Goal: Task Accomplishment & Management: Manage account settings

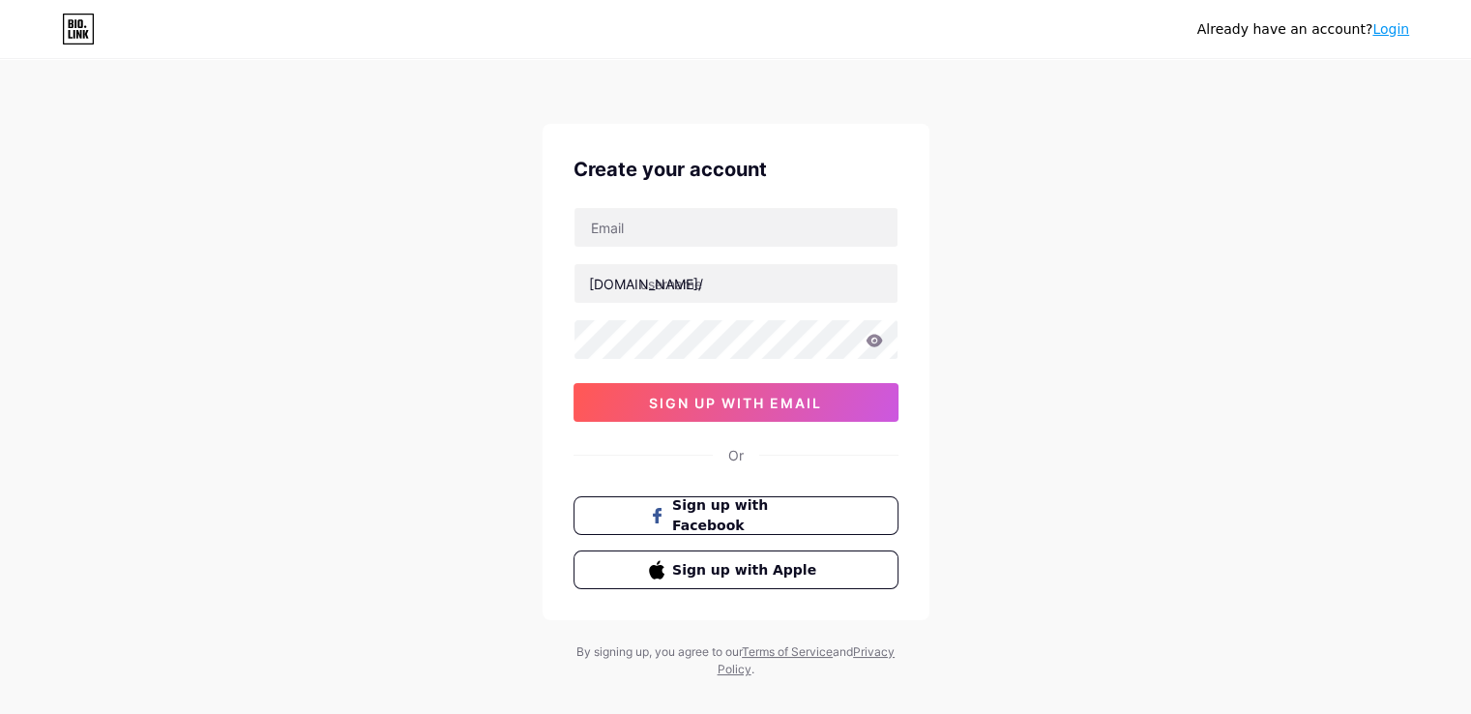
type input "tranvanphietvn@gmail.com"
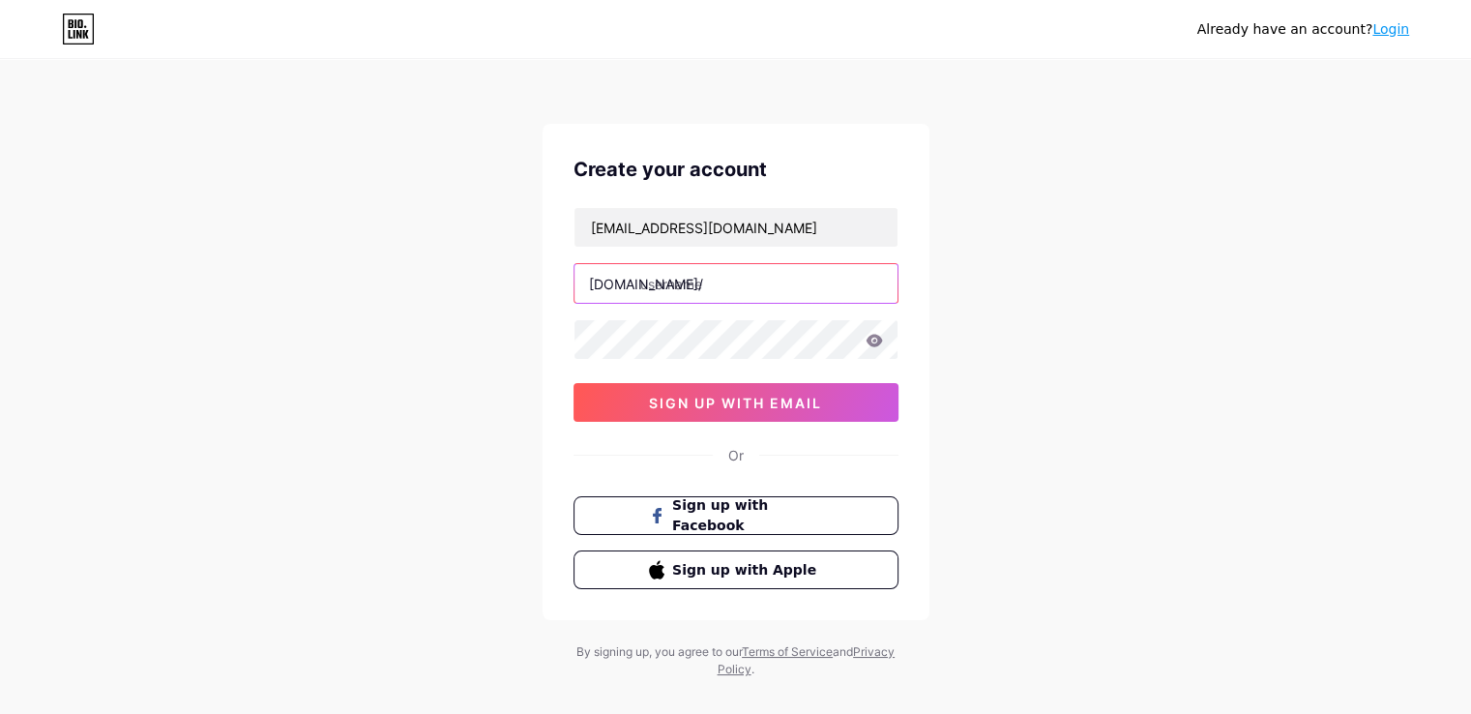
click at [682, 294] on input "text" at bounding box center [735, 283] width 323 height 39
type input "t"
type input "u"
type input "a"
type input "tranvanphiet"
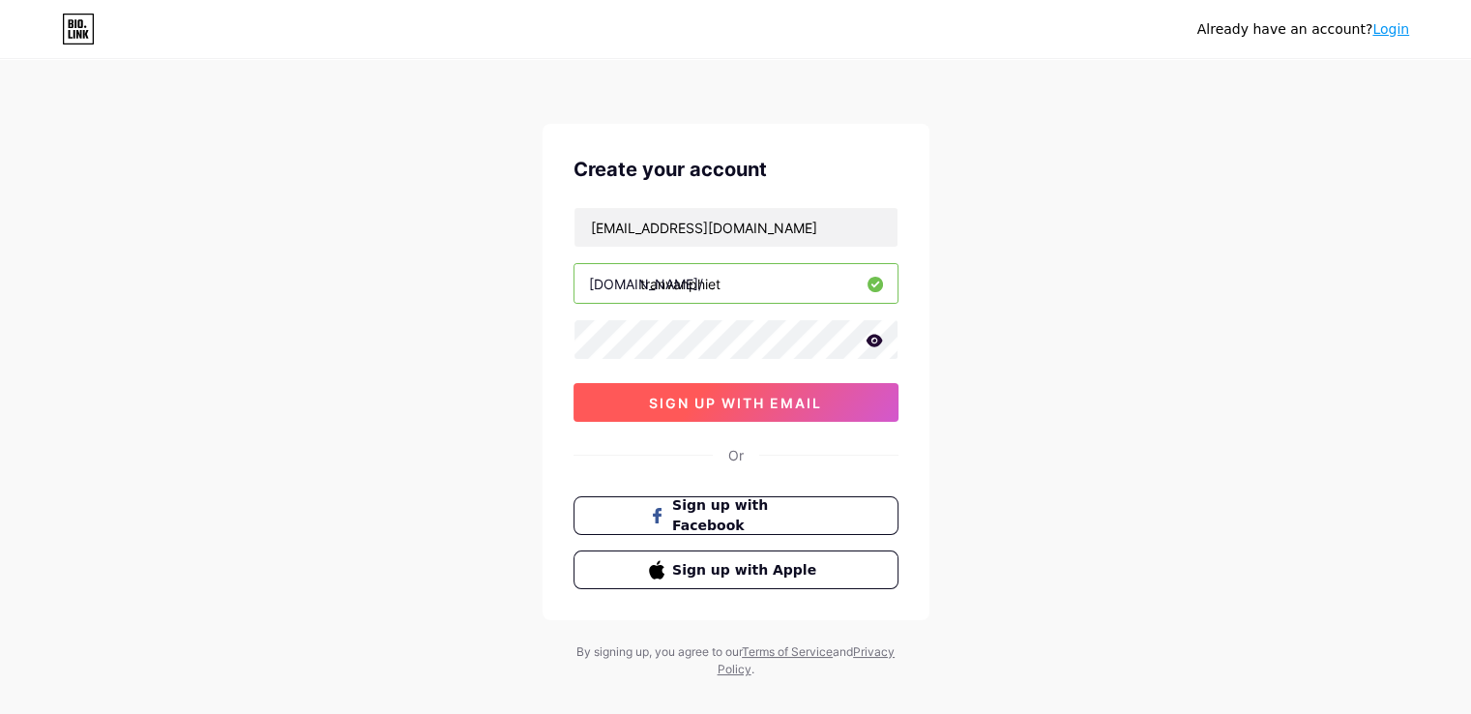
click at [719, 414] on button "sign up with email" at bounding box center [735, 402] width 325 height 39
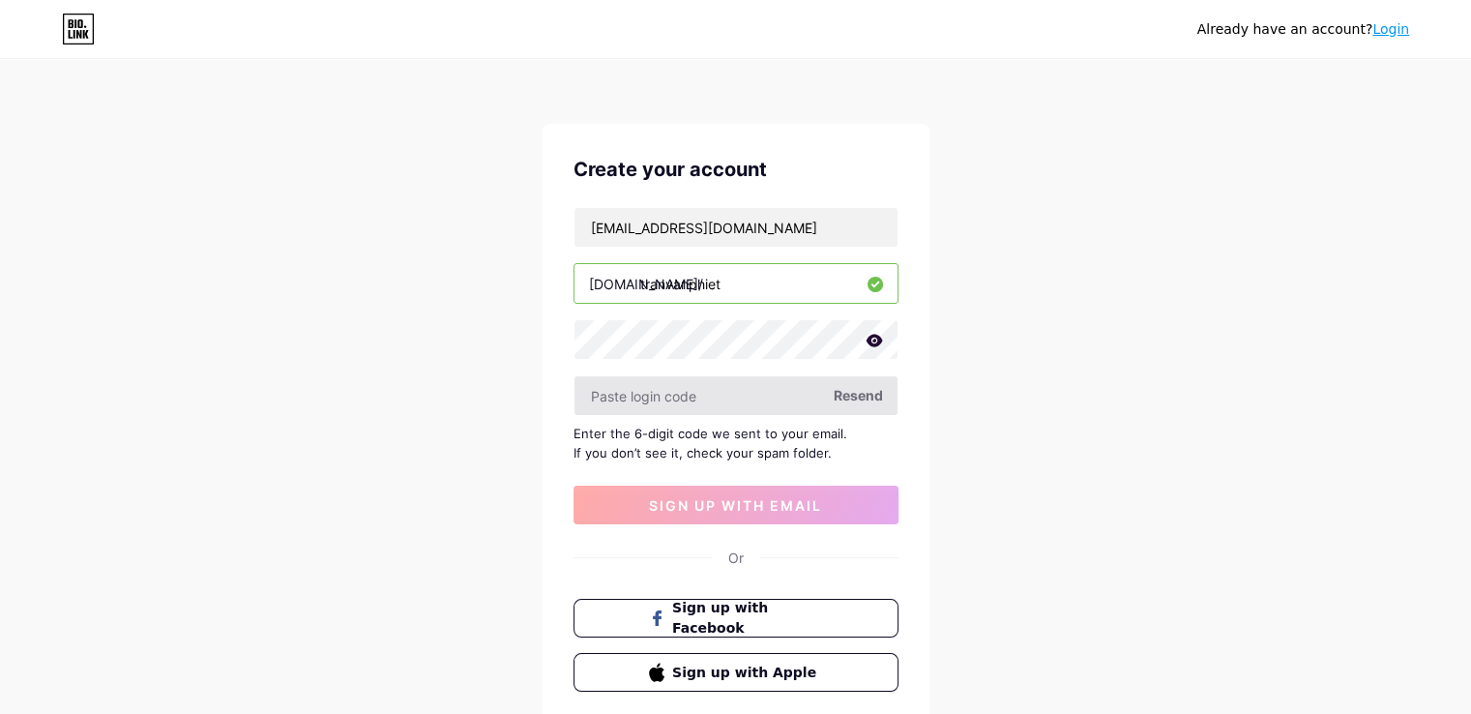
click at [678, 388] on input "text" at bounding box center [735, 395] width 323 height 39
click at [665, 389] on input "text" at bounding box center [735, 395] width 323 height 39
click at [843, 399] on span "Resend" at bounding box center [858, 395] width 49 height 20
click at [853, 387] on span "Resend" at bounding box center [858, 395] width 49 height 20
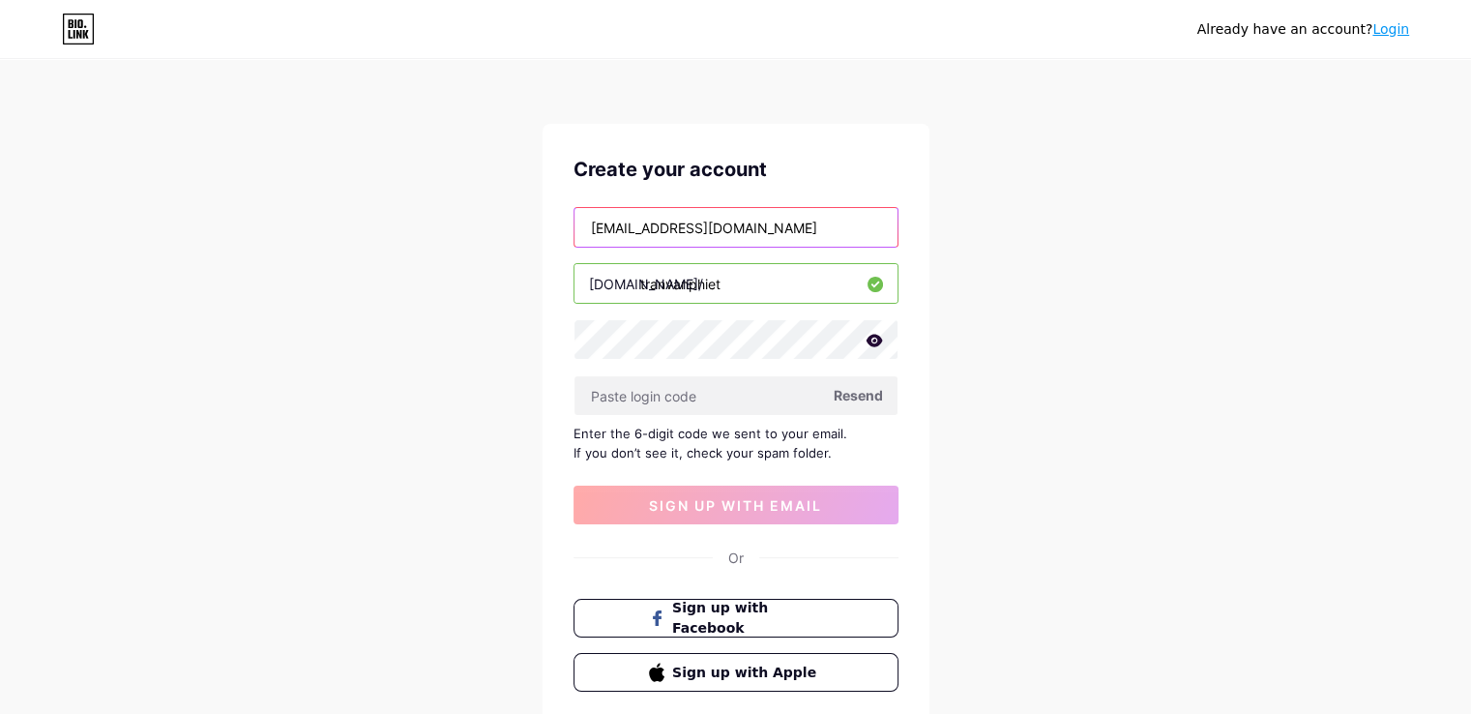
click at [819, 230] on input "[EMAIL_ADDRESS][DOMAIN_NAME]" at bounding box center [735, 227] width 323 height 39
drag, startPoint x: 819, startPoint y: 230, endPoint x: 646, endPoint y: 245, distance: 173.7
click at [647, 245] on input "[EMAIL_ADDRESS][DOMAIN_NAME]" at bounding box center [735, 227] width 323 height 39
click at [874, 341] on icon at bounding box center [873, 340] width 16 height 13
click at [874, 336] on icon at bounding box center [873, 342] width 16 height 14
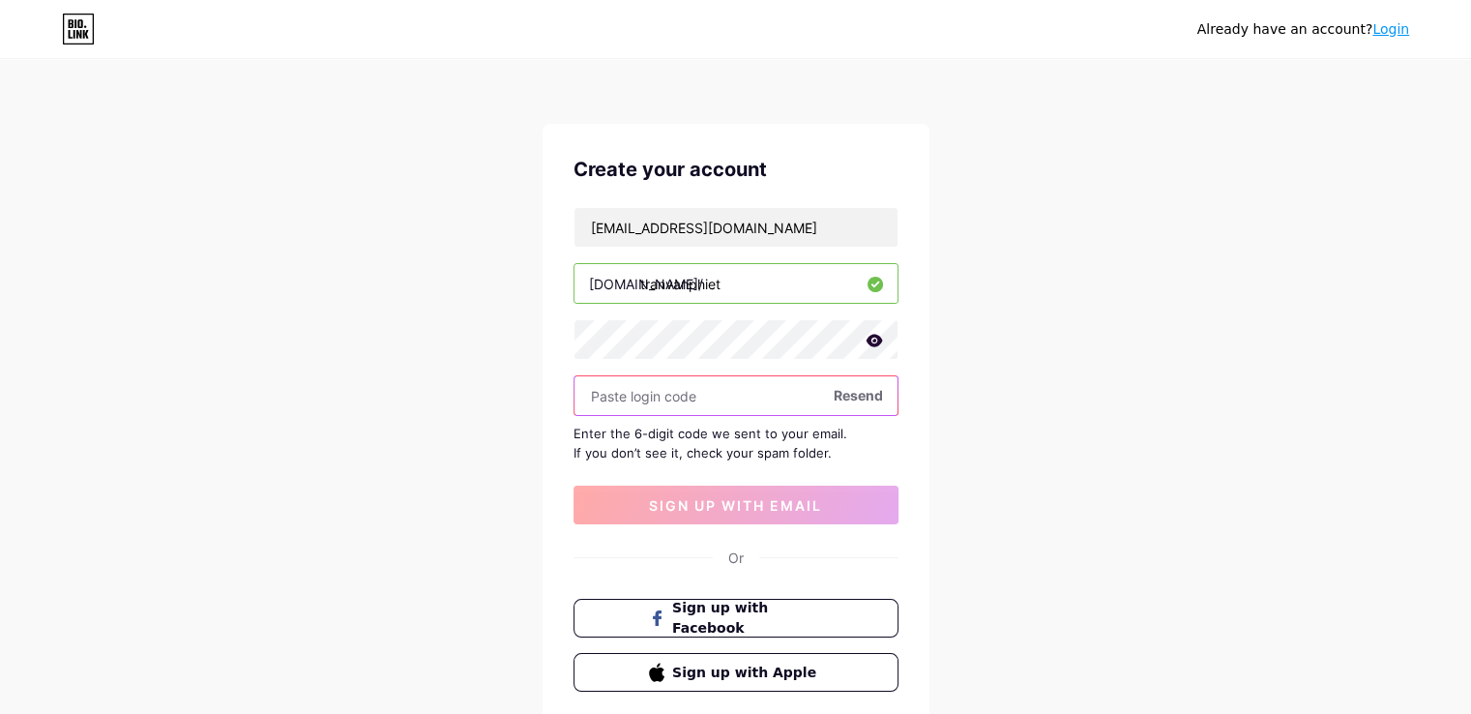
click at [770, 376] on input "text" at bounding box center [735, 395] width 323 height 39
click at [859, 390] on span "Resend" at bounding box center [858, 395] width 49 height 20
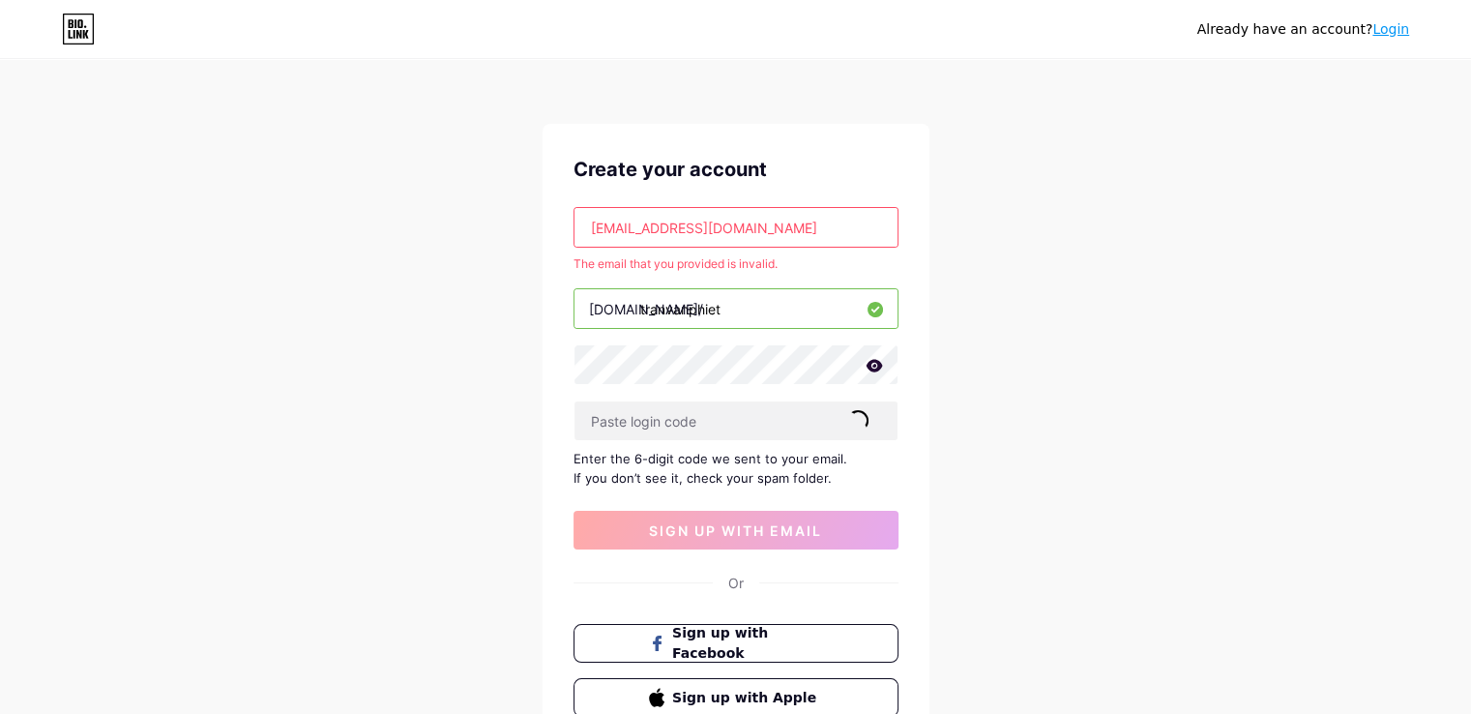
click at [773, 225] on input "trantrantran19941994@gmial.com" at bounding box center [735, 227] width 323 height 39
click at [776, 226] on input "trantrantran19941994@gmial.com" at bounding box center [735, 227] width 323 height 39
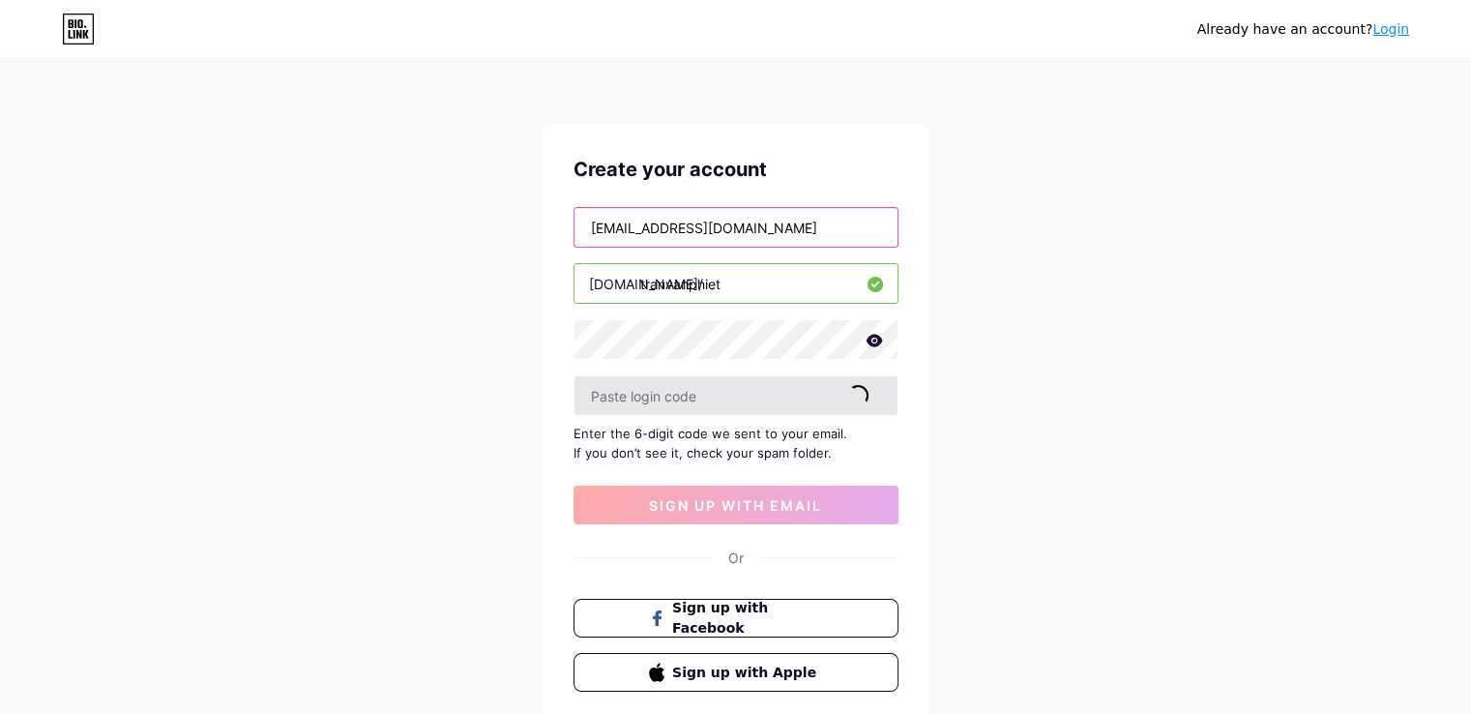
type input "trantrantran19941994@gmail.com"
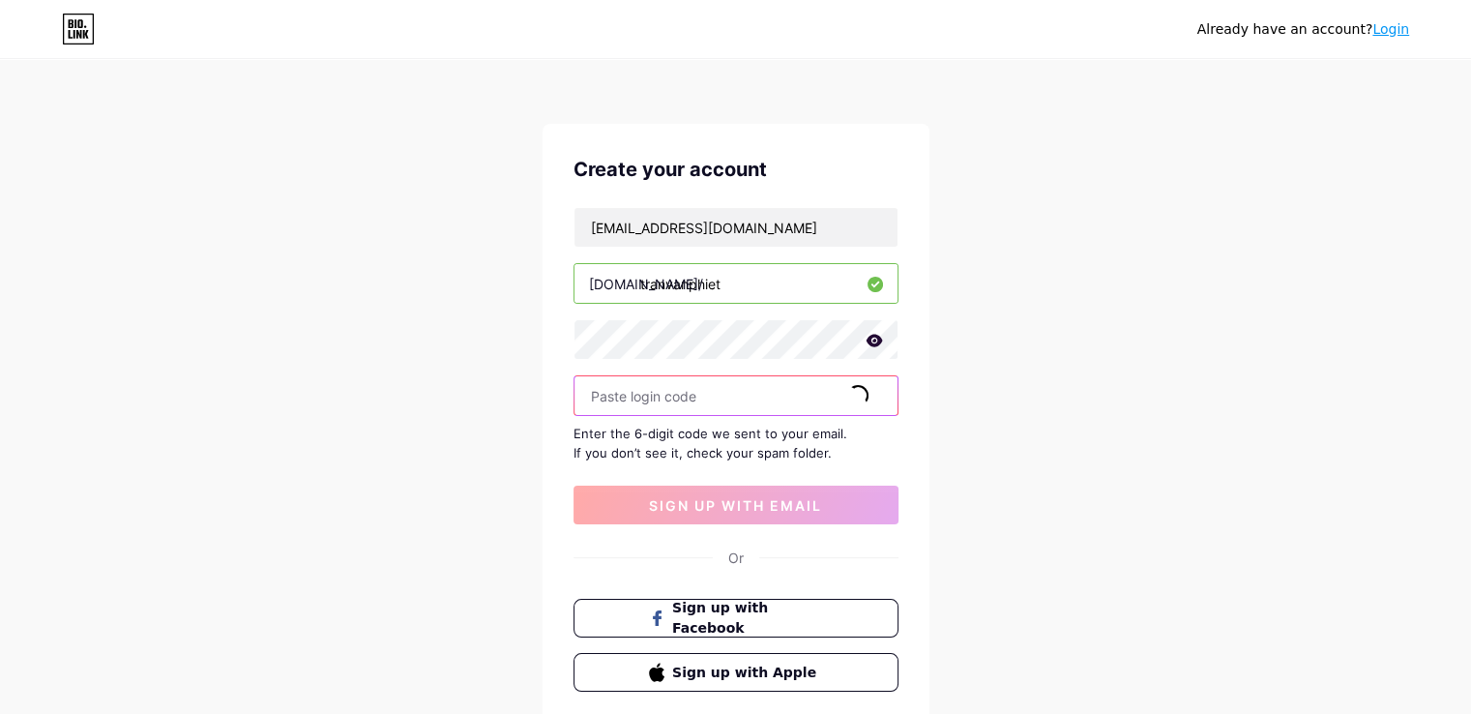
click at [786, 383] on input "text" at bounding box center [735, 395] width 323 height 39
click at [834, 396] on span "Resend" at bounding box center [858, 395] width 49 height 20
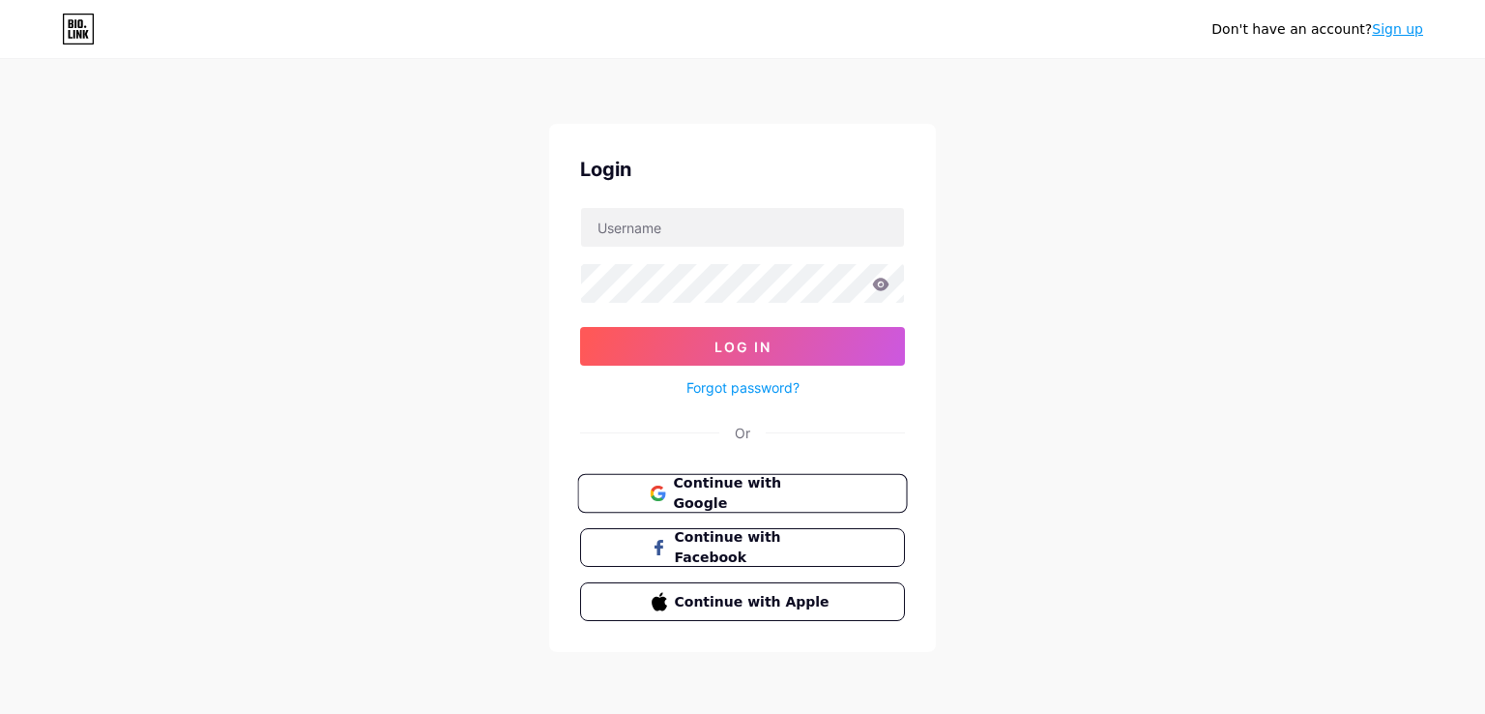
click at [718, 474] on button "Continue with Google" at bounding box center [742, 494] width 330 height 40
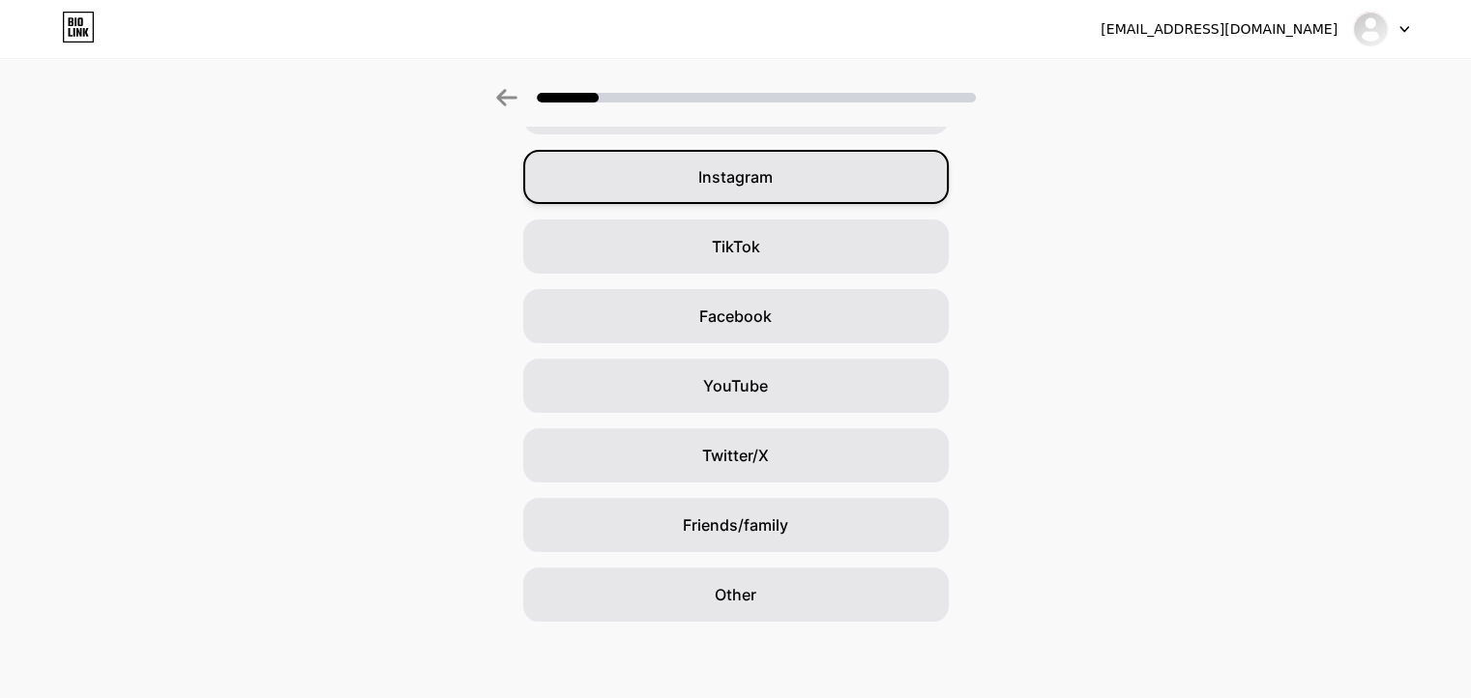
scroll to position [135, 0]
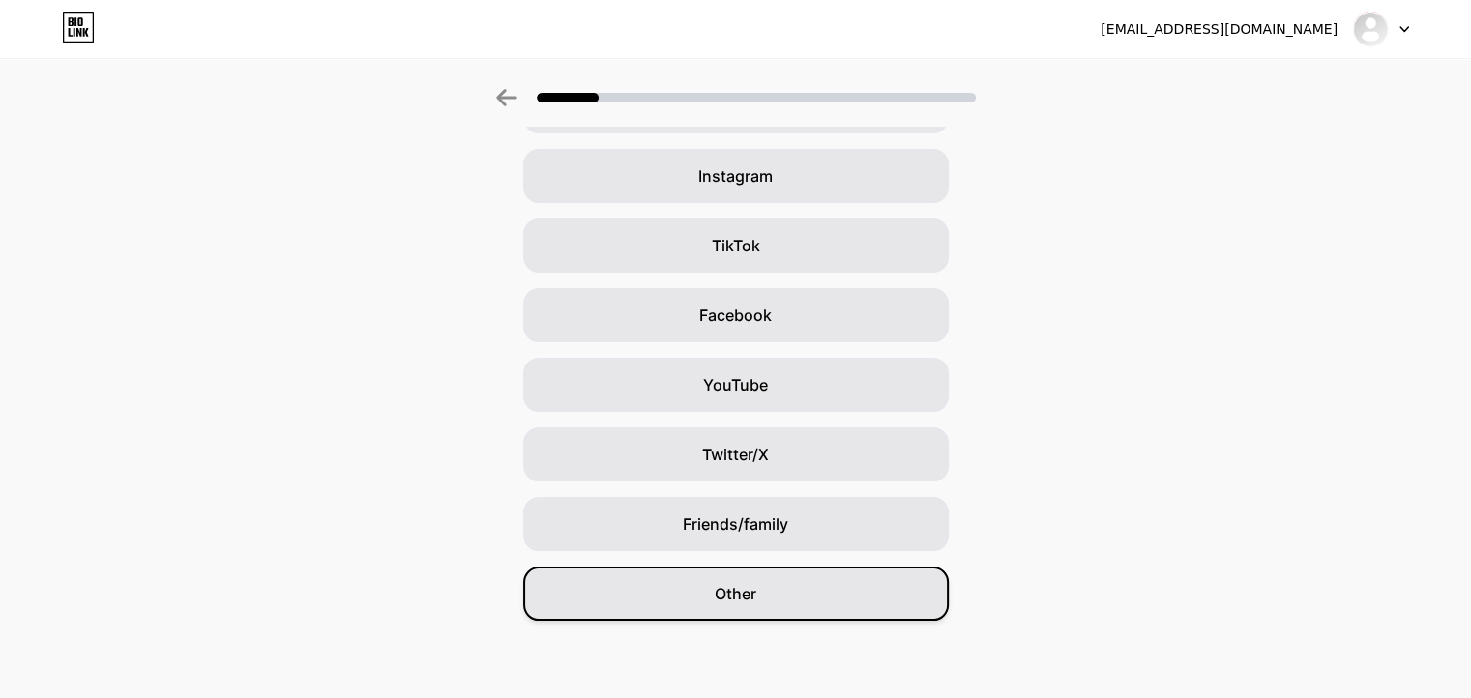
click at [793, 591] on div "Other" at bounding box center [735, 594] width 425 height 54
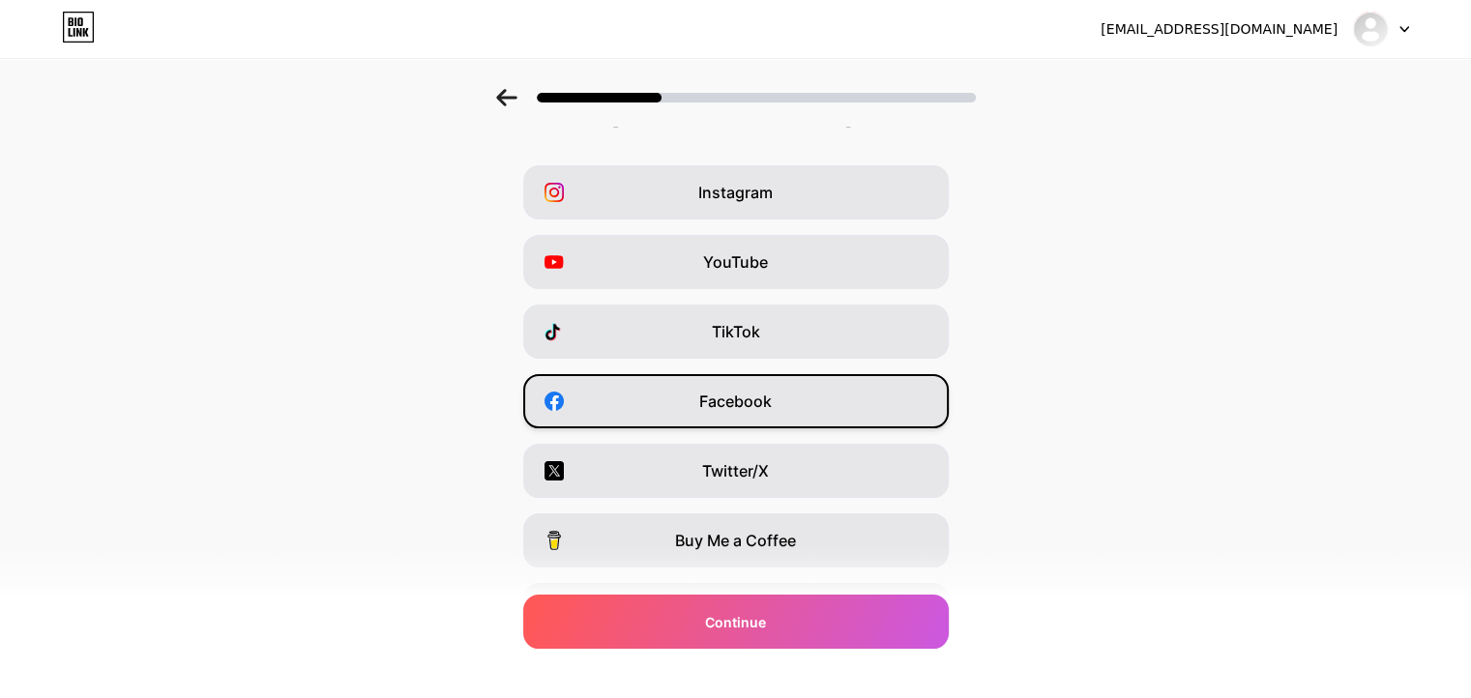
scroll to position [39, 0]
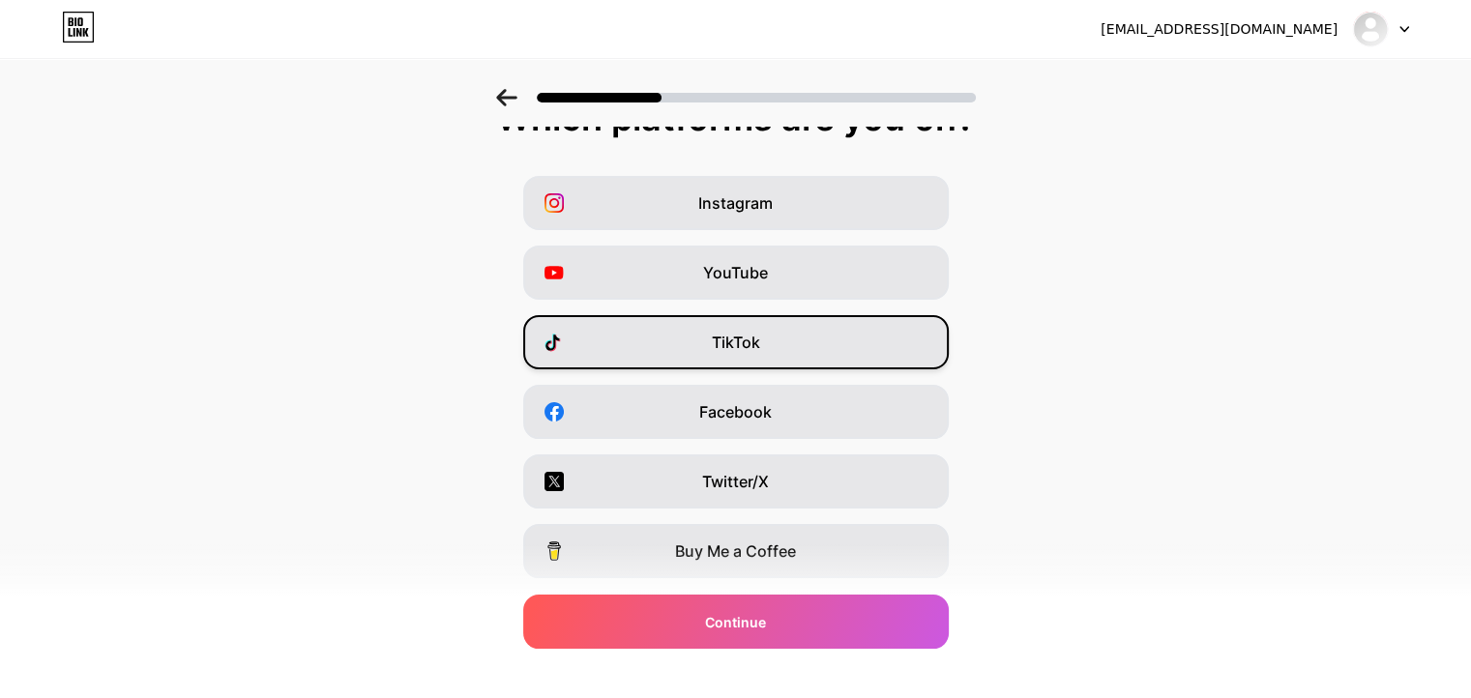
click at [822, 339] on div "TikTok" at bounding box center [735, 342] width 425 height 54
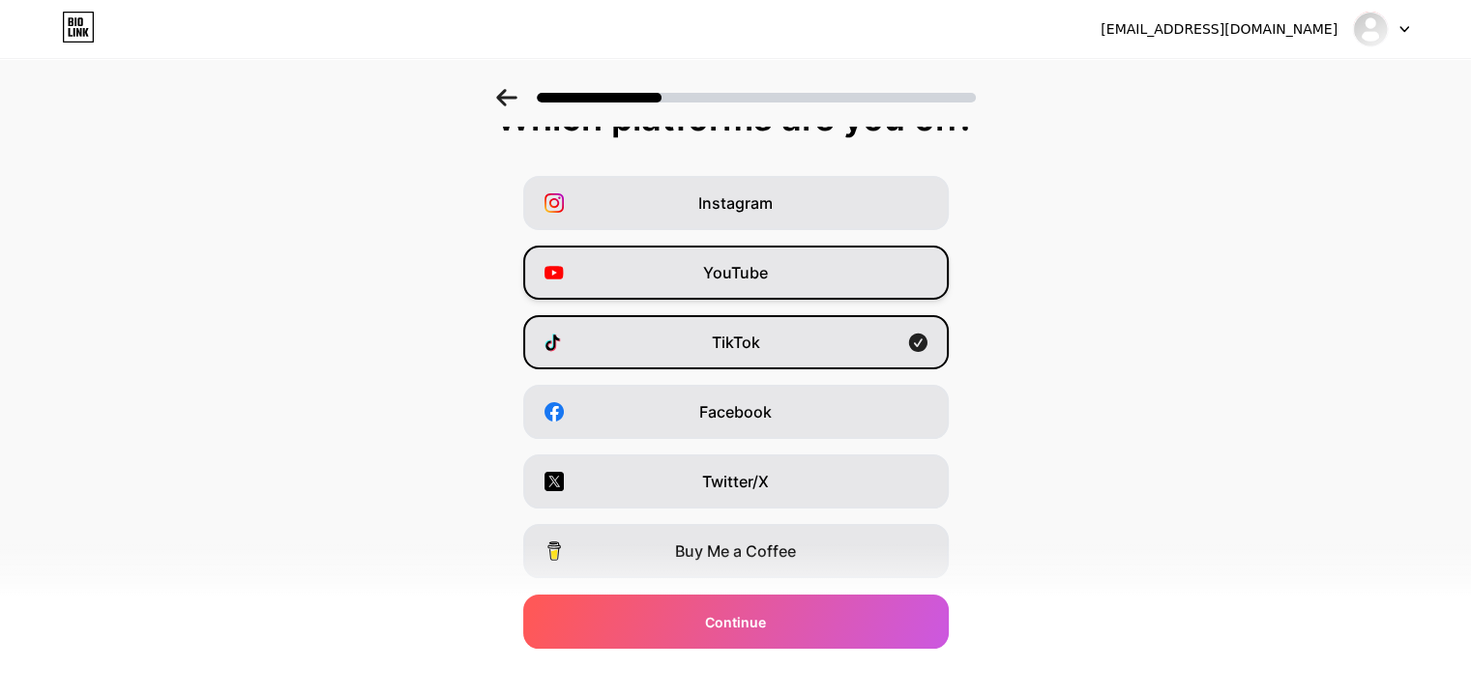
click at [845, 273] on div "YouTube" at bounding box center [735, 273] width 425 height 54
click at [846, 255] on div "YouTube" at bounding box center [735, 273] width 425 height 54
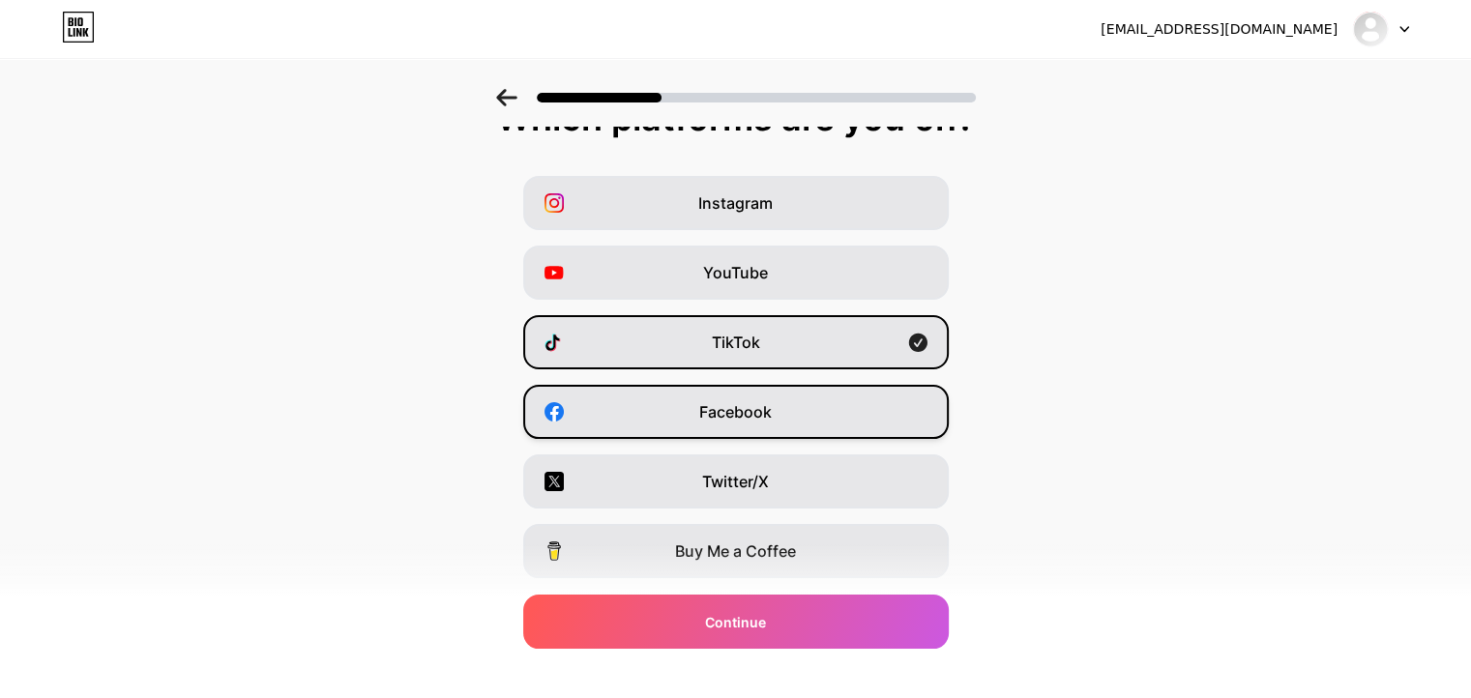
click at [854, 415] on div "Facebook" at bounding box center [735, 412] width 425 height 54
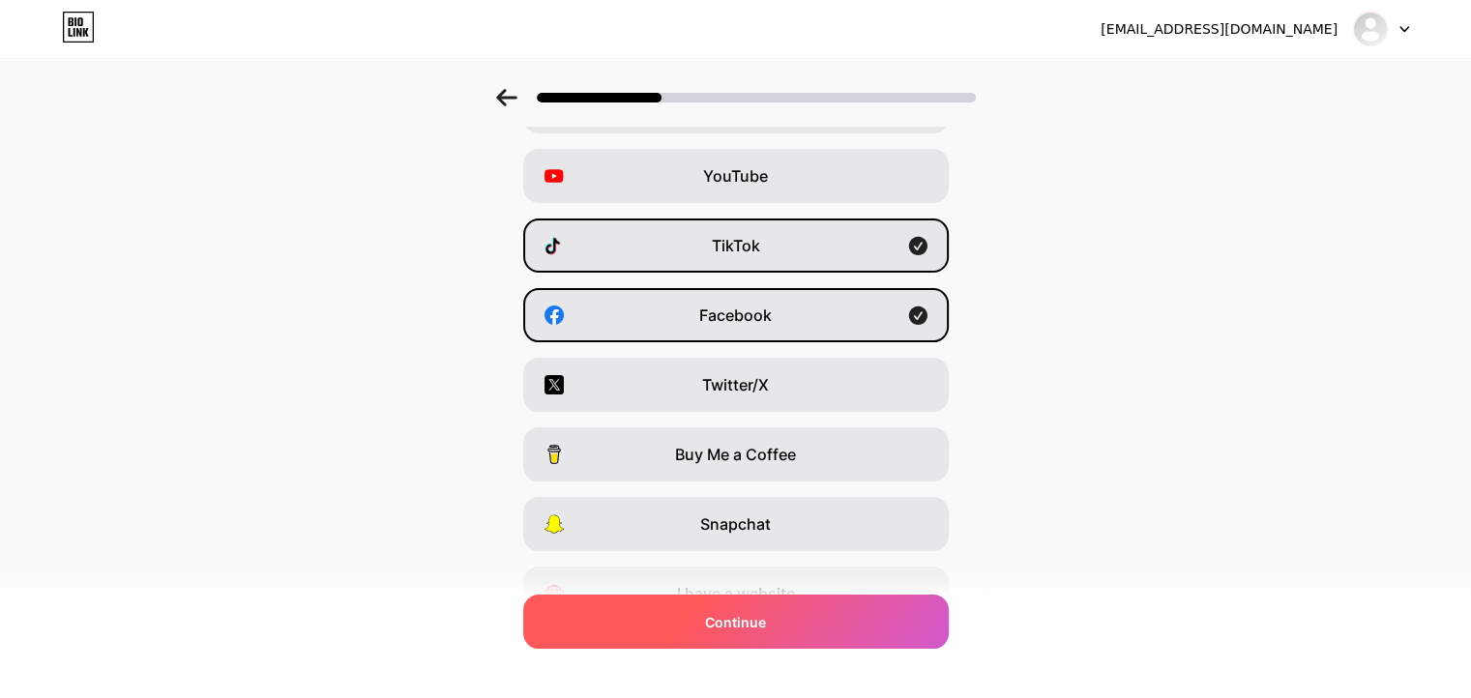
click at [819, 639] on div "Continue" at bounding box center [735, 622] width 425 height 54
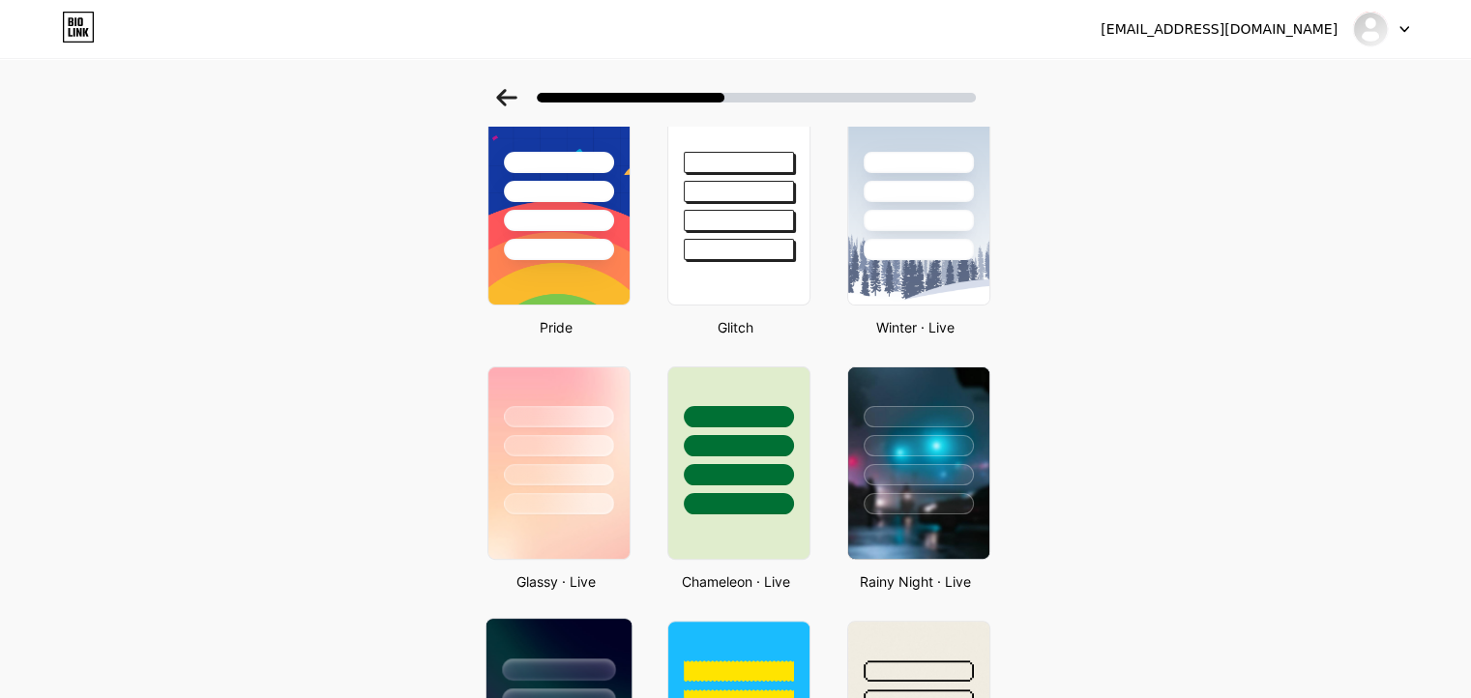
scroll to position [484, 0]
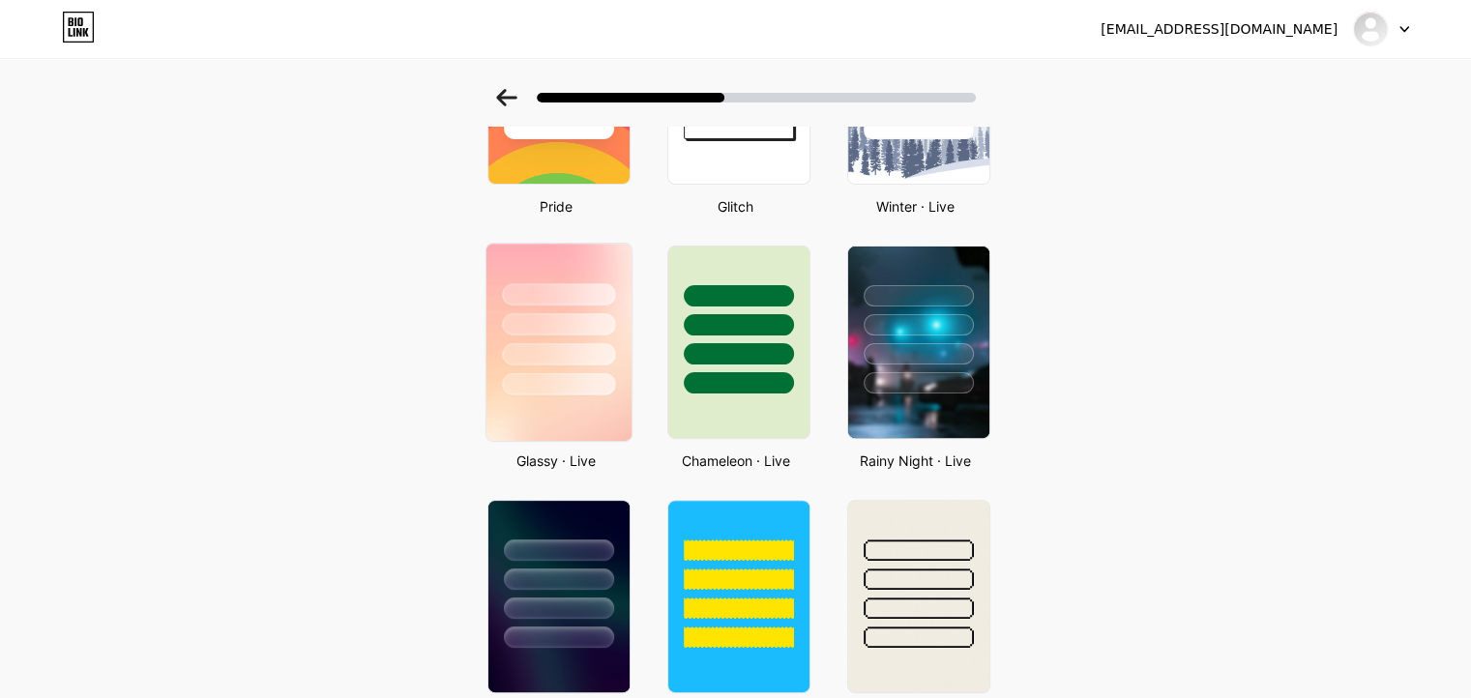
click at [574, 337] on div at bounding box center [557, 320] width 145 height 152
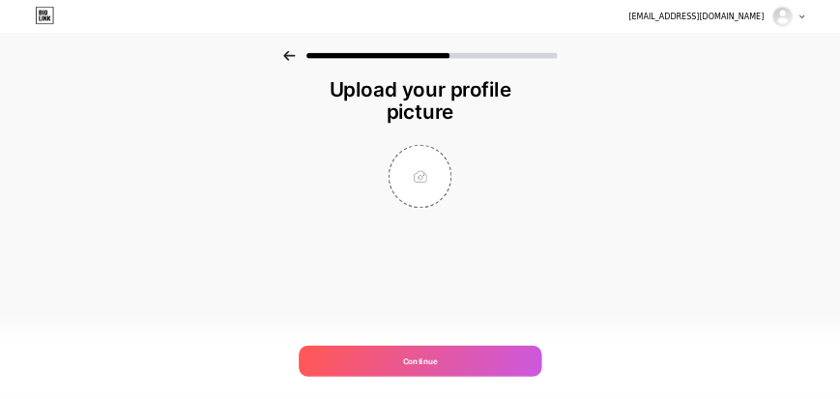
scroll to position [0, 0]
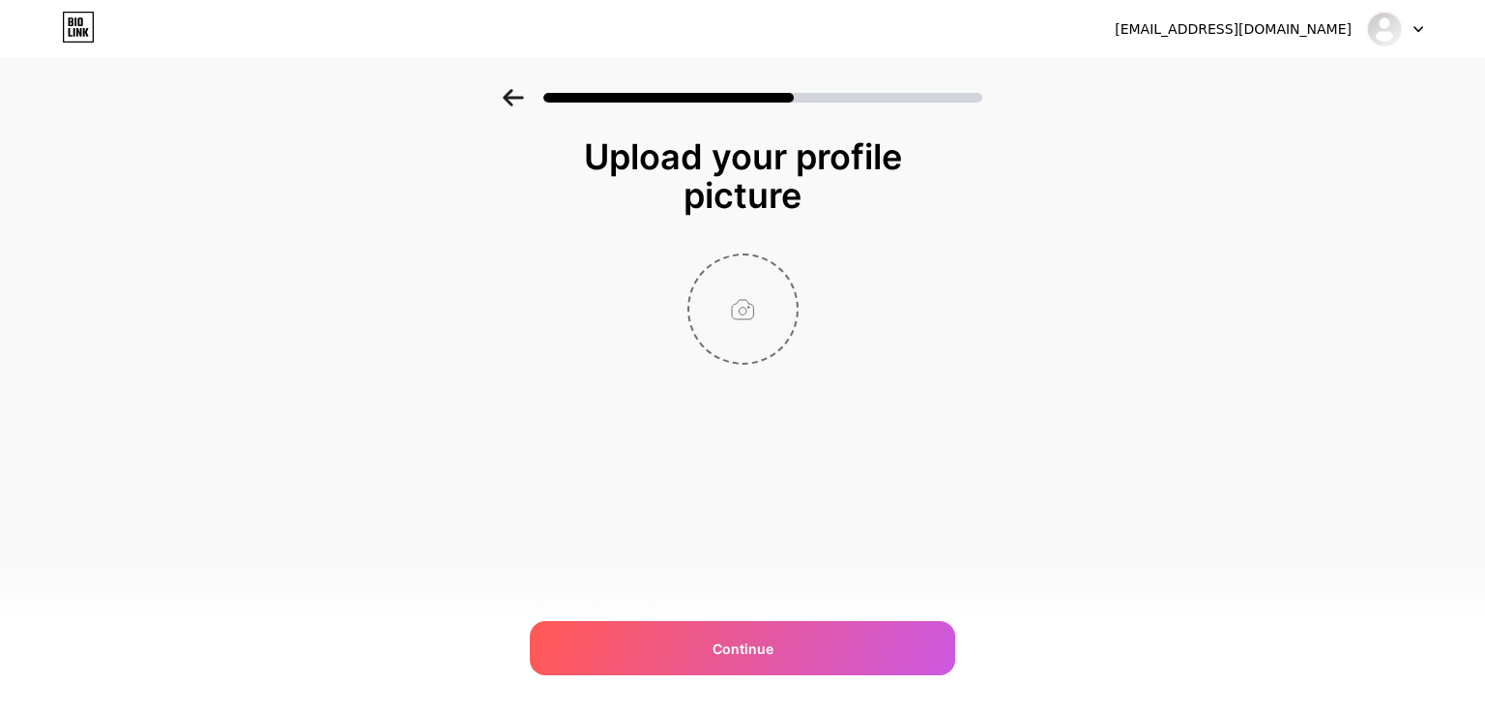
click at [762, 308] on input "file" at bounding box center [742, 308] width 107 height 107
click at [731, 285] on input "file" at bounding box center [742, 308] width 107 height 107
click at [744, 347] on input "file" at bounding box center [742, 308] width 107 height 107
type input "C:\fakepath\anh thusangclothes.jpg"
click at [754, 295] on img at bounding box center [743, 308] width 111 height 111
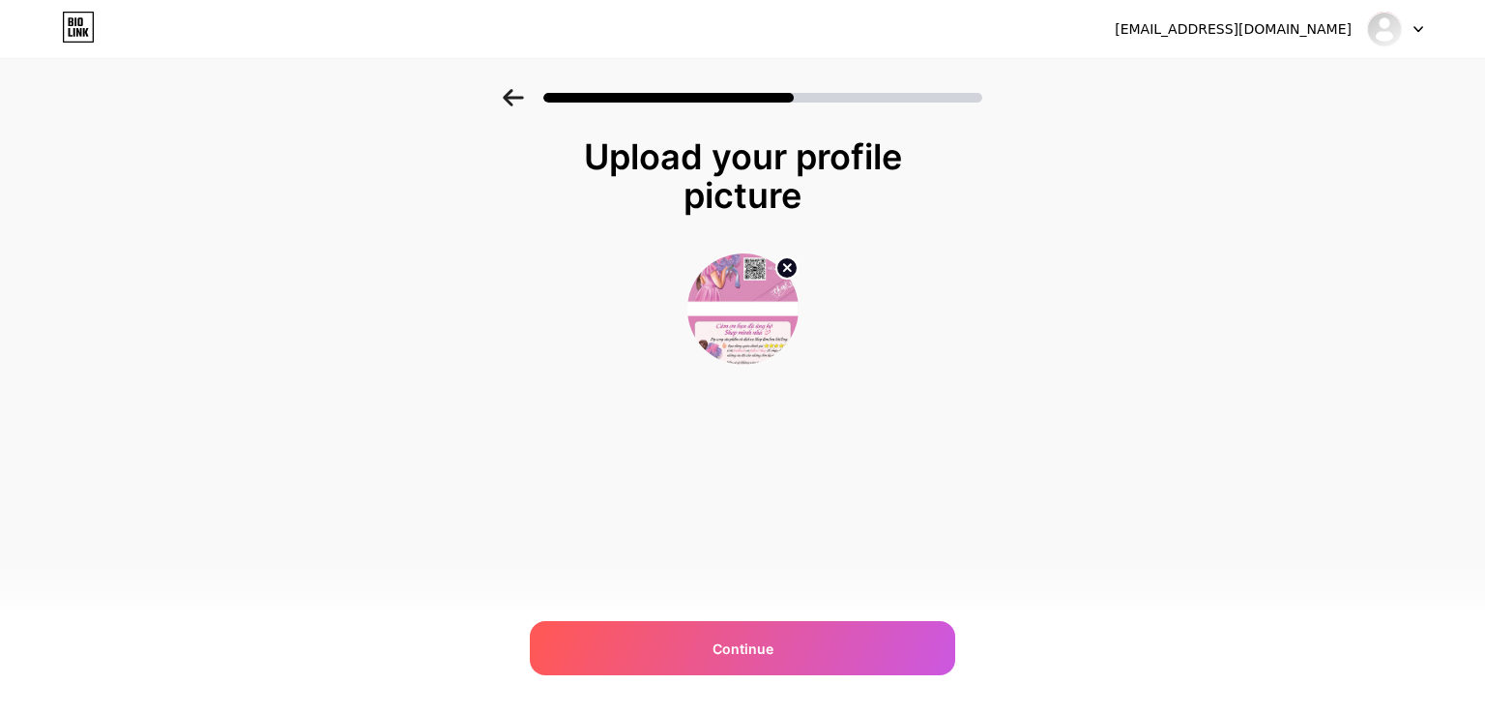
click at [779, 263] on circle at bounding box center [787, 267] width 21 height 21
click at [712, 330] on input "file" at bounding box center [742, 308] width 107 height 107
type input "C:\fakepath\anh thusangclothes.jpg"
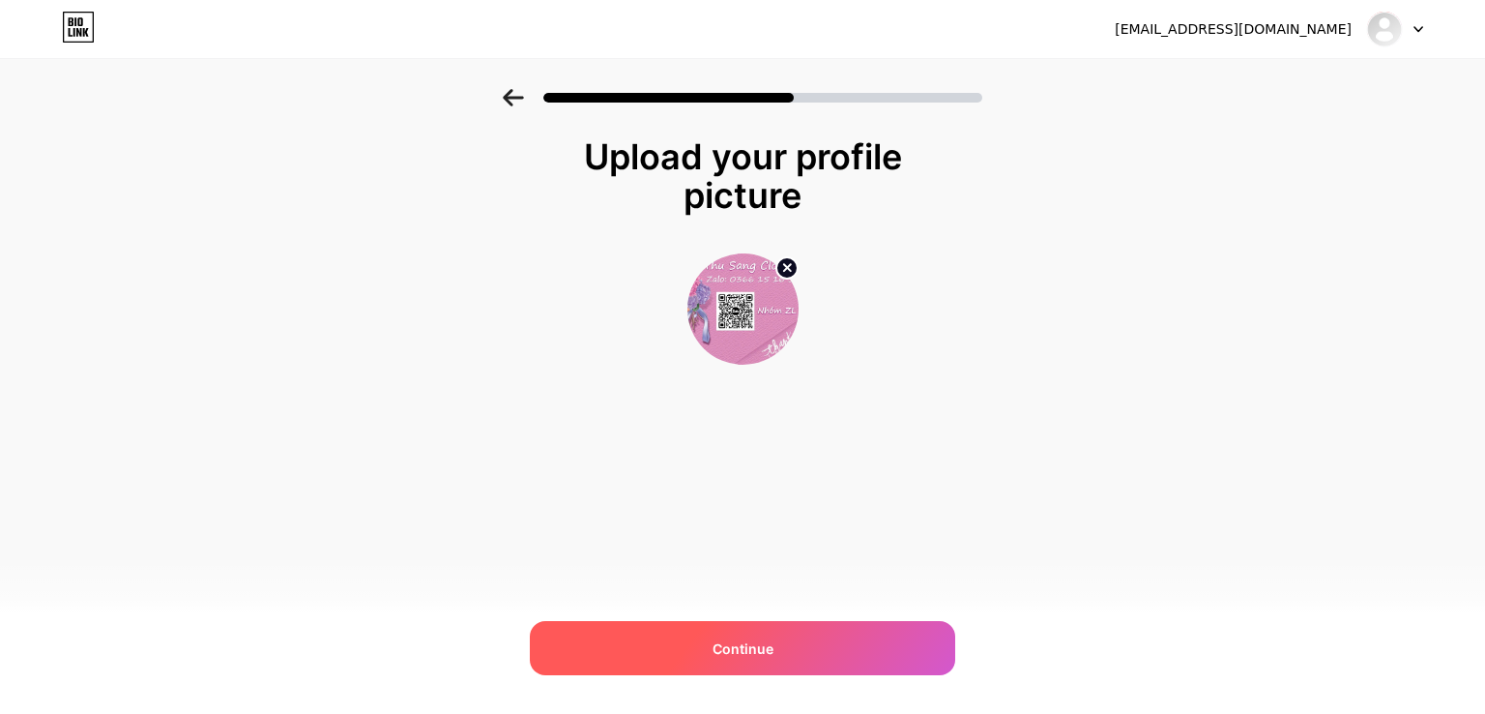
click at [762, 647] on span "Continue" at bounding box center [743, 648] width 61 height 20
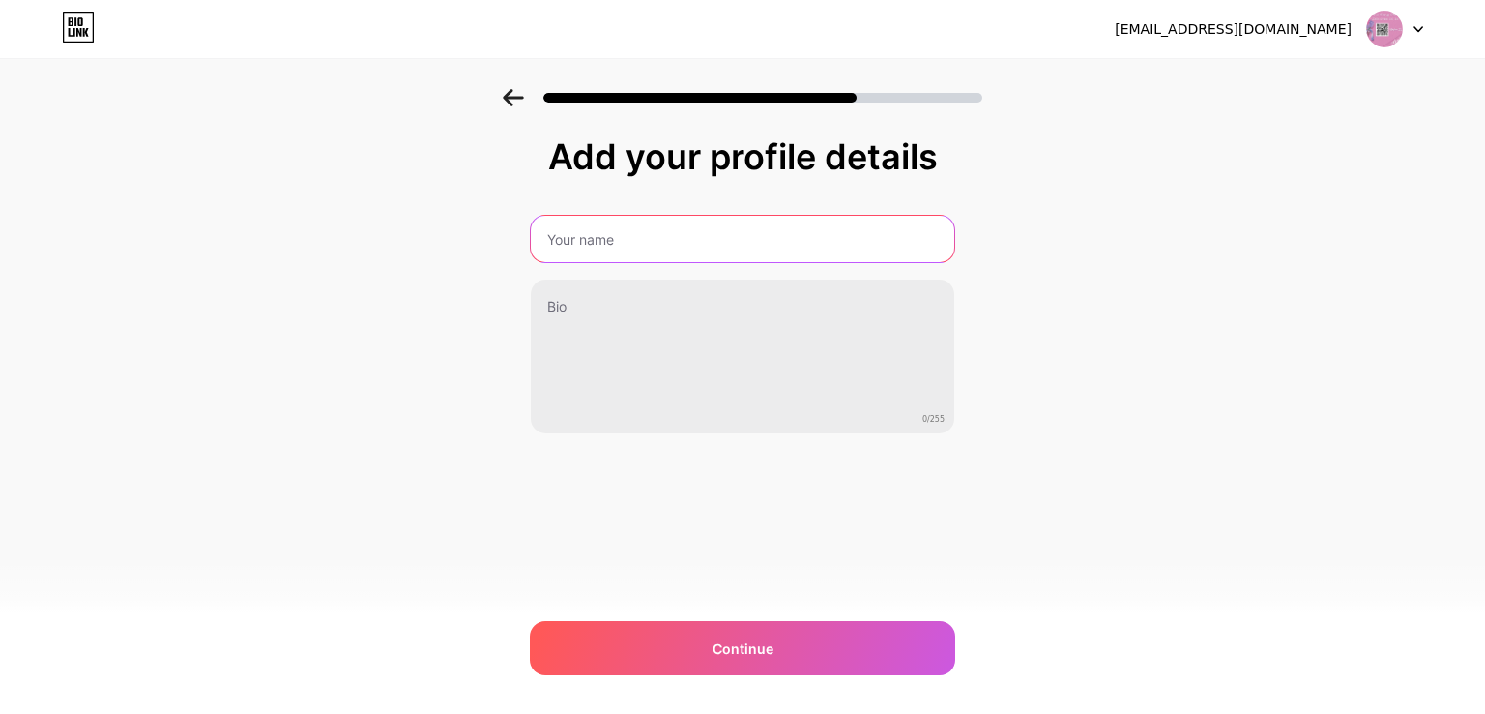
click at [638, 243] on input "text" at bounding box center [743, 239] width 424 height 46
click at [631, 233] on input "text" at bounding box center [742, 239] width 427 height 46
click at [694, 236] on input "thúa" at bounding box center [743, 239] width 424 height 46
type input "t"
type input "thusangclothes"
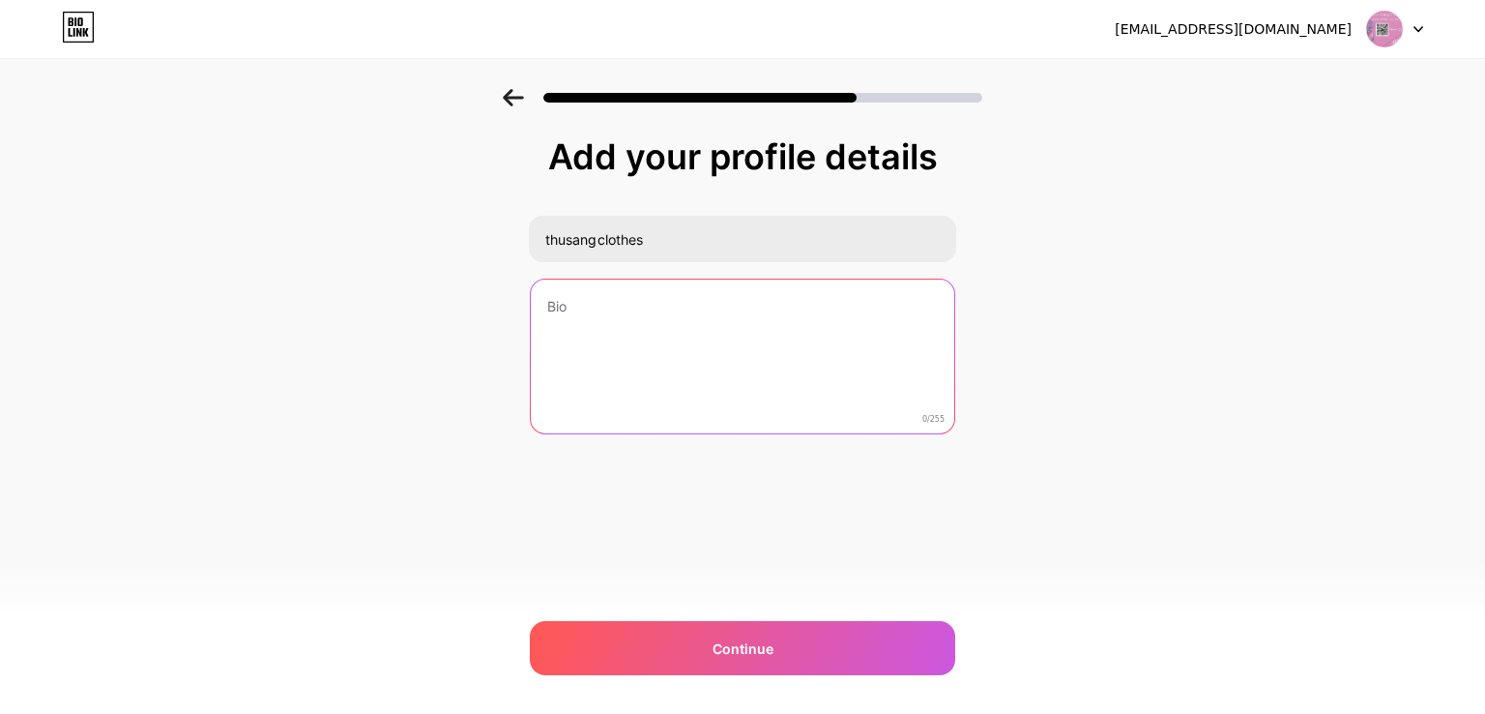
click at [657, 308] on textarea at bounding box center [743, 357] width 424 height 156
click at [595, 309] on textarea at bounding box center [742, 357] width 427 height 158
paste textarea "https://zalo.me/0366151656"
type textarea "https://zalo.me/0366151656"
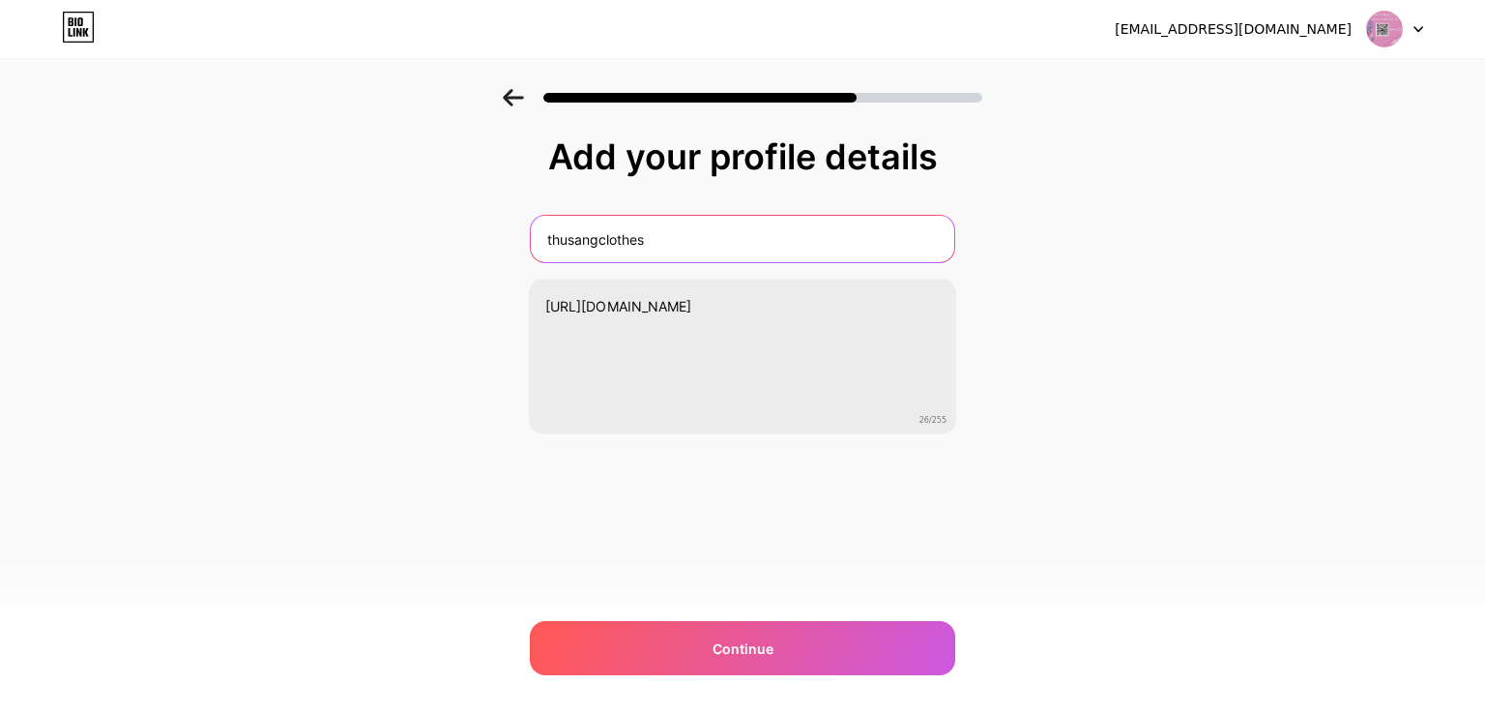
click at [549, 235] on input "thusangclothes" at bounding box center [743, 239] width 424 height 46
click at [572, 240] on input "link zalo thusangclothes" at bounding box center [742, 239] width 427 height 46
click at [545, 237] on input "link Zalo thusangclothes" at bounding box center [742, 239] width 427 height 46
click at [546, 237] on input "link Zalo thusangclothes" at bounding box center [742, 239] width 427 height 46
click at [758, 247] on input "Link Zalo thusangclothes" at bounding box center [742, 239] width 427 height 46
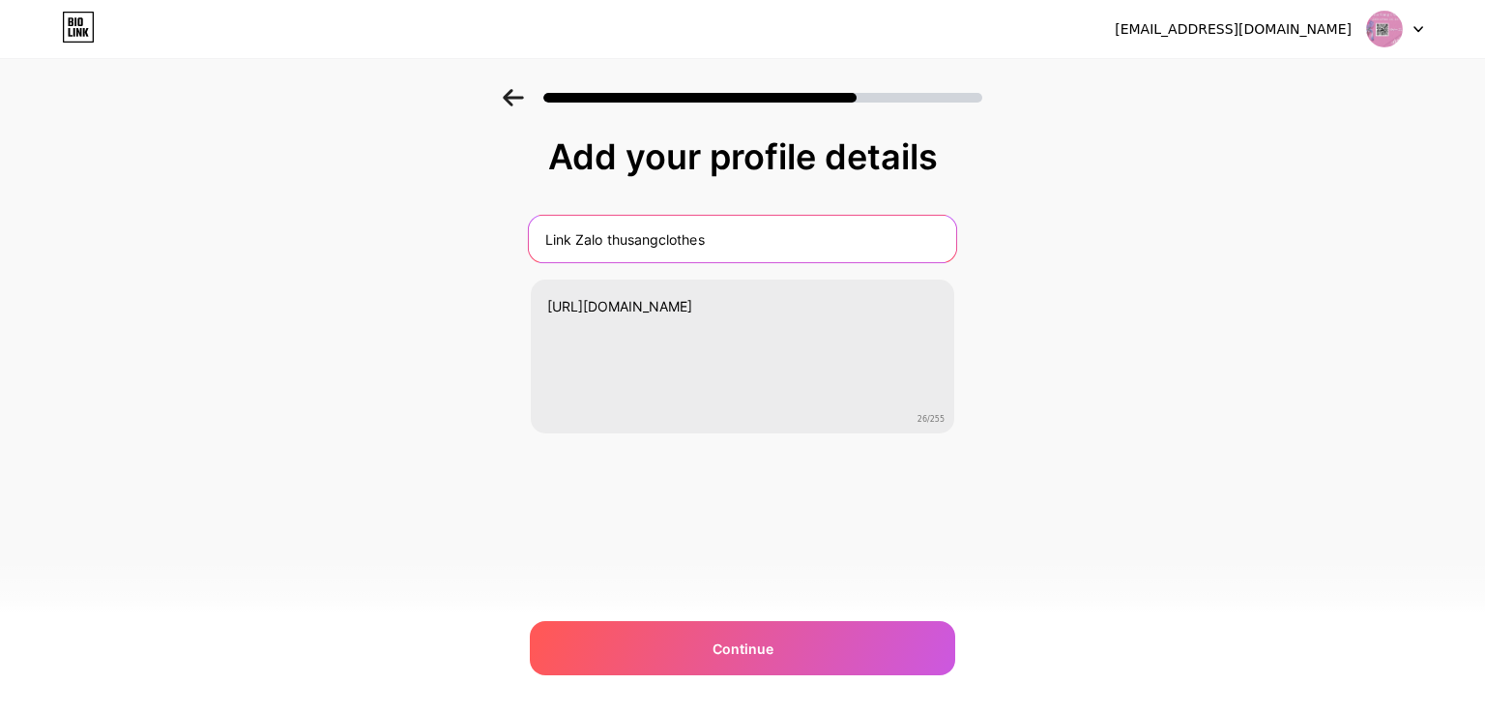
click at [797, 220] on input "Link Zalo thusangclothes" at bounding box center [742, 239] width 427 height 46
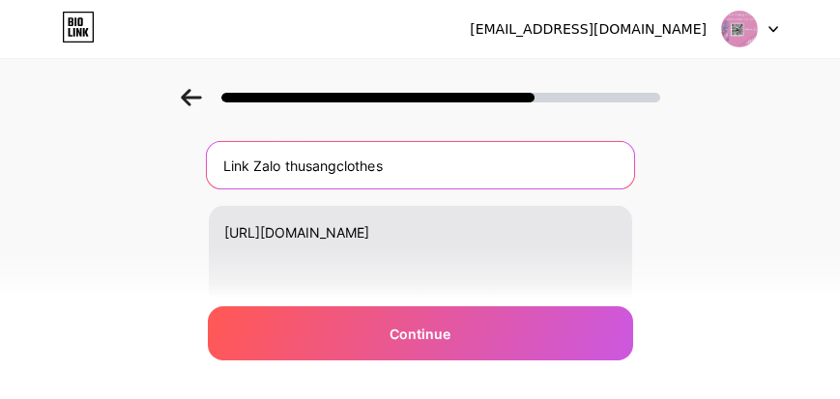
scroll to position [55, 0]
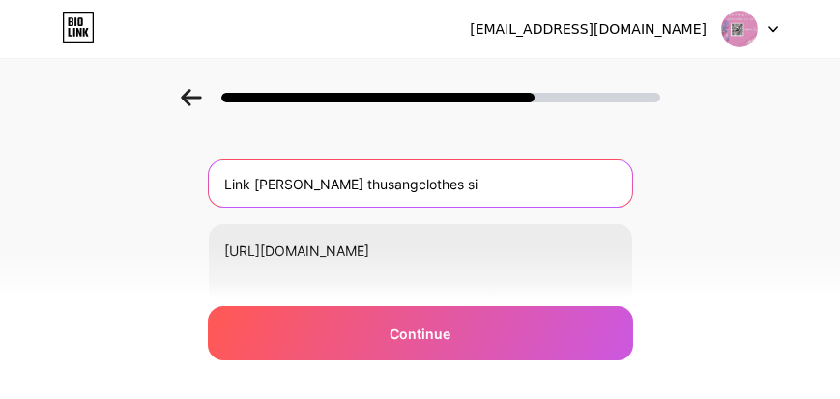
click at [463, 181] on input "Link Zalo thusangclothes si" at bounding box center [421, 184] width 424 height 46
drag, startPoint x: 288, startPoint y: 182, endPoint x: 389, endPoint y: 198, distance: 101.9
click at [389, 198] on input "Link Zalo thusangclothes sỉ lẻ" at bounding box center [419, 184] width 427 height 46
click at [297, 183] on input "Link Zalo sỉ lẻ" at bounding box center [419, 184] width 427 height 46
click at [331, 186] on input "Link Zalo . Sỉ lẻ" at bounding box center [419, 184] width 427 height 46
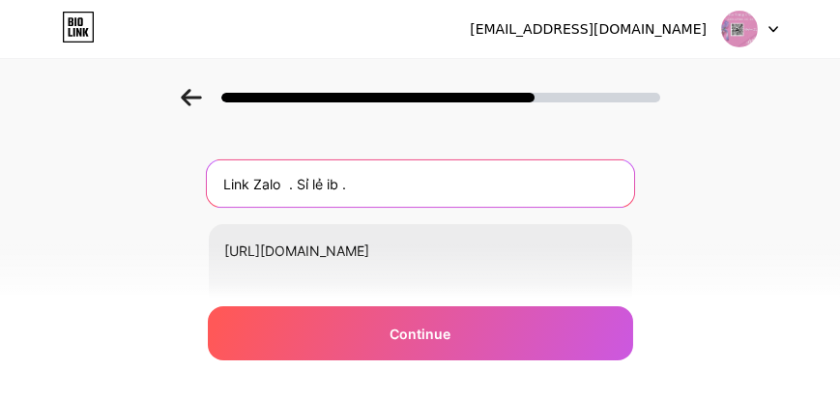
click at [298, 182] on input "Link Zalo . Sỉ lẻ ib ." at bounding box center [419, 184] width 427 height 46
click at [309, 183] on input "Link Zalo . 9Sỉ lẻ ib ." at bounding box center [419, 184] width 427 height 46
click at [295, 186] on input "Link Zalo . (Sỉ lẻ ib ." at bounding box center [419, 184] width 427 height 46
click at [355, 187] on input "Link Zalo (Sỉ lẻ ib ." at bounding box center [419, 184] width 427 height 46
click at [546, 183] on input "Link Zalo (Sỉ lẻ ib) Cọc stk MB 355" at bounding box center [419, 184] width 427 height 46
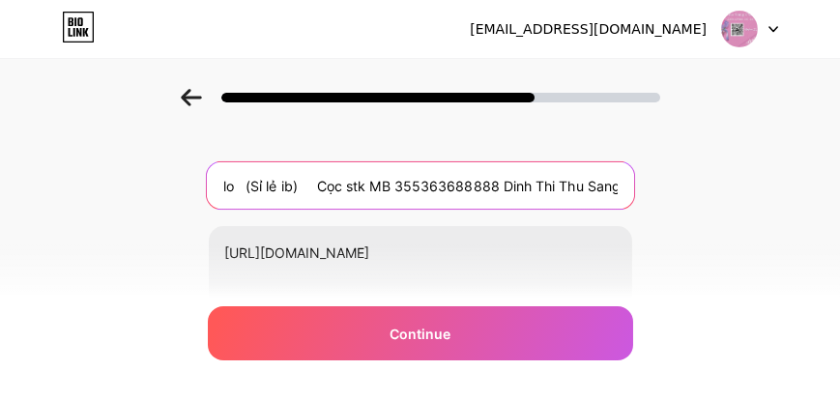
scroll to position [0, 0]
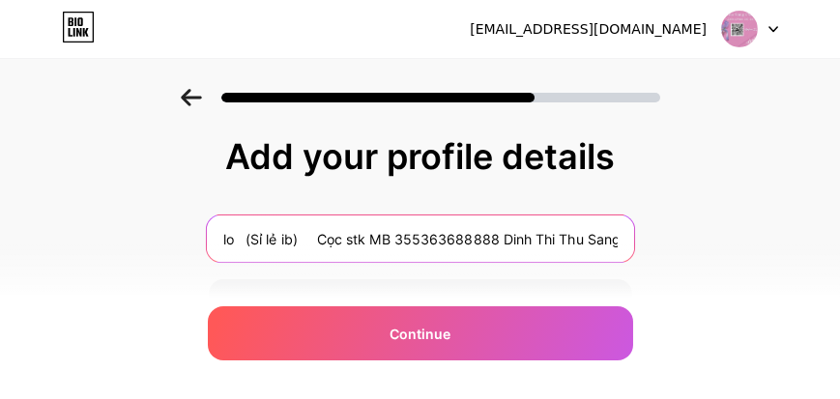
click at [224, 238] on input "Link Zalo (Sỉ lẻ ib) Cọc stk MB 355363688888 Dinh Thi Thu Sang" at bounding box center [419, 239] width 427 height 46
drag, startPoint x: 317, startPoint y: 241, endPoint x: 363, endPoint y: 244, distance: 45.5
click at [364, 244] on input "Link Zalo (Sỉ lẻ ib) Cọc stk MB 355363688888 Dinh Thi Thu Sang" at bounding box center [419, 239] width 427 height 46
drag, startPoint x: 227, startPoint y: 236, endPoint x: 362, endPoint y: 249, distance: 135.1
click at [362, 249] on input "Link Zalo (Sỉ lẻ ib) Cọc stk MB 355363688888 Dinh Thi Thu Sang" at bounding box center [419, 239] width 427 height 46
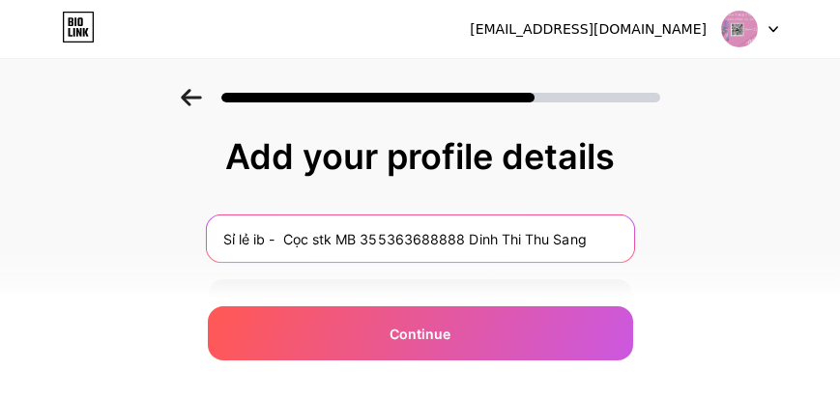
drag, startPoint x: 284, startPoint y: 239, endPoint x: 319, endPoint y: 253, distance: 37.7
click at [286, 239] on input "Sỉ lẻ ib - Cọc stk MB 355363688888 Dinh Thi Thu Sang" at bounding box center [419, 239] width 427 height 46
click at [273, 238] on input "Sỉ lẻ ib - Cọc stk MB 355363688888 Dinh Thi Thu Sang" at bounding box center [419, 239] width 427 height 46
type input "Sỉ lẻ ib zalo - Cọc stk MB 355363688888 Dinh Thi Thu Sang"
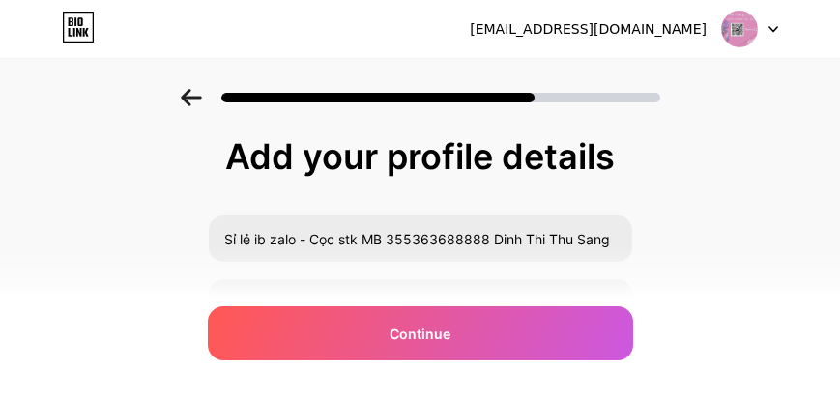
click at [766, 23] on div at bounding box center [750, 29] width 56 height 35
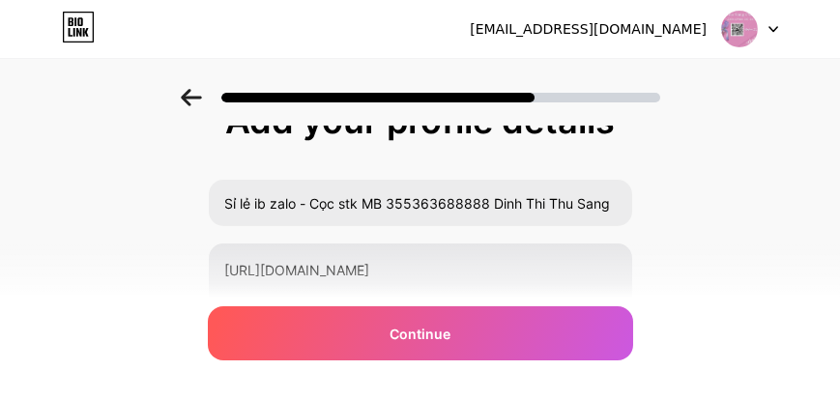
scroll to position [55, 0]
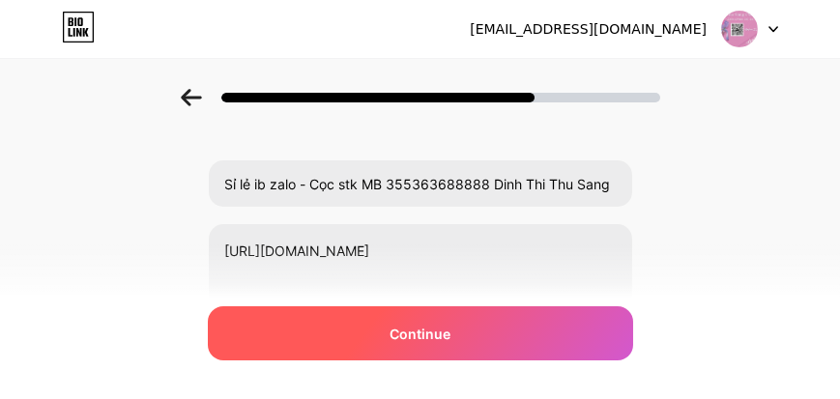
click at [512, 333] on div "Continue" at bounding box center [420, 334] width 425 height 54
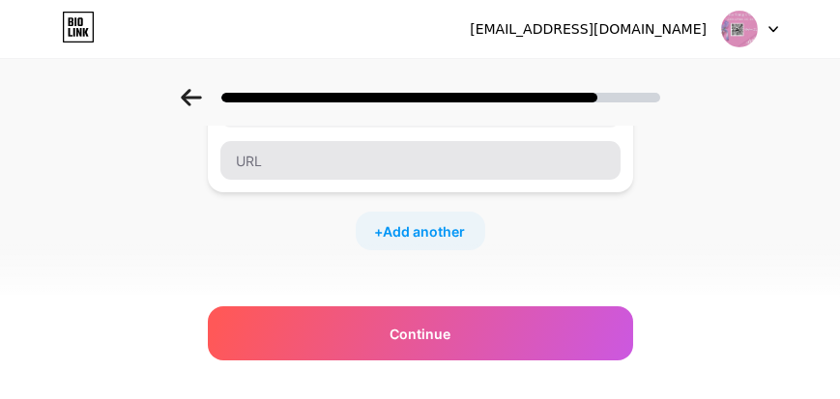
scroll to position [110, 0]
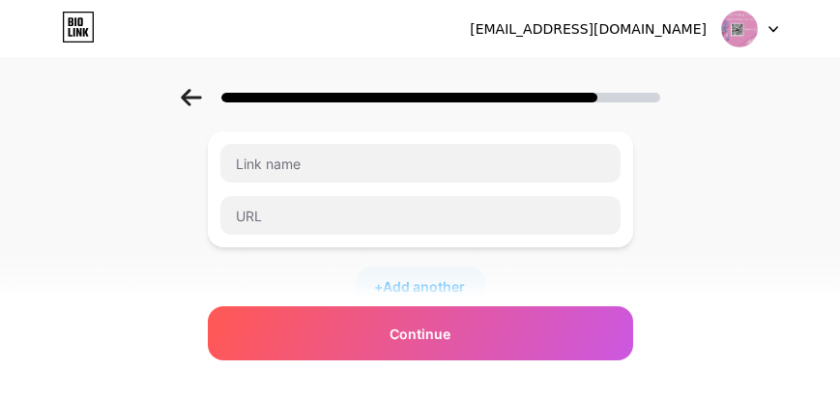
click at [189, 94] on icon at bounding box center [191, 97] width 20 height 17
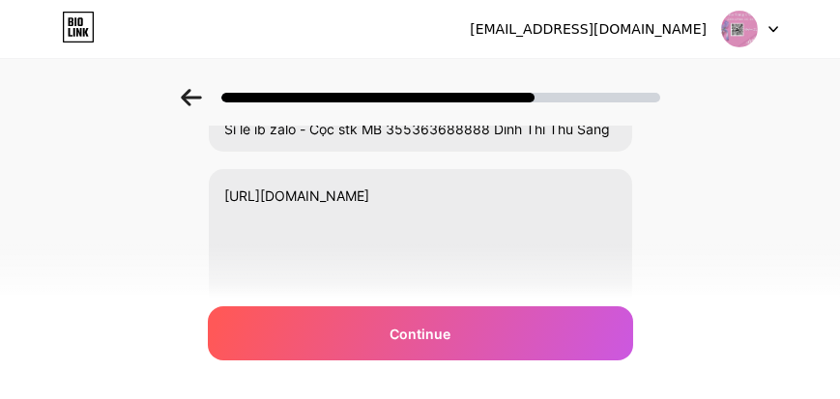
scroll to position [0, 0]
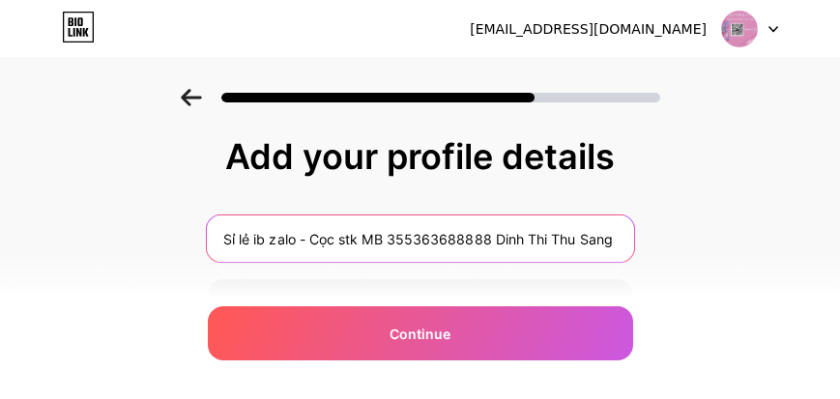
drag, startPoint x: 218, startPoint y: 233, endPoint x: 694, endPoint y: 245, distance: 476.9
click at [694, 245] on div "Add your profile details Sỉ lẻ ib zalo - Cọc stk MB 355363688888 Dinh Thi Thu S…" at bounding box center [420, 310] width 840 height 442
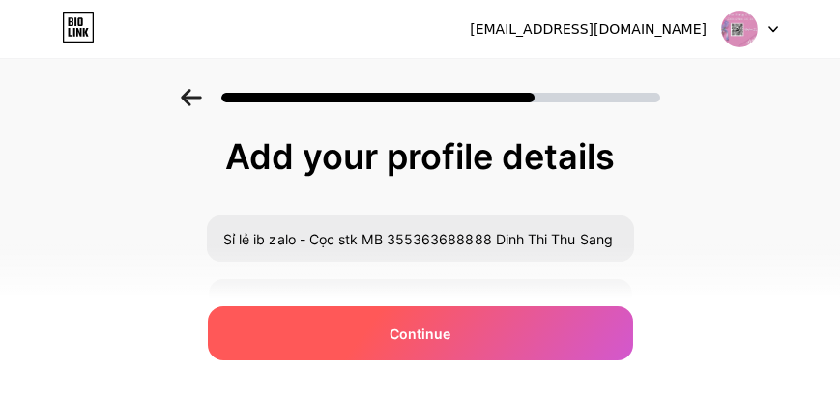
click at [456, 333] on div "Continue" at bounding box center [420, 334] width 425 height 54
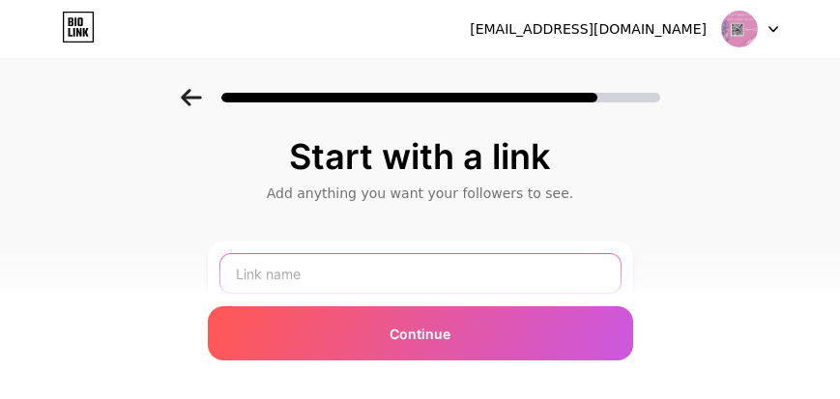
click at [313, 274] on input "text" at bounding box center [420, 273] width 400 height 39
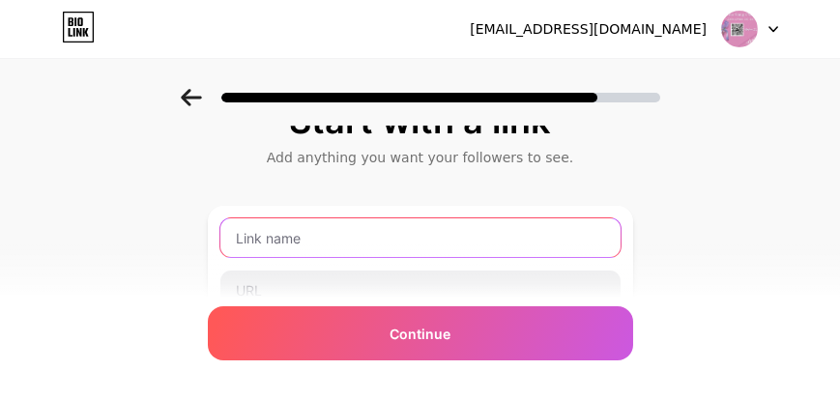
scroll to position [55, 0]
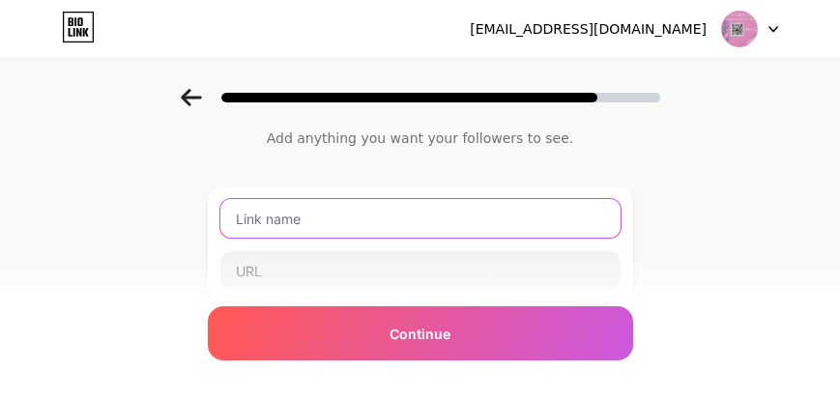
paste input "Sỉ lẻ ib zalo - Cọc stk MB 355363688888 Dinh Thi Thu Sang"
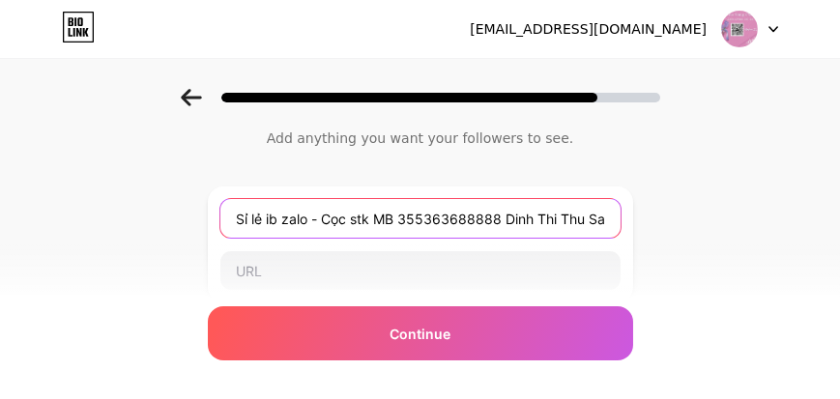
scroll to position [0, 16]
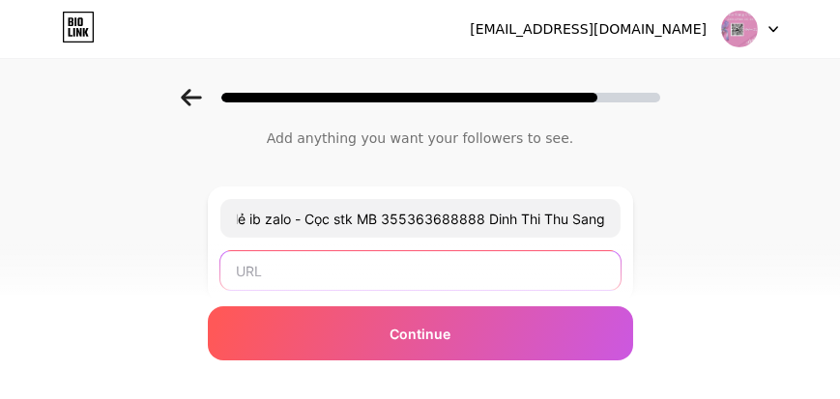
click at [350, 266] on input "text" at bounding box center [420, 270] width 400 height 39
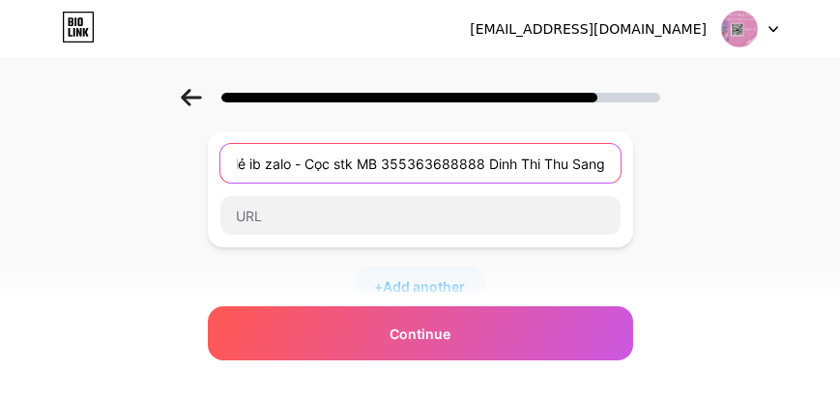
scroll to position [0, 0]
drag, startPoint x: 237, startPoint y: 162, endPoint x: 232, endPoint y: 183, distance: 20.9
click at [232, 183] on div "Sỉ lẻ ib zalo - Cọc stk MB 355363688888 Dinh Thi Thu Sang" at bounding box center [421, 163] width 402 height 41
drag, startPoint x: 238, startPoint y: 160, endPoint x: 630, endPoint y: 184, distance: 393.3
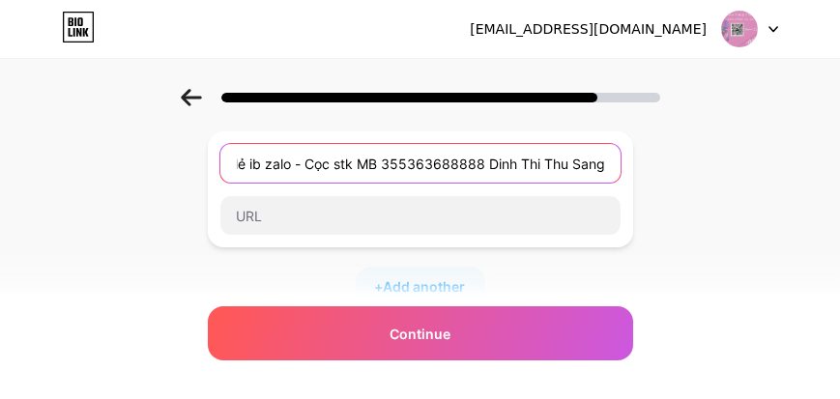
click at [630, 184] on div "Sỉ lẻ ib zalo - Cọc stk MB 355363688888 Dinh Thi Thu Sang" at bounding box center [420, 190] width 425 height 116
click at [520, 163] on input "Sỉ lẻ ib zalo - Cọc stk MB 355363688888 Dinh Thi Thu Sang" at bounding box center [420, 163] width 400 height 39
drag, startPoint x: 487, startPoint y: 160, endPoint x: 160, endPoint y: 177, distance: 328.3
click at [160, 177] on div "Start with a link Add anything you want your followers to see. Sỉ lẻ ib zalo - …" at bounding box center [420, 319] width 840 height 680
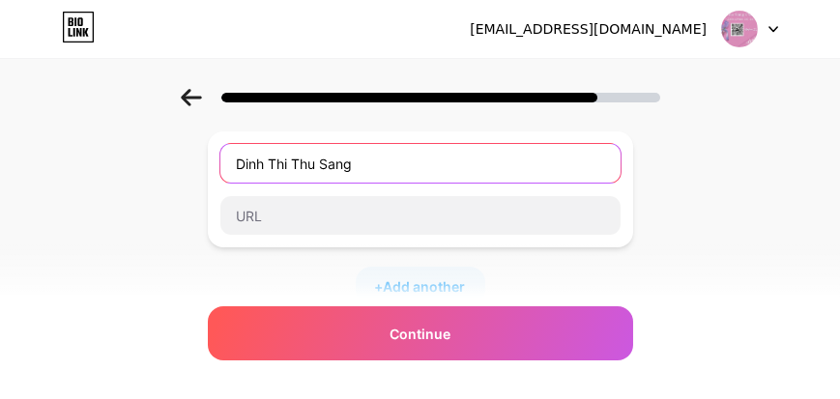
click at [248, 164] on input "Dinh Thi Thu Sang" at bounding box center [420, 163] width 400 height 39
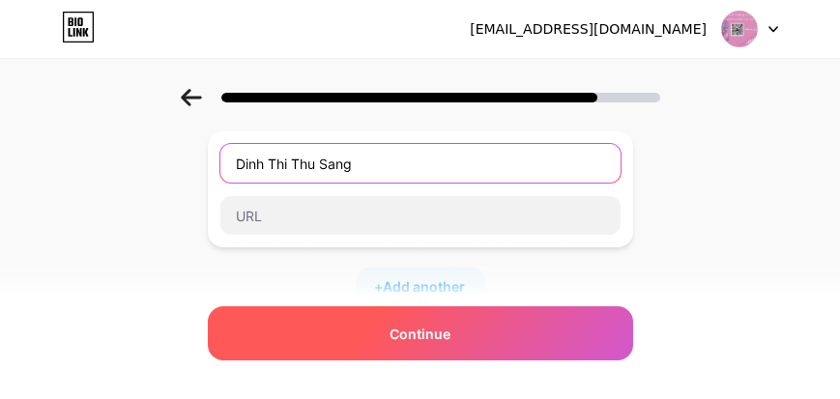
type input "Dinh Thi Thu Sang"
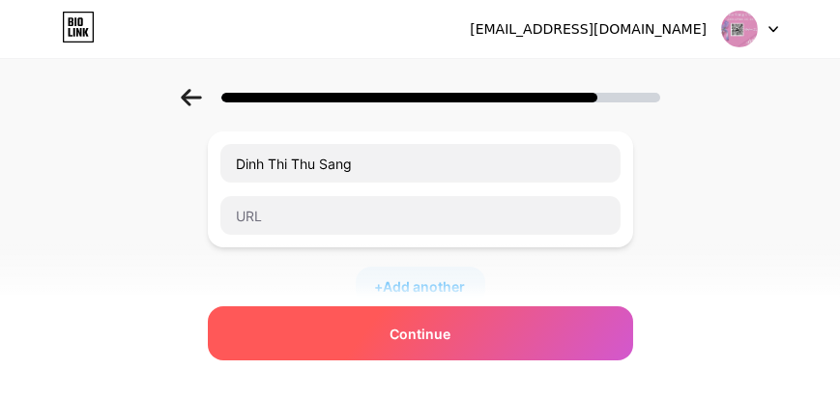
click at [353, 341] on div "Continue" at bounding box center [420, 334] width 425 height 54
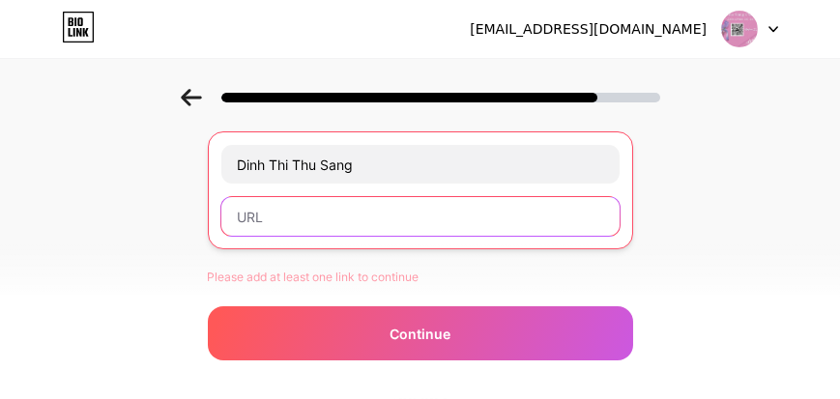
click at [334, 222] on input "text" at bounding box center [420, 216] width 398 height 39
click at [359, 224] on input "text" at bounding box center [420, 216] width 398 height 39
paste input "https://zalo.me/0366151656"
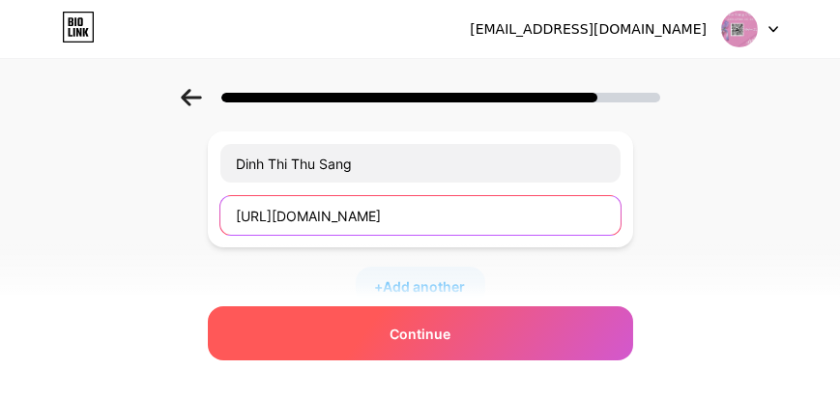
type input "https://zalo.me/0366151656"
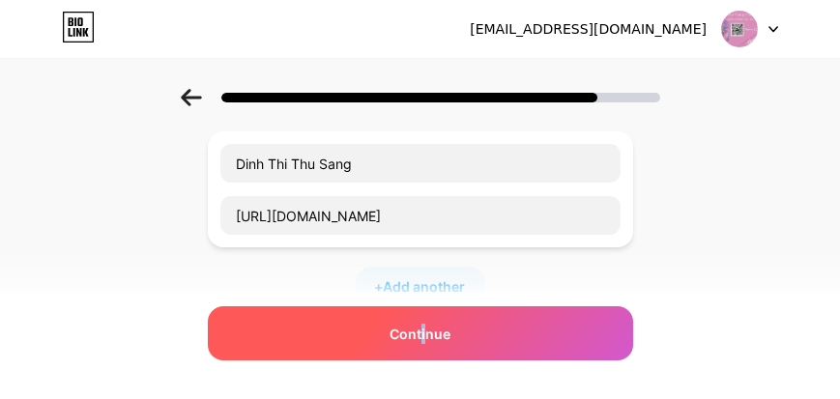
click at [427, 325] on span "Continue" at bounding box center [420, 334] width 61 height 20
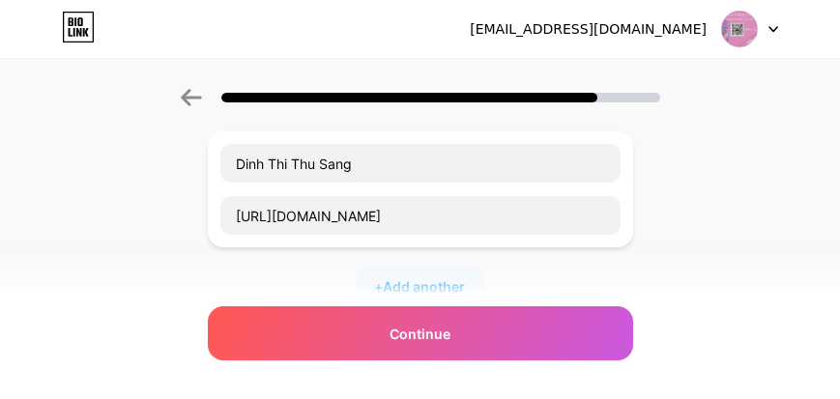
click at [474, 281] on div "+ Add another" at bounding box center [421, 286] width 130 height 39
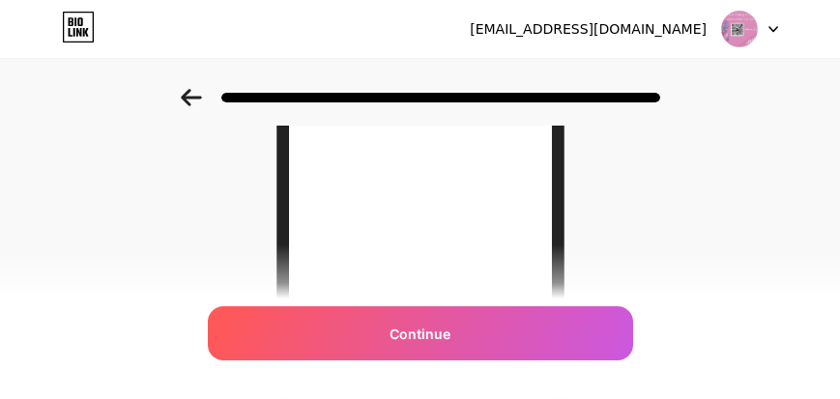
scroll to position [220, 0]
click at [201, 97] on icon at bounding box center [191, 97] width 20 height 17
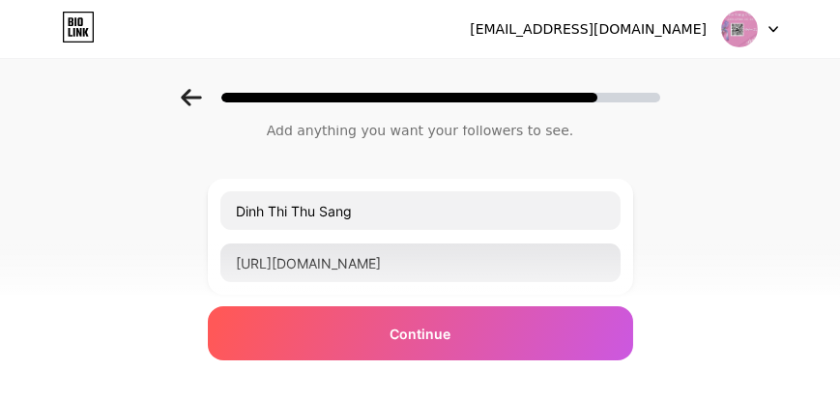
scroll to position [110, 0]
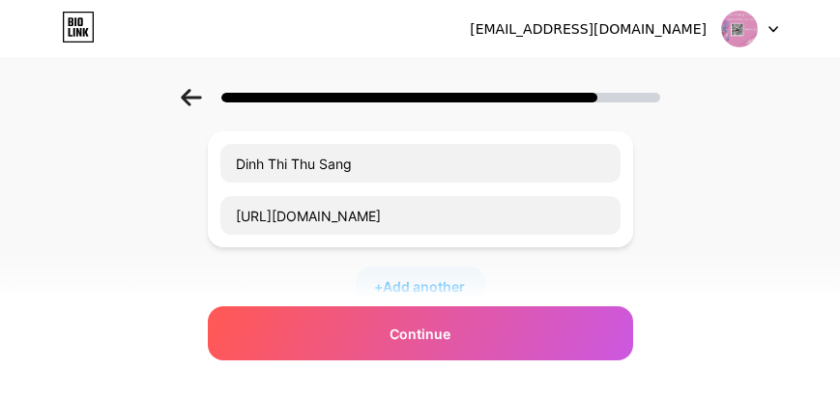
click at [186, 105] on icon at bounding box center [191, 97] width 21 height 17
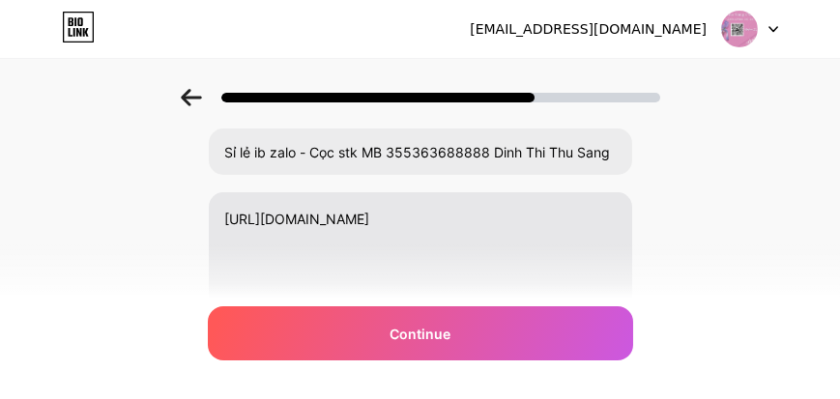
scroll to position [165, 0]
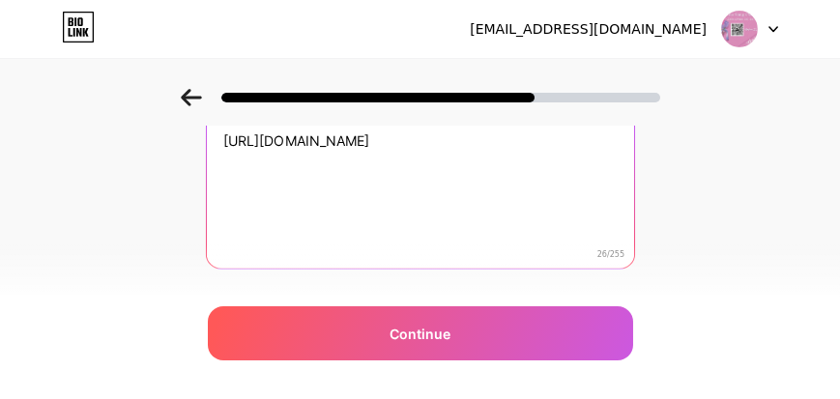
drag, startPoint x: 440, startPoint y: 147, endPoint x: 175, endPoint y: 141, distance: 265.0
click at [176, 140] on div "Add your profile details Sỉ lẻ ib zalo - Cọc stk MB 355363688888 Dinh Thi Thu S…" at bounding box center [420, 145] width 840 height 442
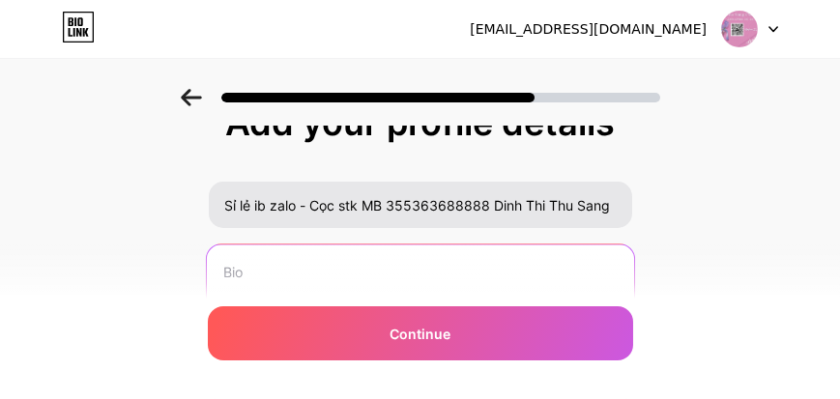
scroll to position [0, 0]
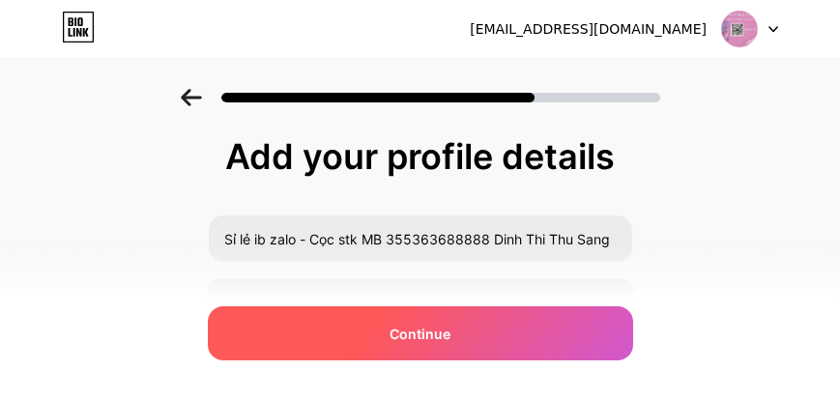
click at [369, 337] on div "Continue" at bounding box center [420, 334] width 425 height 54
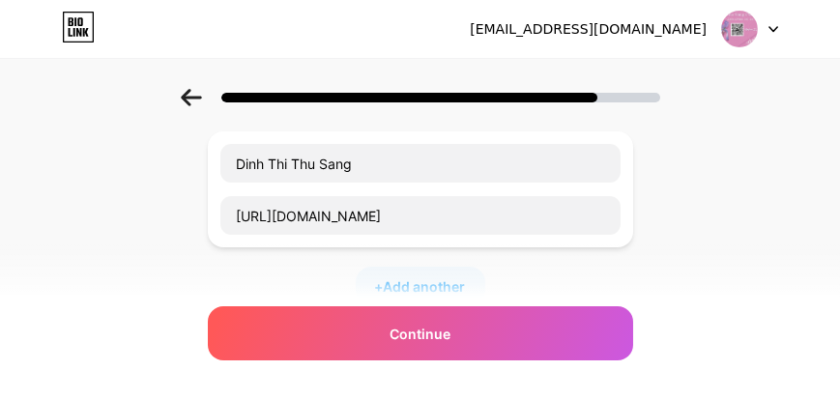
scroll to position [220, 0]
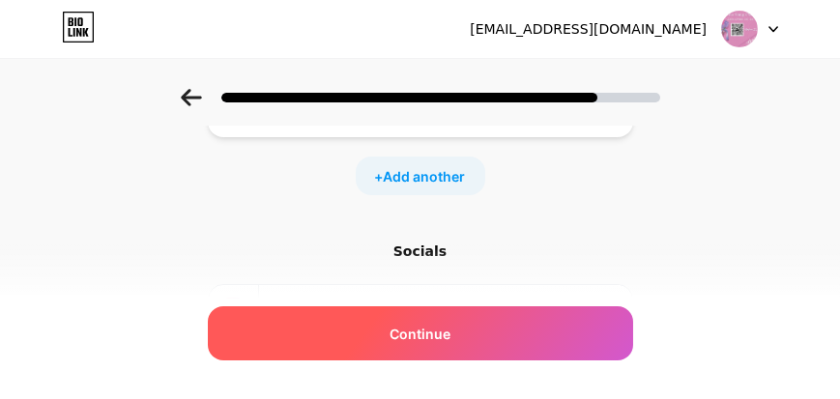
click at [411, 337] on span "Continue" at bounding box center [420, 334] width 61 height 20
click at [427, 326] on span "Continue" at bounding box center [420, 334] width 61 height 20
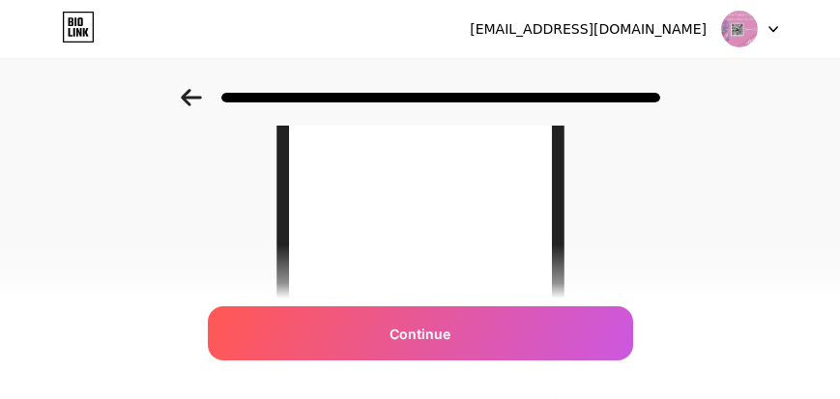
click at [200, 99] on icon at bounding box center [191, 97] width 21 height 17
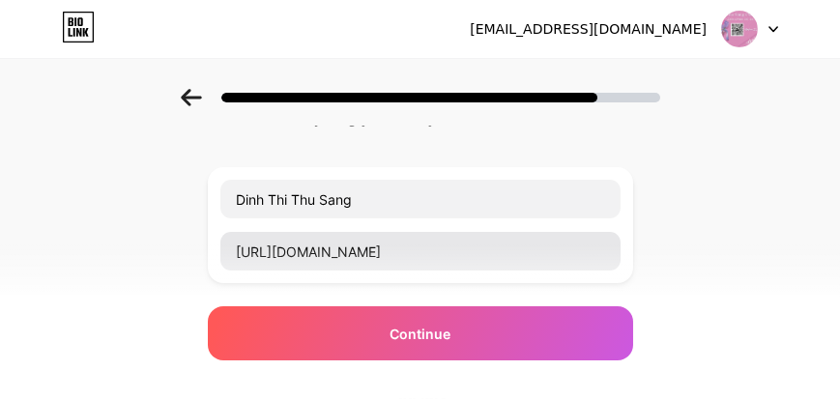
scroll to position [110, 0]
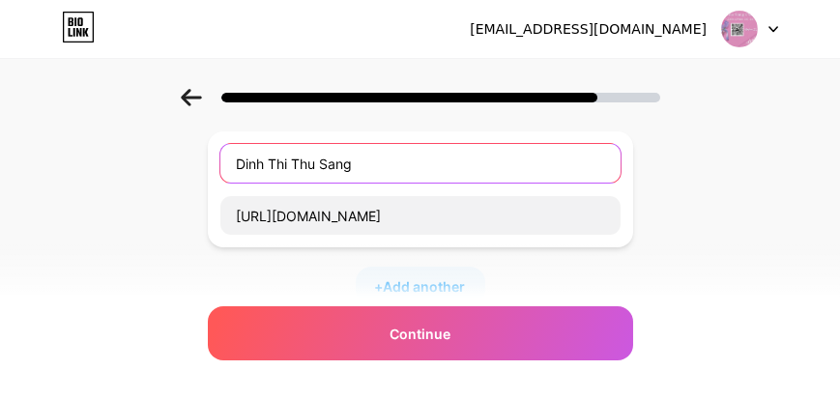
click at [242, 163] on input "Dinh Thi Thu Sang" at bounding box center [420, 163] width 400 height 39
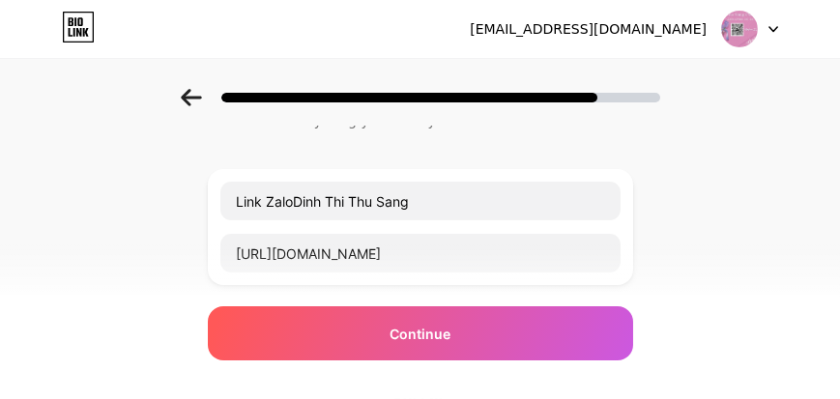
scroll to position [55, 0]
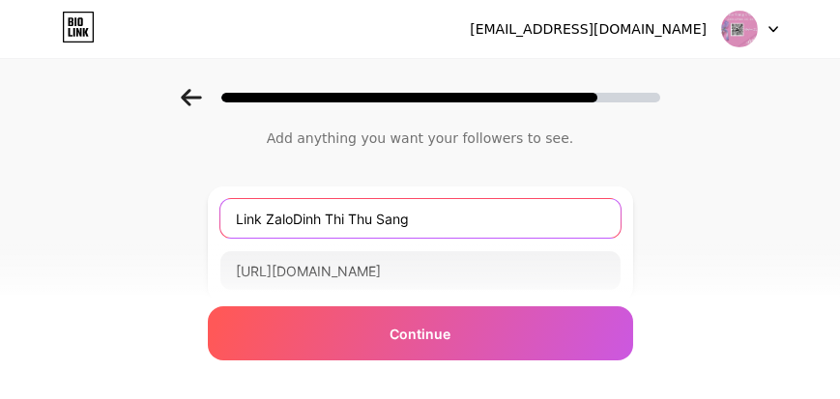
click at [423, 227] on input "Link ZaloDinh Thi Thu Sang" at bounding box center [420, 218] width 400 height 39
click at [301, 218] on input "Link ZaloDinh Thi Thu Sang" at bounding box center [420, 218] width 400 height 39
drag, startPoint x: 360, startPoint y: 217, endPoint x: 304, endPoint y: 215, distance: 56.1
click at [305, 215] on input "Link Zalo Dinh Thi Thu Sang" at bounding box center [420, 218] width 400 height 39
click at [391, 219] on input "Link Zalo Thu Sang" at bounding box center [420, 218] width 400 height 39
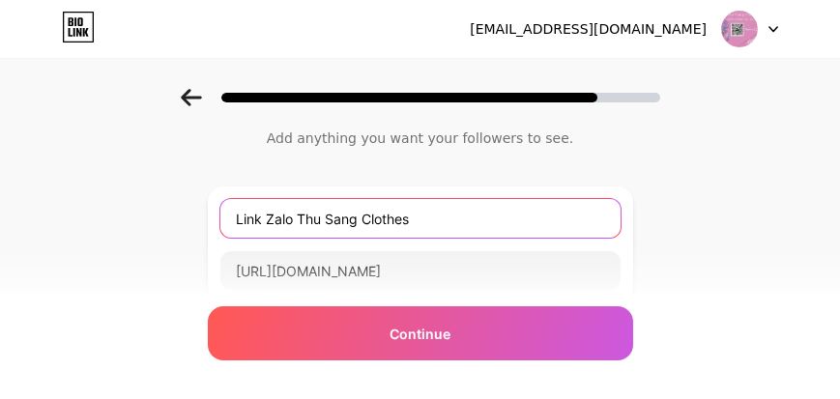
click at [439, 210] on input "Link Zalo Thu Sang Clothes" at bounding box center [420, 218] width 400 height 39
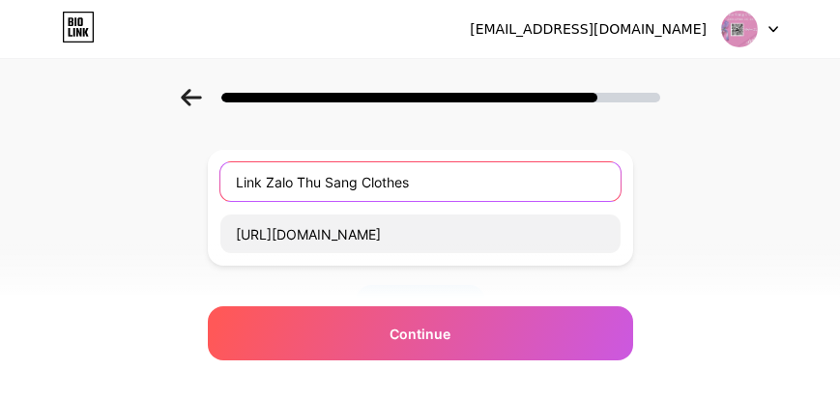
scroll to position [110, 0]
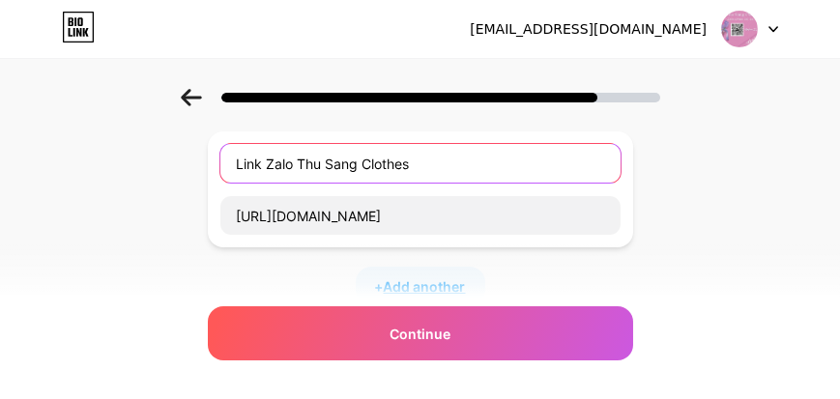
type input "Link Zalo Thu Sang Clothes"
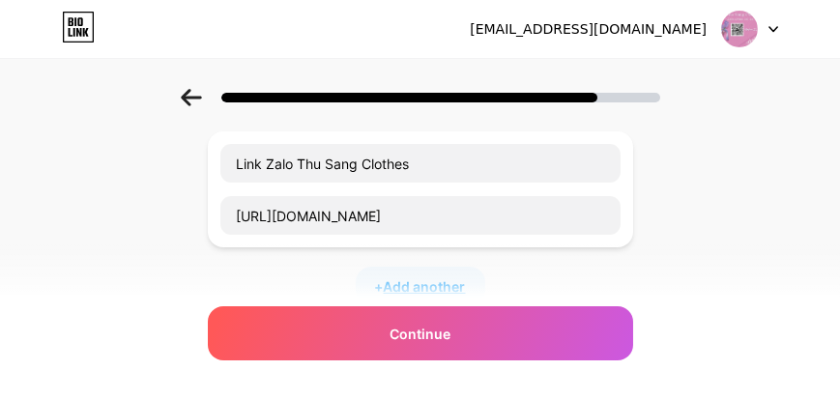
click at [438, 279] on span "Add another" at bounding box center [425, 287] width 82 height 20
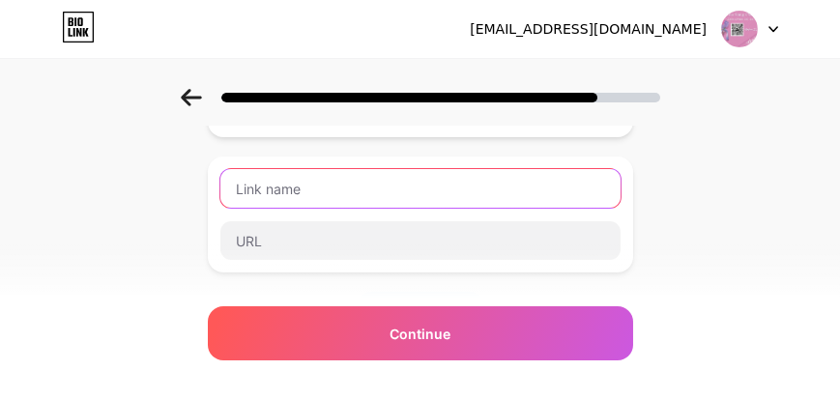
click at [395, 195] on input "text" at bounding box center [420, 188] width 400 height 39
type input "n"
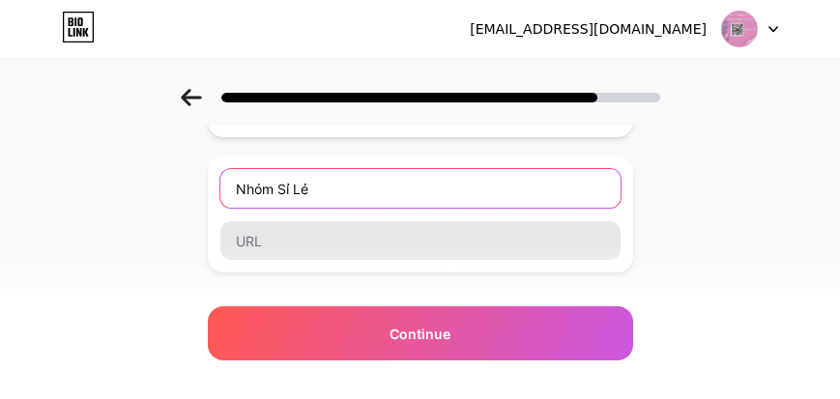
type input "Nhóm Sỉ Lẻ"
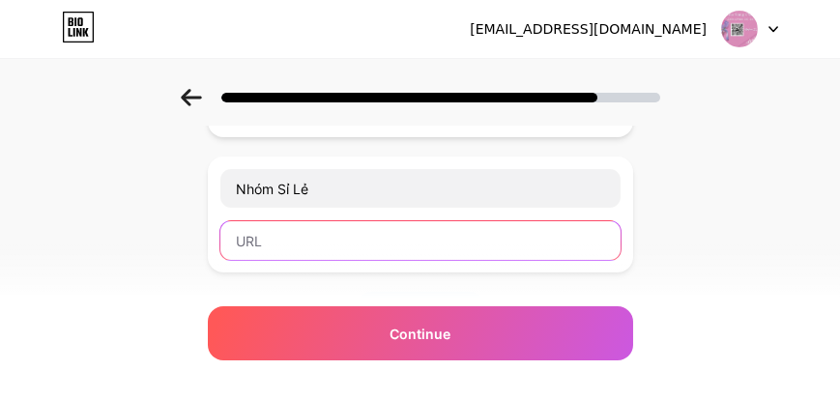
click at [300, 234] on input "text" at bounding box center [420, 240] width 400 height 39
click at [348, 252] on input "text" at bounding box center [420, 240] width 400 height 39
paste input "https://zalo.me/g/pndazd805"
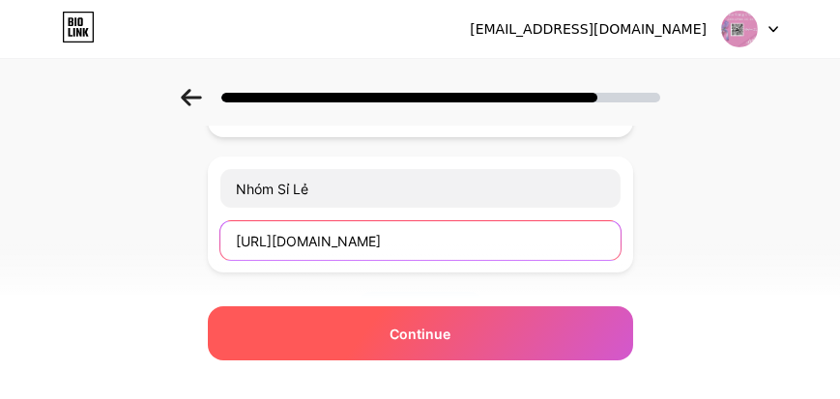
type input "https://zalo.me/g/pndazd805"
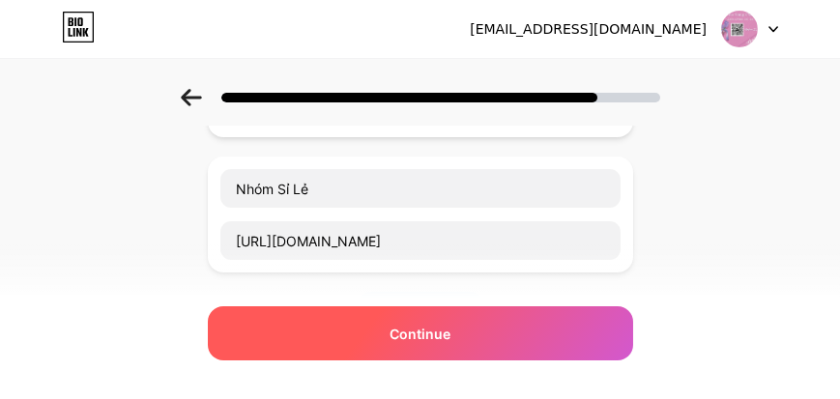
click at [426, 337] on span "Continue" at bounding box center [420, 334] width 61 height 20
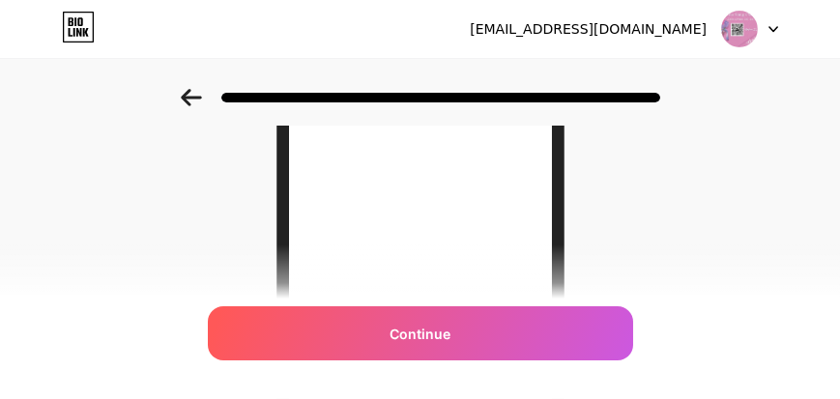
scroll to position [276, 0]
click at [192, 95] on icon at bounding box center [191, 97] width 21 height 17
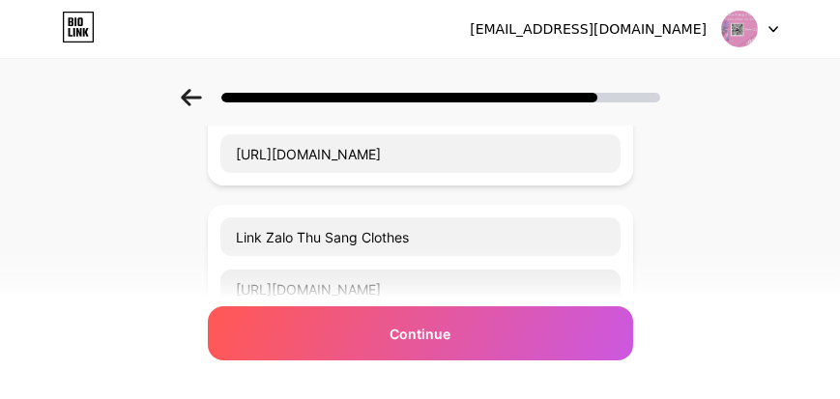
scroll to position [165, 0]
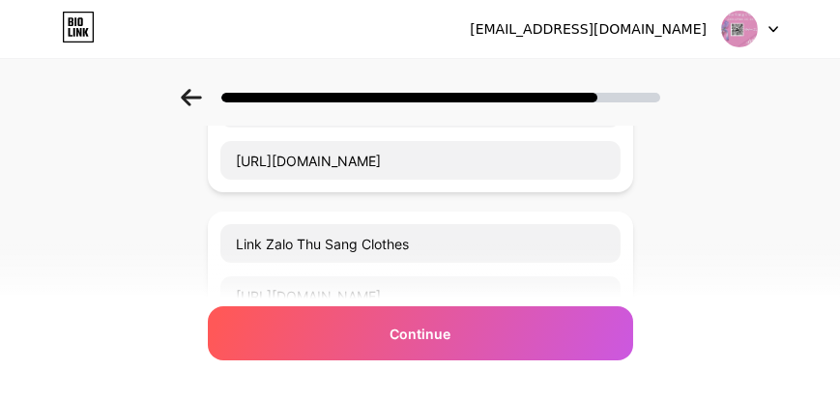
drag, startPoint x: 509, startPoint y: 237, endPoint x: 421, endPoint y: 197, distance: 96.5
click at [421, 197] on div "Dinh Thi Thu Sang https://zalo.me/0366151656 Link Zalo Thu Sang Clothes https:/…" at bounding box center [420, 298] width 425 height 445
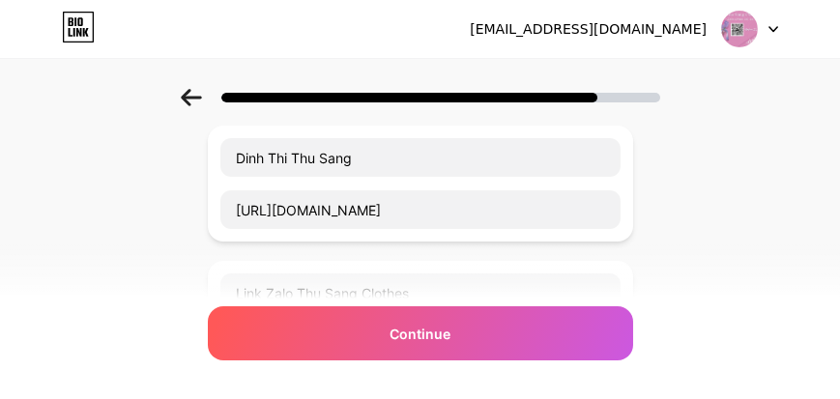
scroll to position [110, 0]
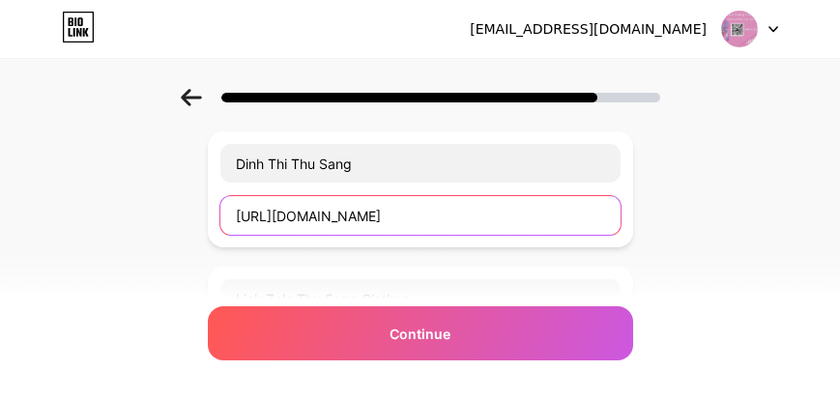
drag, startPoint x: 448, startPoint y: 213, endPoint x: 202, endPoint y: 194, distance: 246.3
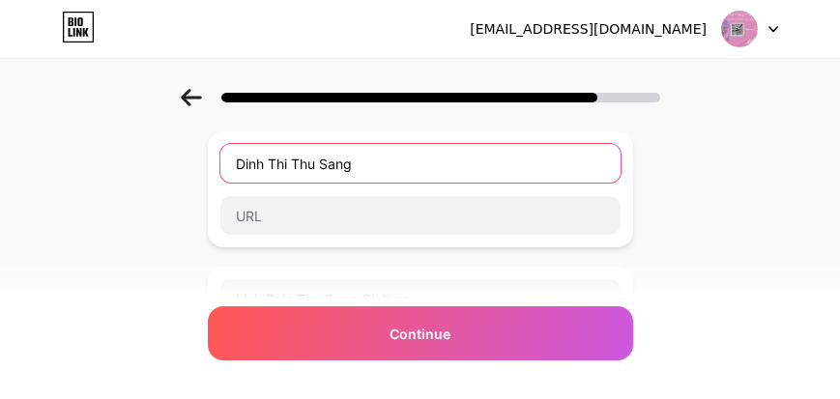
drag, startPoint x: 383, startPoint y: 161, endPoint x: 195, endPoint y: 166, distance: 187.7
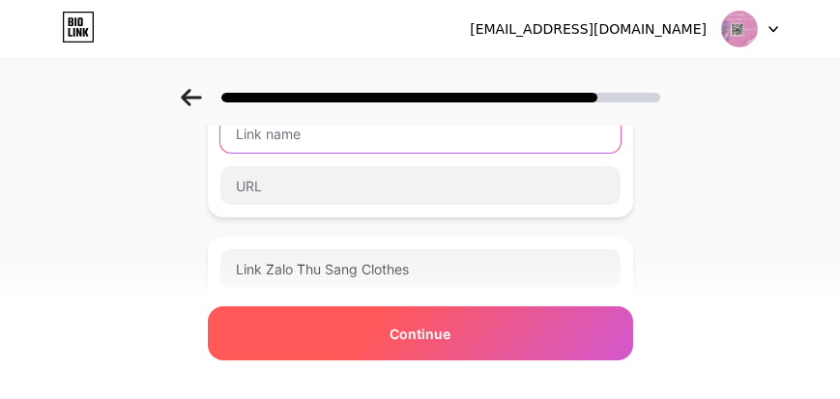
scroll to position [165, 0]
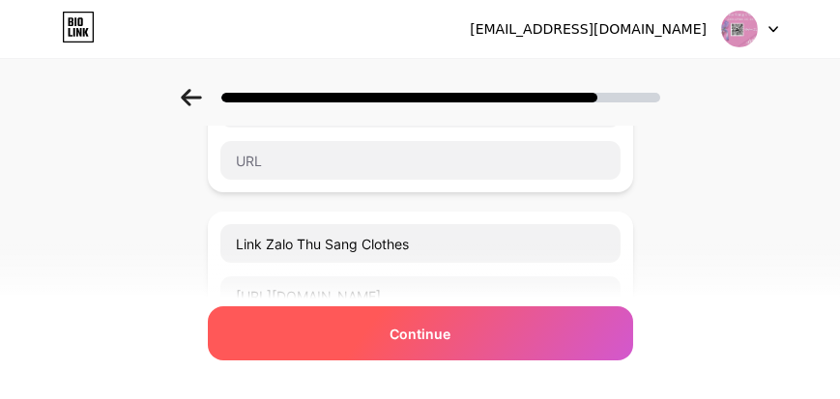
click at [411, 332] on span "Continue" at bounding box center [420, 334] width 61 height 20
click at [433, 335] on span "Continue" at bounding box center [420, 334] width 61 height 20
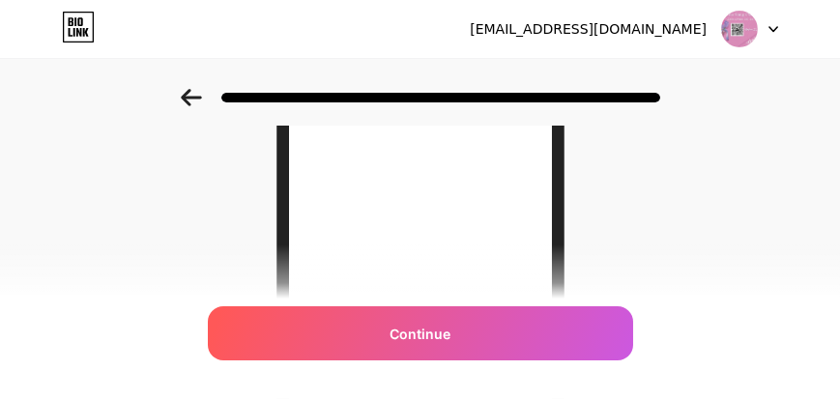
scroll to position [155, 0]
click at [193, 87] on div at bounding box center [420, 92] width 840 height 68
click at [195, 96] on icon at bounding box center [191, 97] width 21 height 17
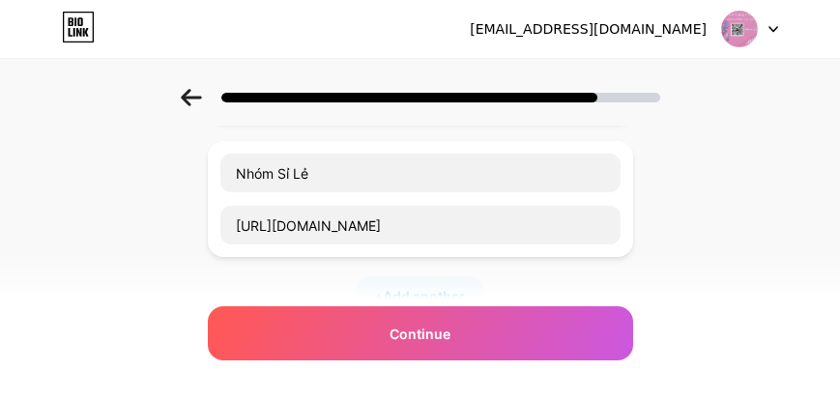
scroll to position [387, 0]
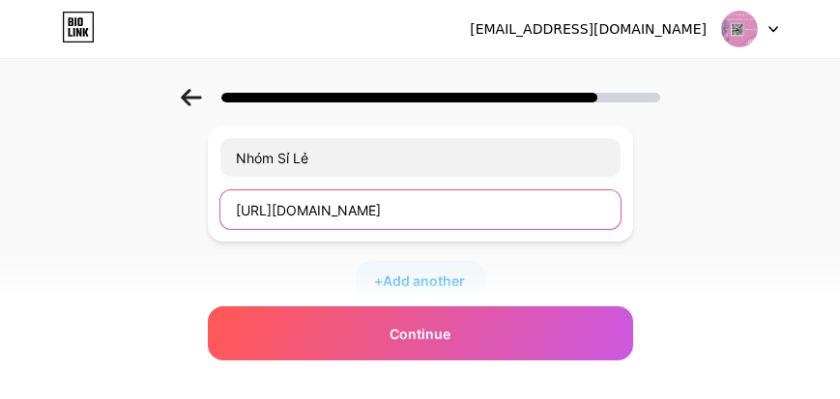
drag, startPoint x: 399, startPoint y: 212, endPoint x: 230, endPoint y: 211, distance: 169.2
click at [230, 211] on input "https://zalo.me/g/pndazd805" at bounding box center [420, 210] width 400 height 39
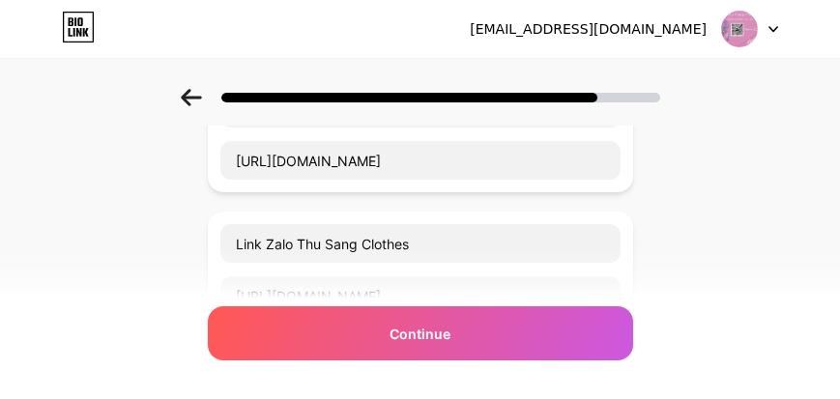
scroll to position [220, 0]
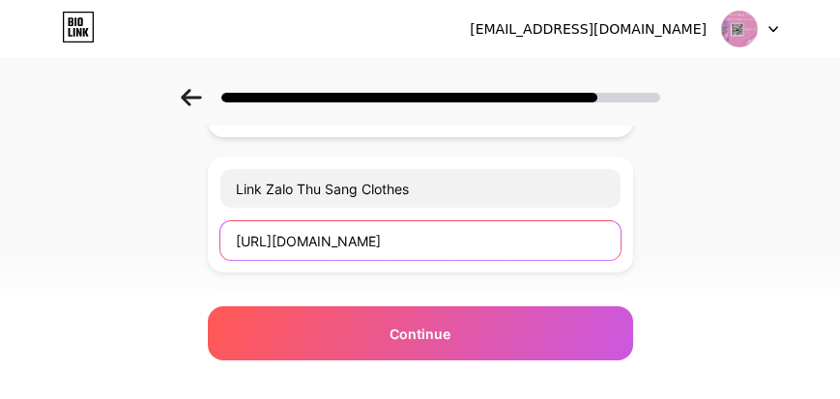
drag, startPoint x: 443, startPoint y: 243, endPoint x: 209, endPoint y: 239, distance: 234.0
click at [209, 239] on div "Start with a link Add anything you want your followers to see. Dinh Thi Thu San…" at bounding box center [420, 343] width 840 height 951
paste input "https://zalo.me/g/pndazd805"
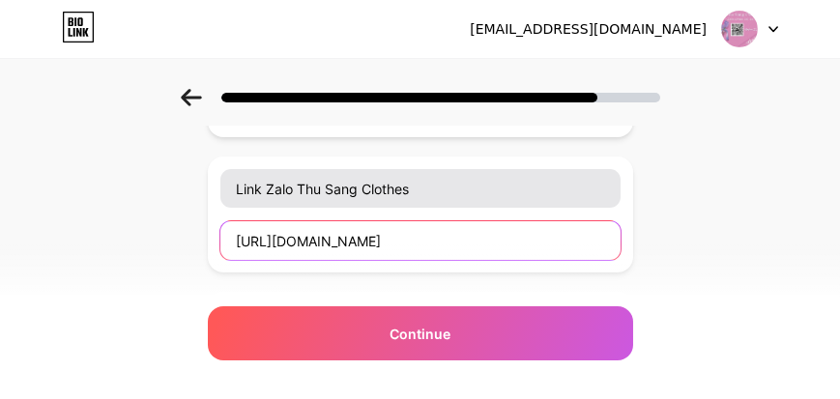
type input "https://zalo.me/g/pndazd805"
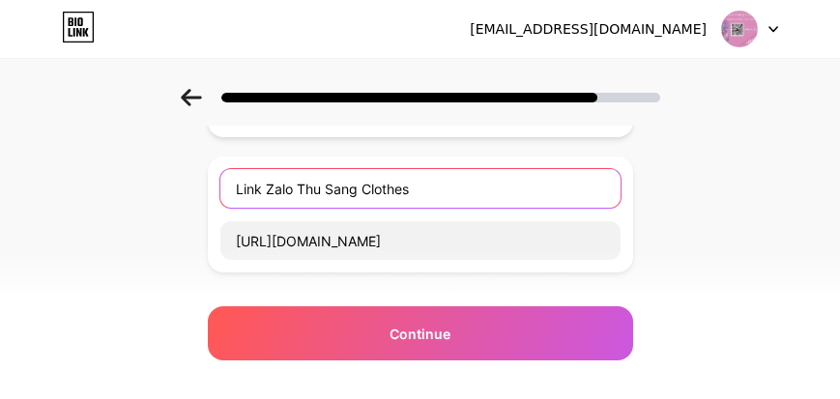
drag, startPoint x: 386, startPoint y: 190, endPoint x: 230, endPoint y: 197, distance: 155.9
click at [230, 197] on input "Link Zalo Thu Sang Clothes" at bounding box center [420, 188] width 400 height 39
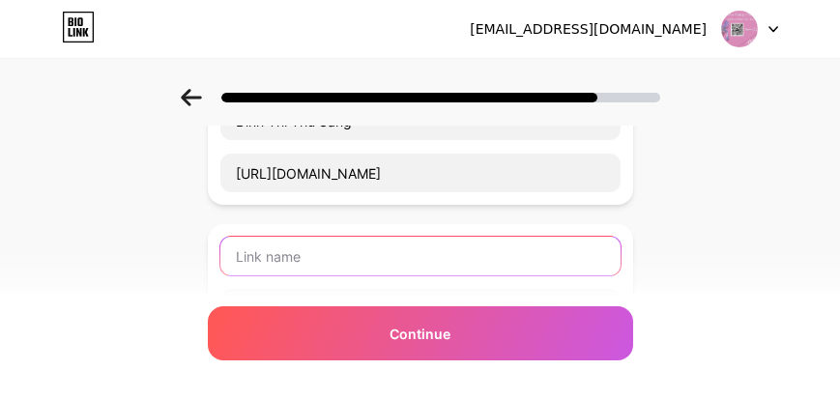
scroll to position [55, 0]
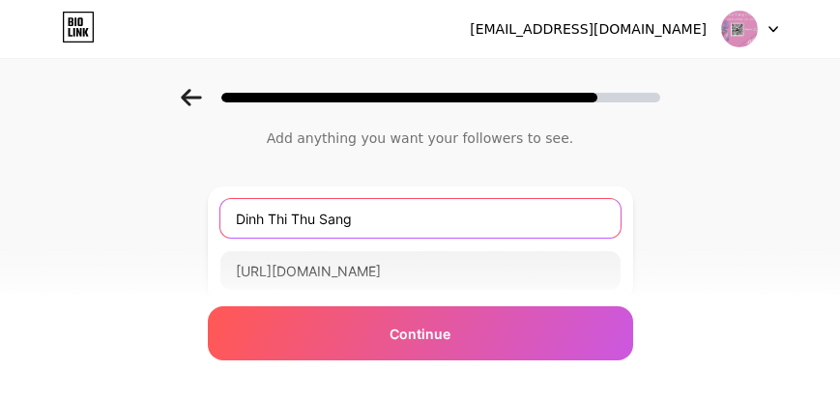
drag, startPoint x: 380, startPoint y: 215, endPoint x: 221, endPoint y: 220, distance: 158.7
click at [221, 220] on div "Dinh Thi Thu Sang https://zalo.me/0366151656" at bounding box center [420, 245] width 425 height 116
paste input "Link Zalo Thu Sang Clothes"
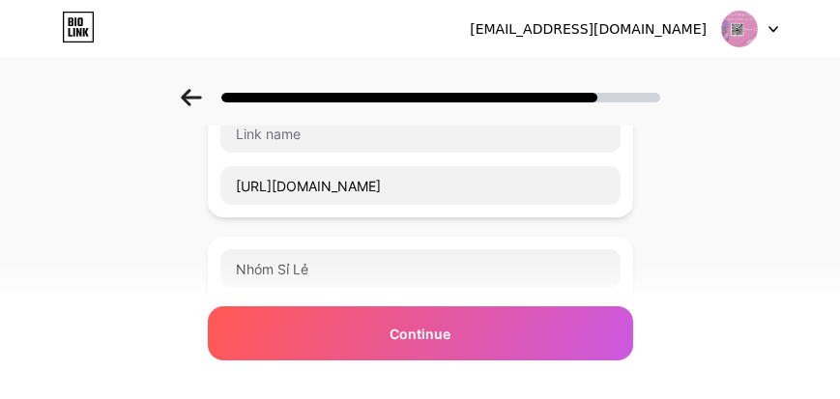
scroll to position [331, 0]
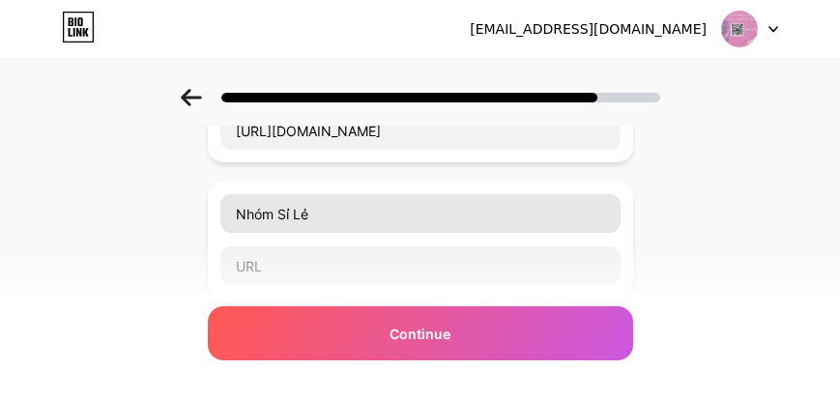
type input "Link Zalo Thu Sang Clothes"
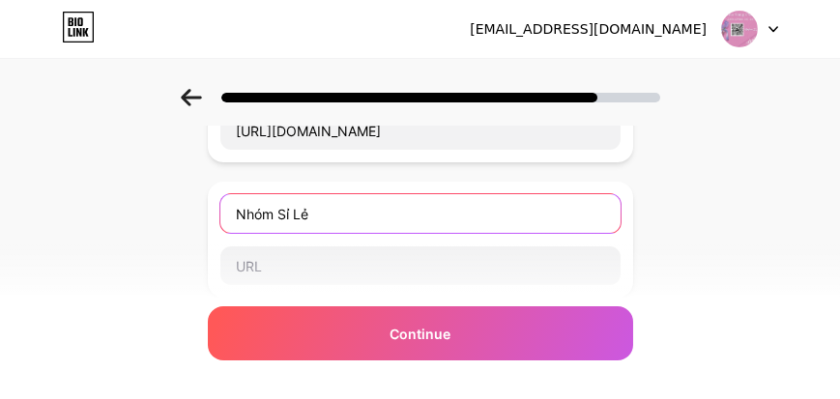
drag, startPoint x: 339, startPoint y: 211, endPoint x: 213, endPoint y: 217, distance: 126.8
click at [215, 217] on div "Nhóm Sỉ Lẻ" at bounding box center [420, 240] width 425 height 116
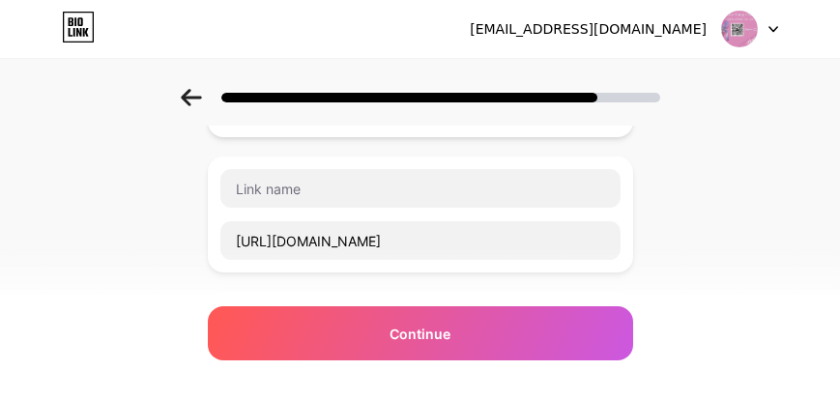
scroll to position [220, 0]
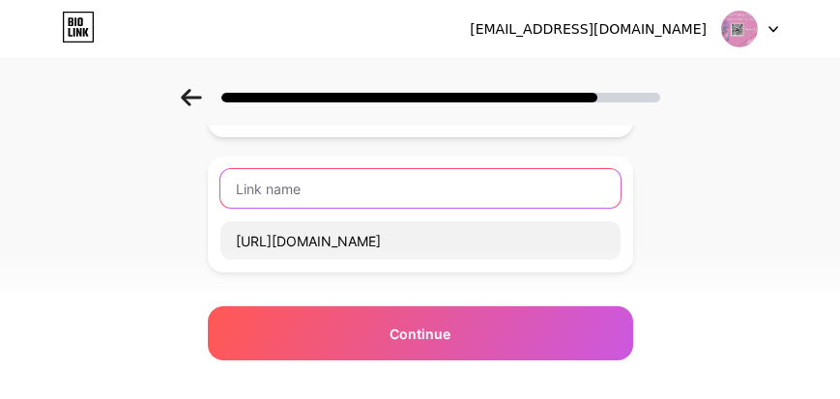
click at [278, 184] on input "text" at bounding box center [420, 188] width 400 height 39
paste input "Nhóm Sỉ Lẻ"
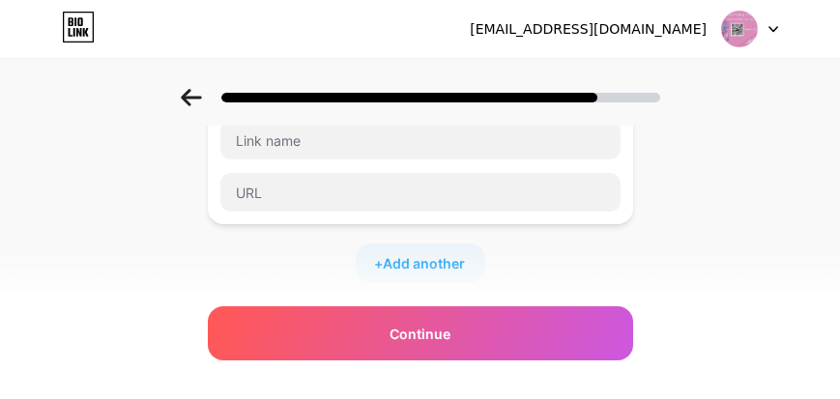
scroll to position [331, 0]
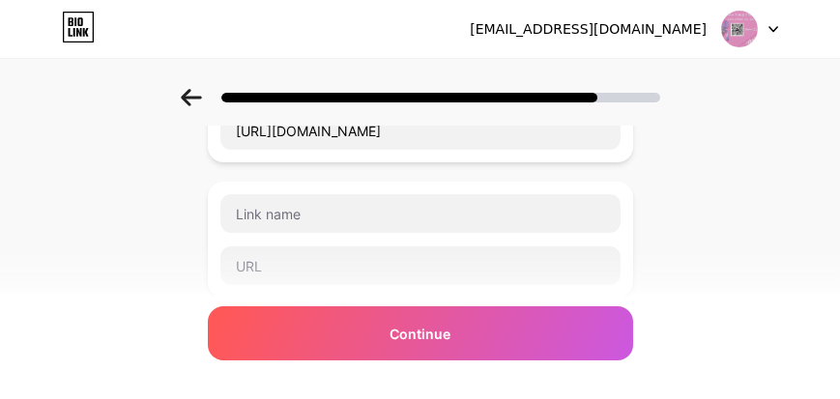
type input "Nhóm Sỉ Lẻ"
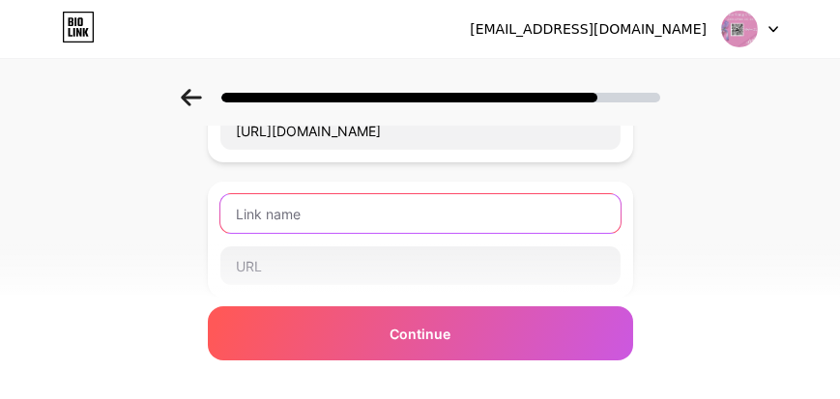
drag, startPoint x: 209, startPoint y: 189, endPoint x: 610, endPoint y: 195, distance: 401.4
click at [610, 195] on input "text" at bounding box center [420, 213] width 400 height 39
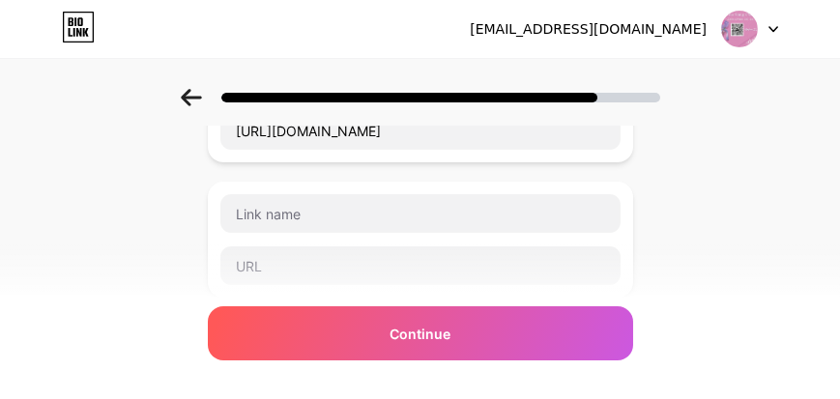
click at [625, 188] on div at bounding box center [420, 240] width 425 height 116
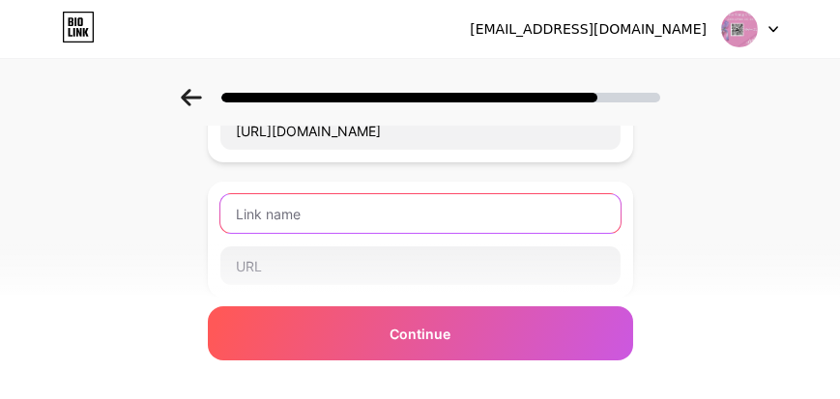
click at [559, 202] on input "text" at bounding box center [420, 213] width 400 height 39
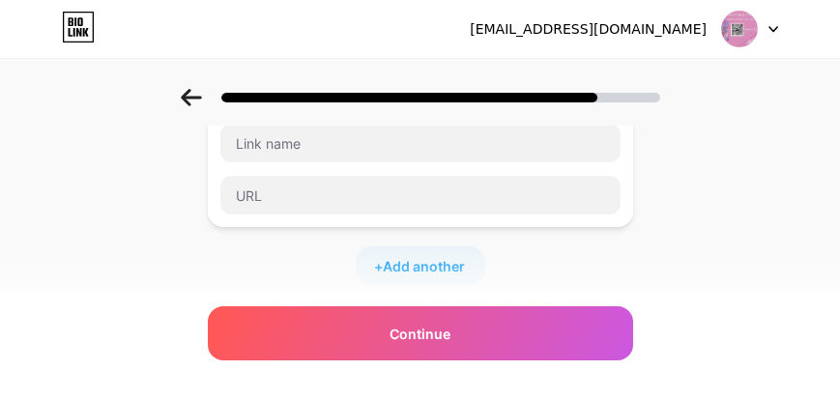
scroll to position [497, 0]
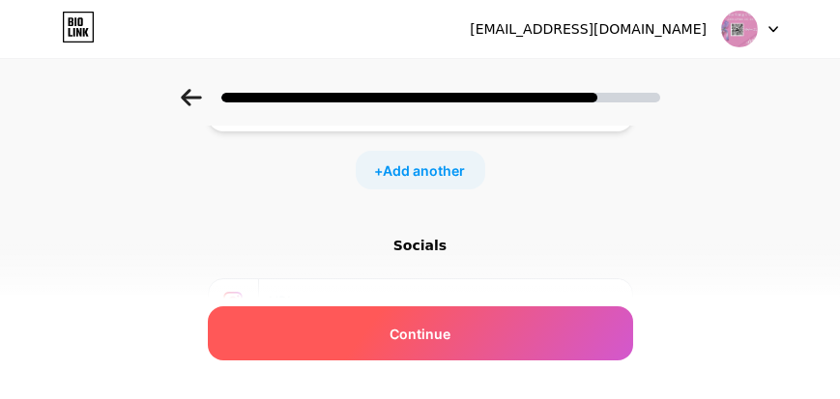
click at [446, 343] on div "Continue" at bounding box center [420, 334] width 425 height 54
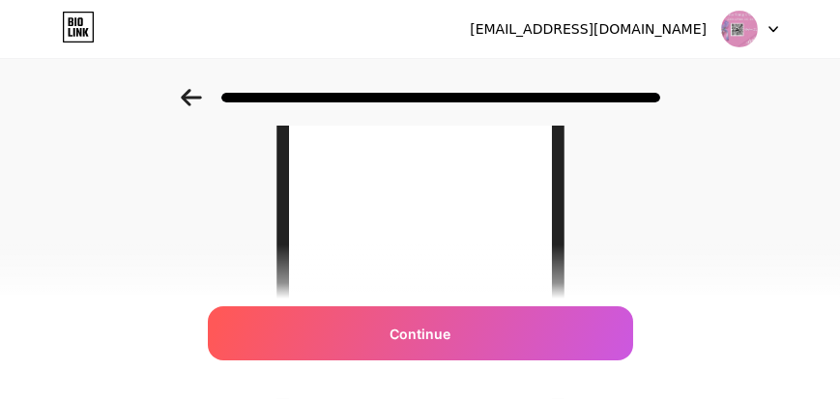
scroll to position [276, 0]
click at [193, 97] on icon at bounding box center [191, 97] width 20 height 17
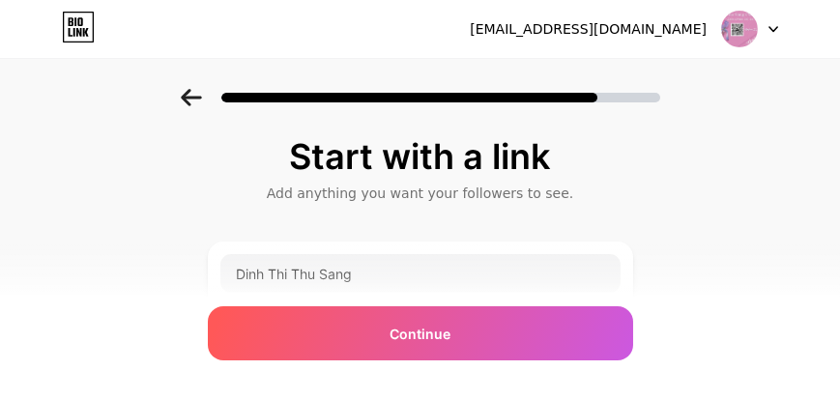
click at [182, 96] on div at bounding box center [420, 92] width 840 height 68
click at [194, 93] on icon at bounding box center [191, 97] width 21 height 17
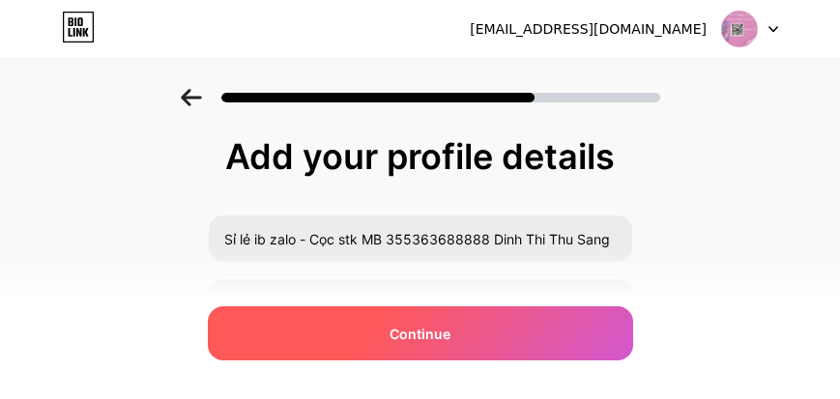
click at [438, 333] on span "Continue" at bounding box center [420, 334] width 61 height 20
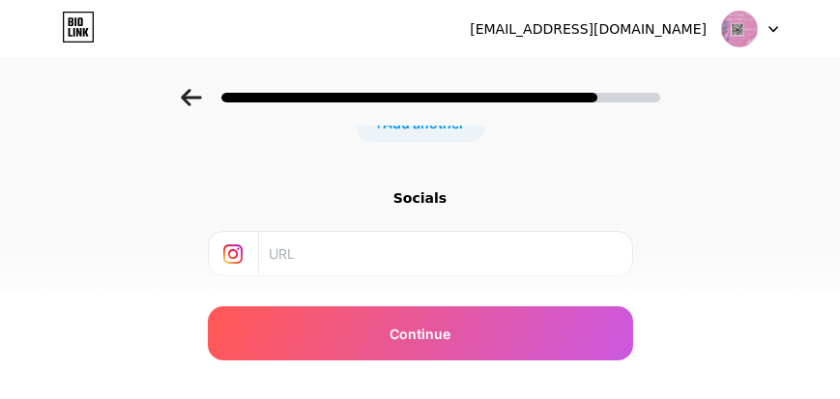
scroll to position [497, 0]
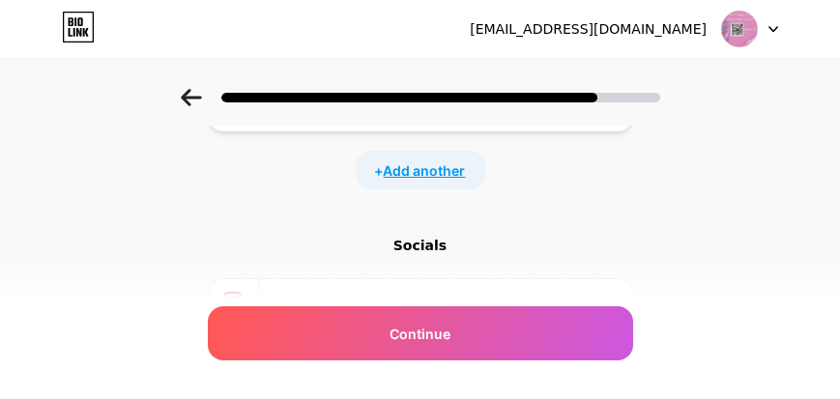
click at [445, 176] on span "Add another" at bounding box center [425, 171] width 82 height 20
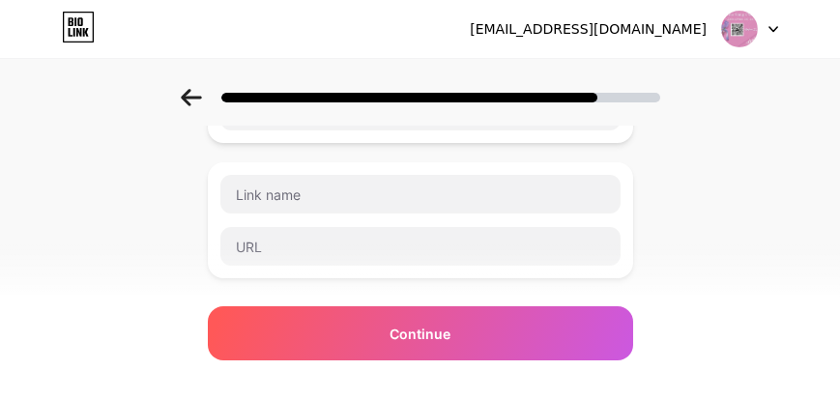
scroll to position [662, 0]
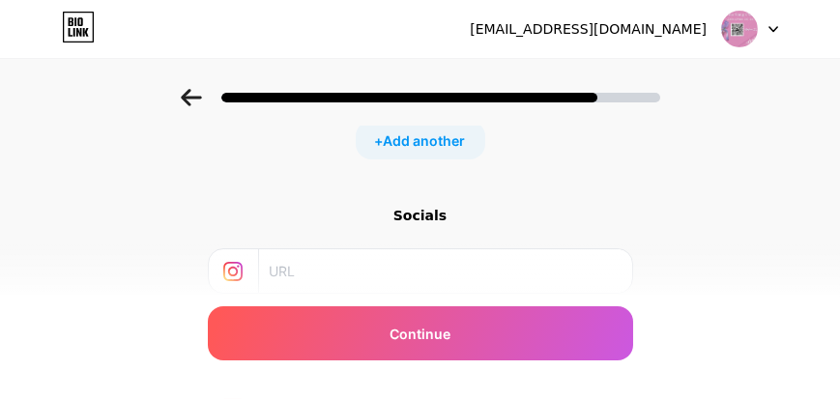
click at [436, 219] on div "Socials" at bounding box center [420, 215] width 425 height 19
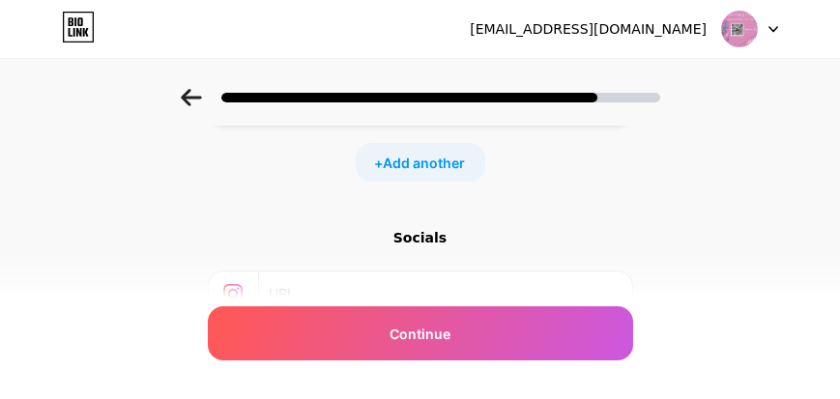
scroll to position [519, 0]
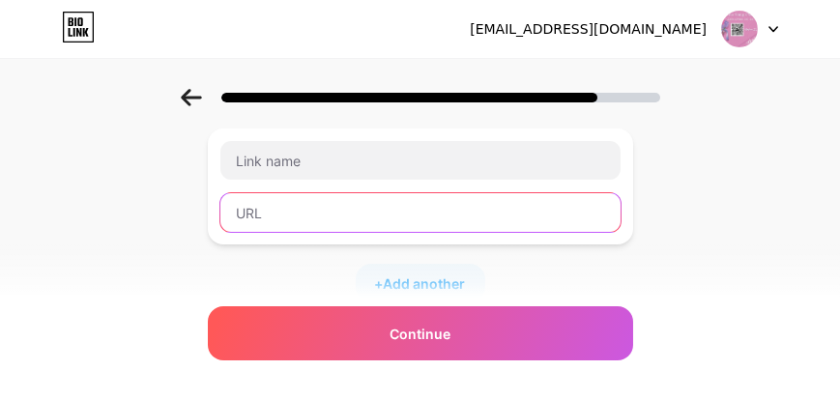
click at [437, 213] on input "text" at bounding box center [420, 212] width 400 height 39
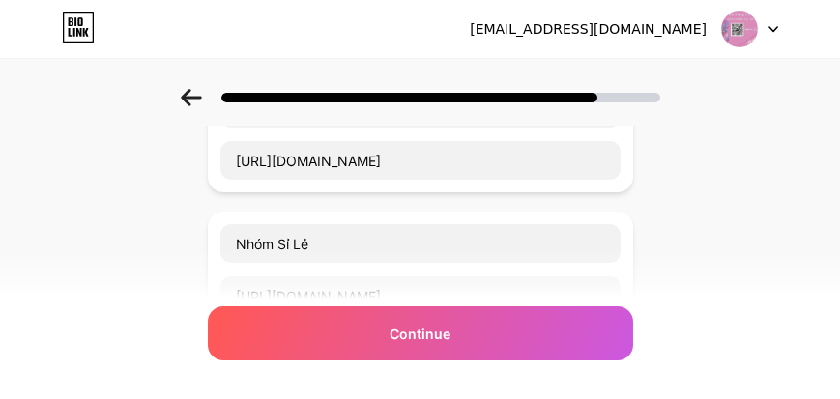
scroll to position [299, 0]
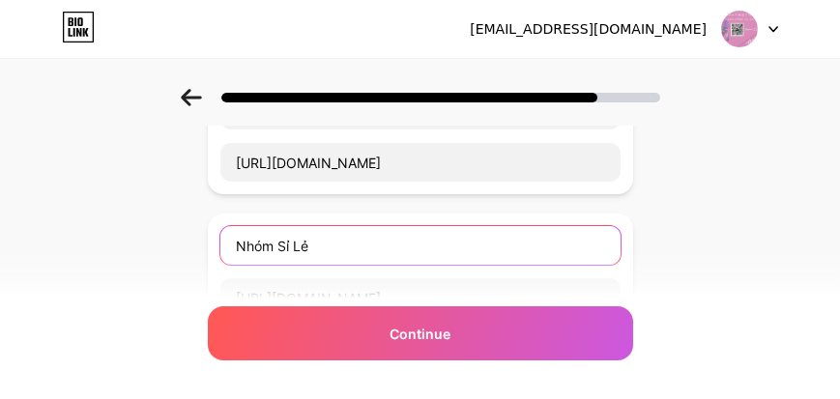
click at [454, 235] on input "Nhóm Sỉ Lẻ" at bounding box center [420, 245] width 400 height 39
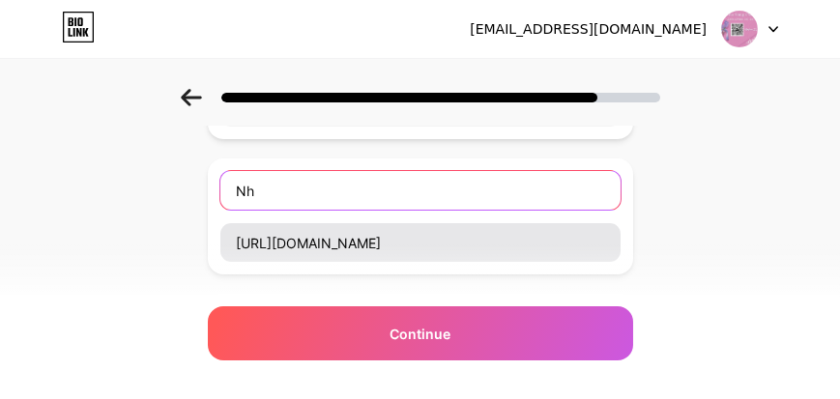
type input "N"
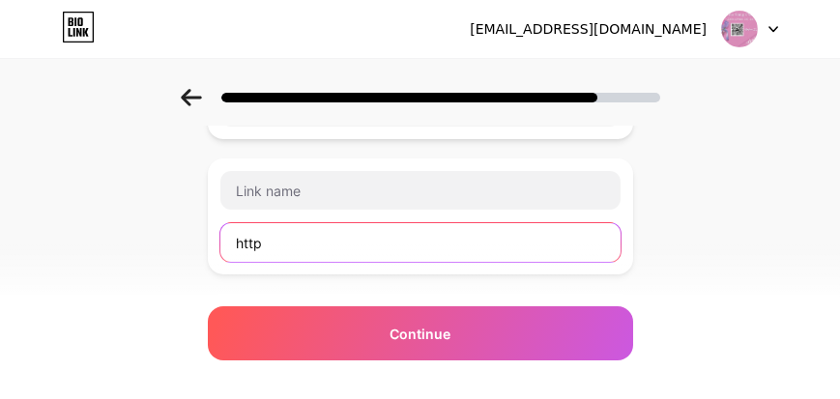
type input "ht"
drag, startPoint x: 454, startPoint y: 241, endPoint x: 192, endPoint y: 250, distance: 262.2
click at [192, 250] on div "Start with a link Add anything you want your followers to see. Dinh Thi Thu San…" at bounding box center [420, 278] width 840 height 1086
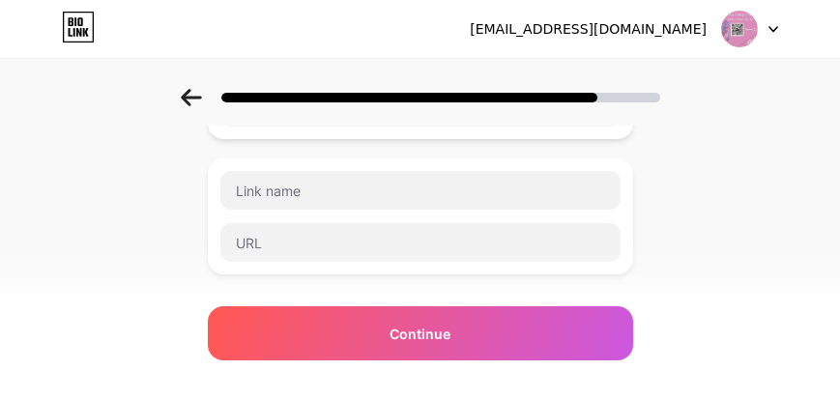
click at [736, 184] on div "Start with a link Add anything you want your followers to see. Dinh Thi Thu San…" at bounding box center [420, 278] width 840 height 1086
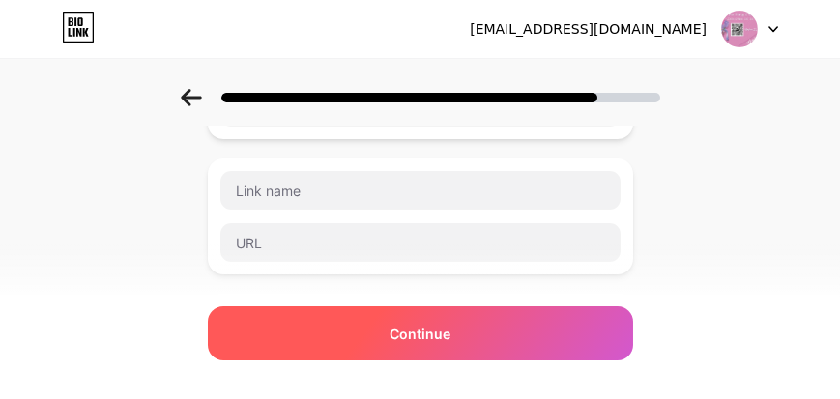
click at [560, 329] on div "Continue" at bounding box center [420, 334] width 425 height 54
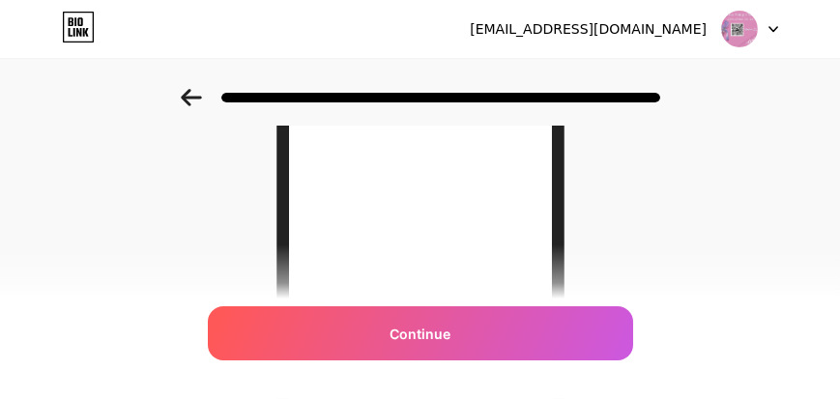
scroll to position [331, 0]
click at [220, 103] on div at bounding box center [421, 97] width 480 height 17
click at [194, 101] on icon at bounding box center [191, 97] width 21 height 17
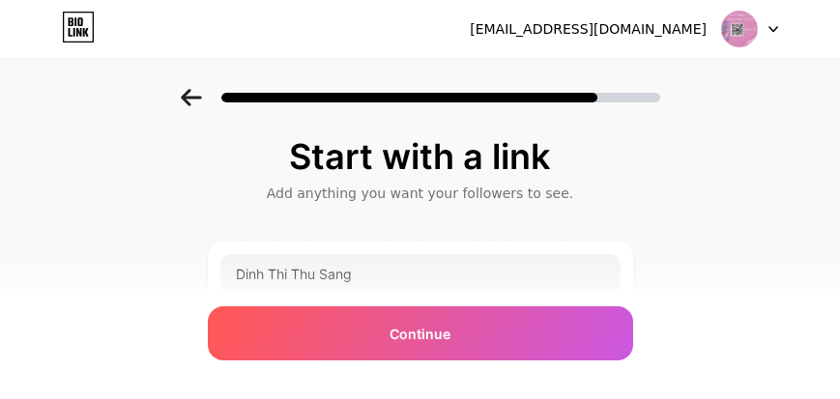
click at [194, 101] on icon at bounding box center [191, 97] width 21 height 17
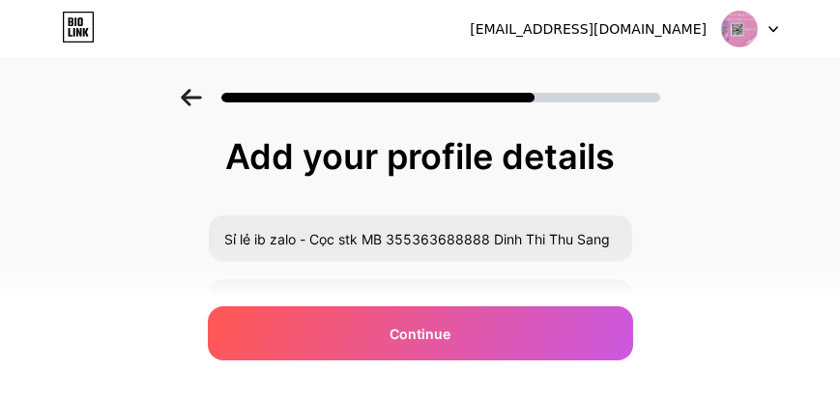
click at [195, 93] on icon at bounding box center [191, 97] width 21 height 17
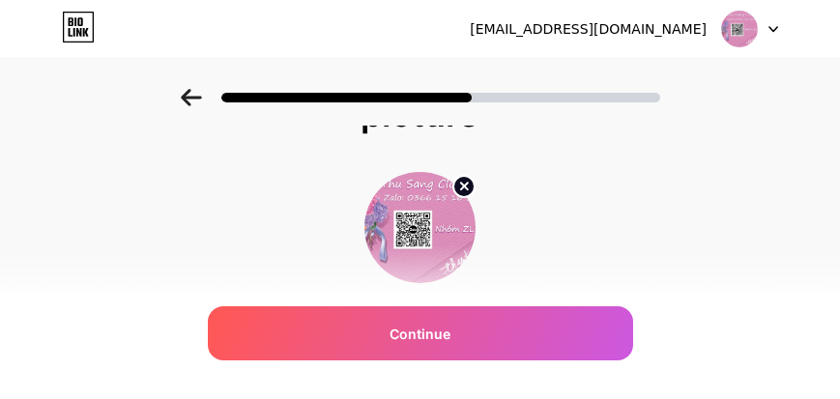
scroll to position [139, 0]
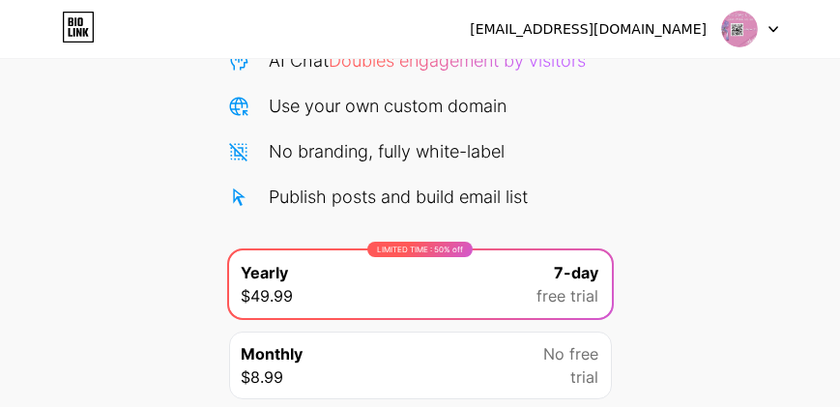
scroll to position [276, 0]
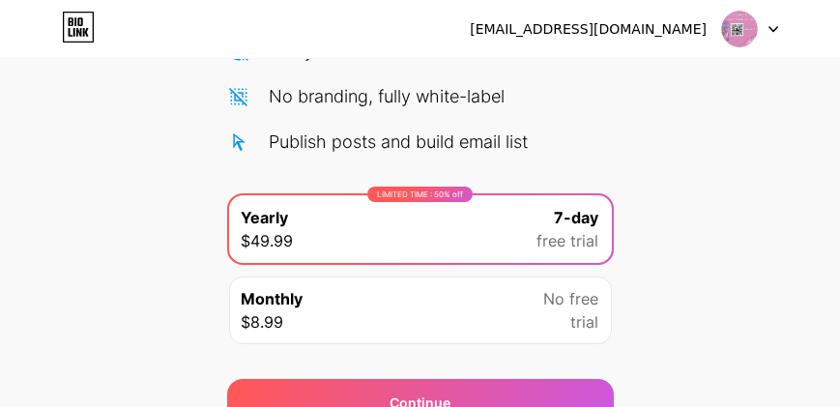
click at [480, 217] on div "LIMITED TIME : 50% off Yearly $49.99 7-day free trial" at bounding box center [420, 229] width 383 height 68
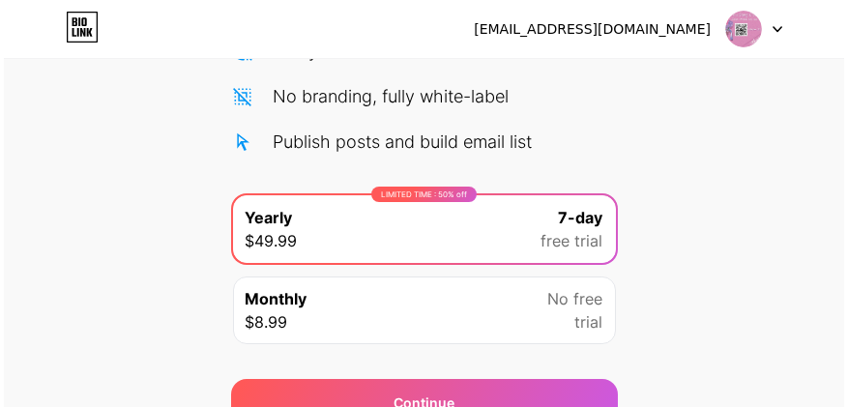
scroll to position [370, 0]
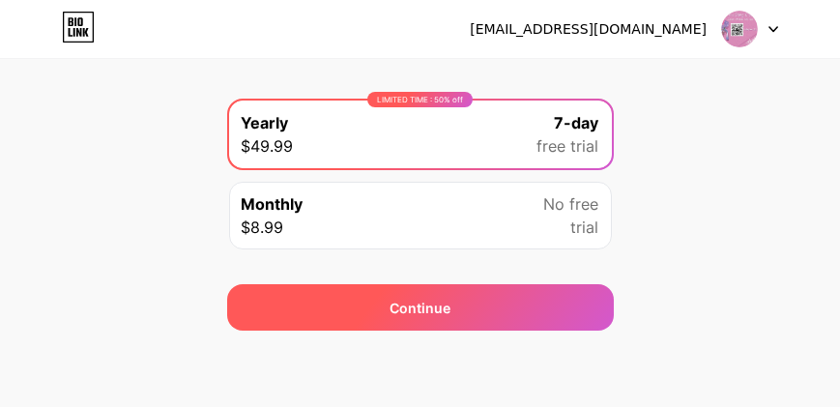
click at [459, 308] on div "Continue" at bounding box center [420, 307] width 387 height 46
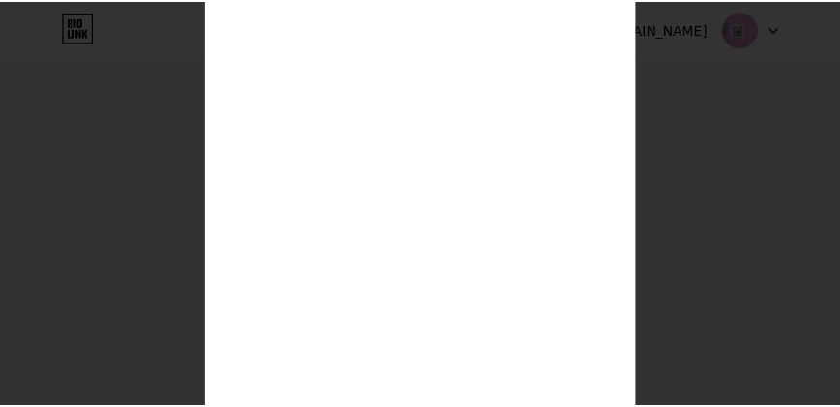
scroll to position [0, 0]
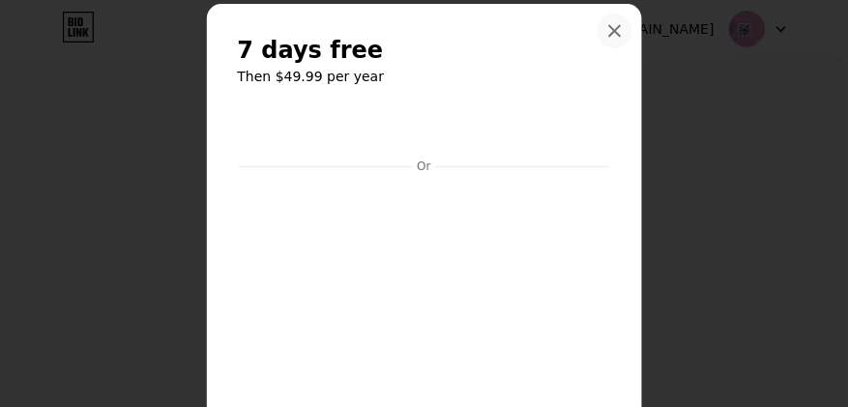
click at [618, 30] on div at bounding box center [615, 31] width 35 height 35
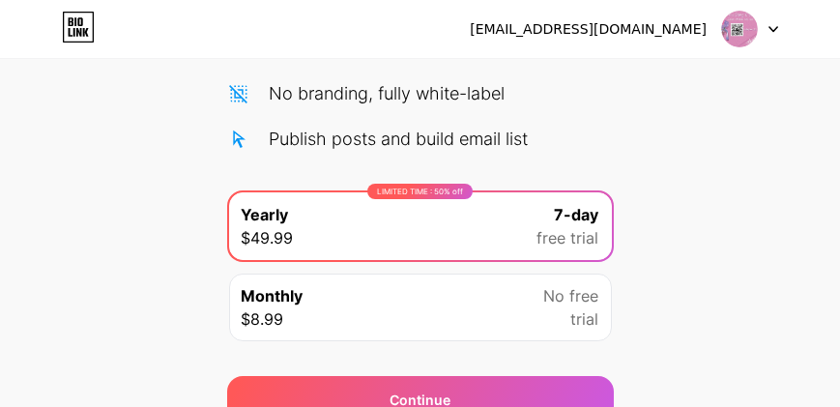
scroll to position [204, 0]
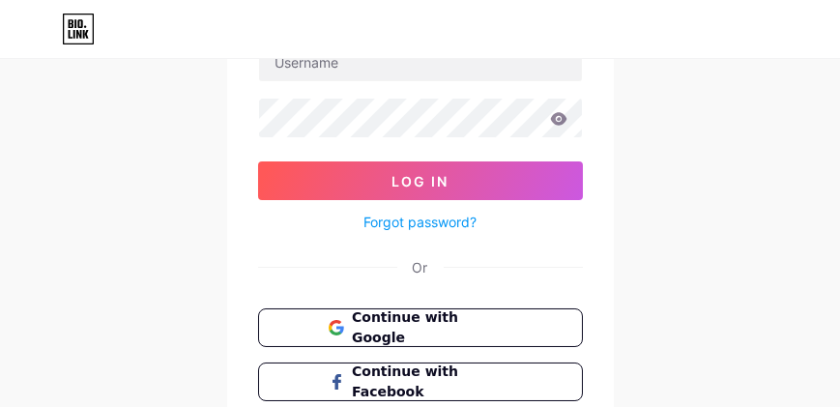
scroll to position [220, 0]
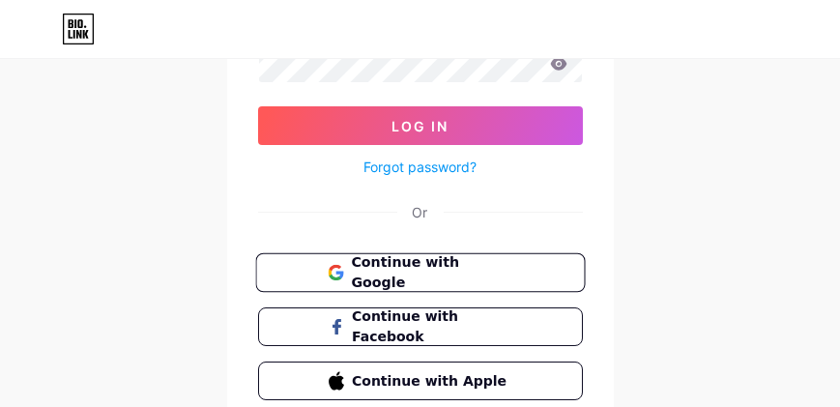
click at [439, 265] on span "Continue with Google" at bounding box center [431, 273] width 161 height 42
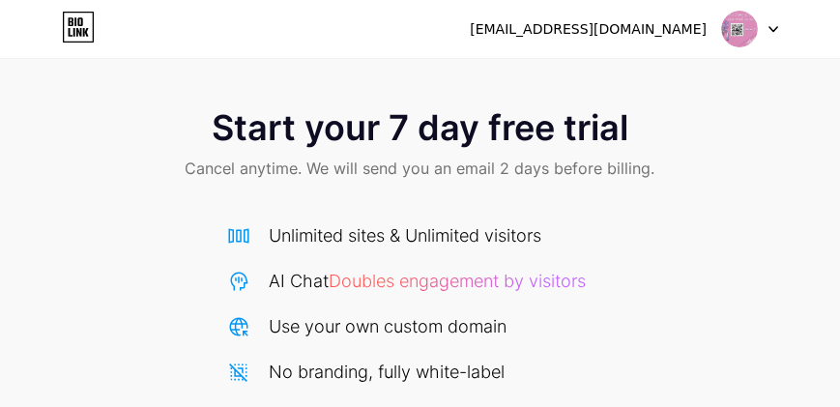
click at [763, 28] on div at bounding box center [750, 29] width 56 height 35
click at [637, 73] on li "Logout" at bounding box center [658, 79] width 240 height 52
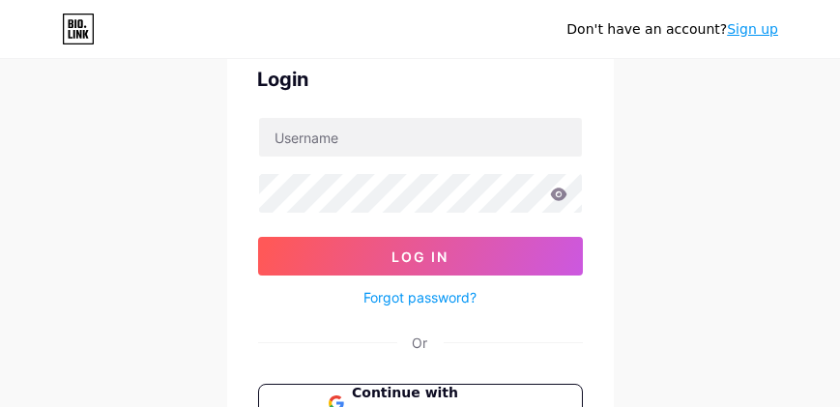
scroll to position [165, 0]
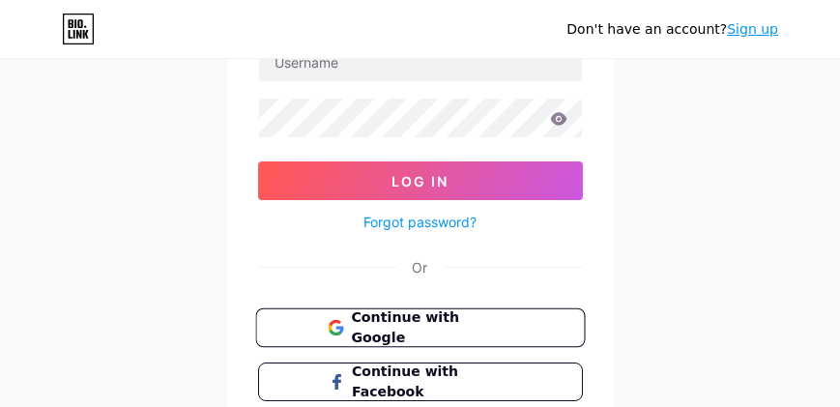
click at [404, 308] on button "Continue with Google" at bounding box center [420, 328] width 330 height 40
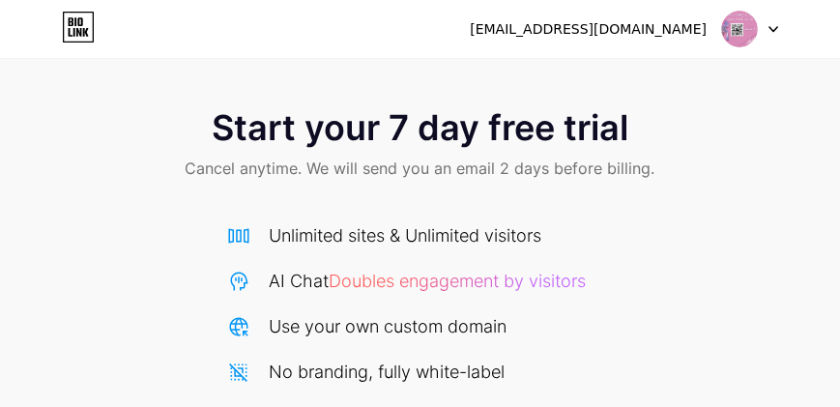
click at [696, 32] on div "[EMAIL_ADDRESS][DOMAIN_NAME]" at bounding box center [588, 29] width 237 height 20
click at [758, 29] on div at bounding box center [750, 29] width 56 height 35
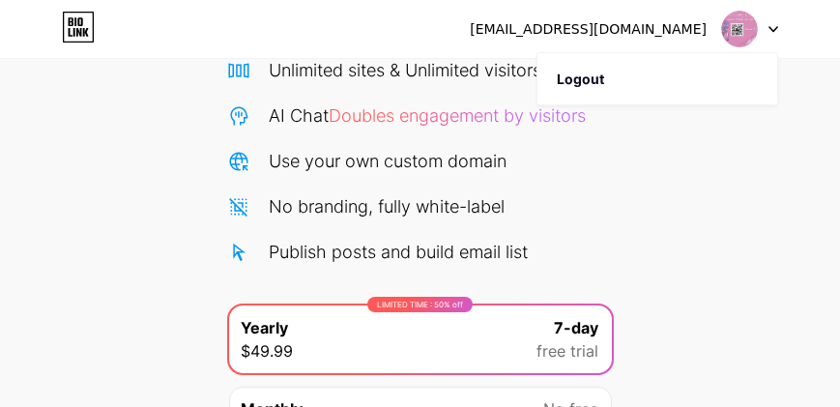
scroll to position [370, 0]
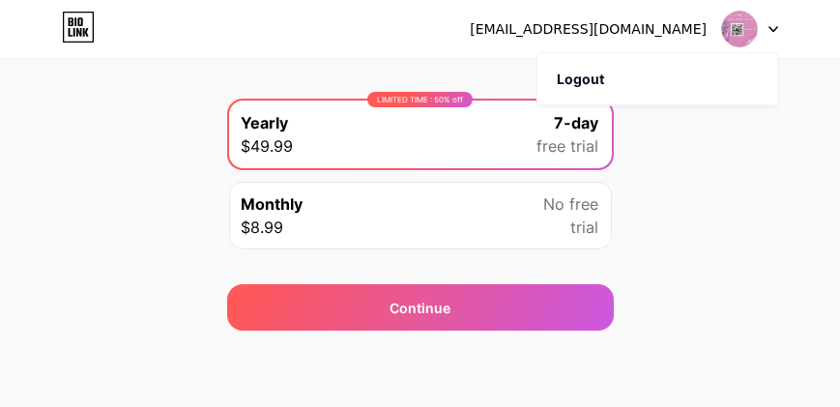
click at [736, 241] on div "Start your 7 day free trial Cancel anytime. We will send you an email 2 days be…" at bounding box center [420, 25] width 840 height 612
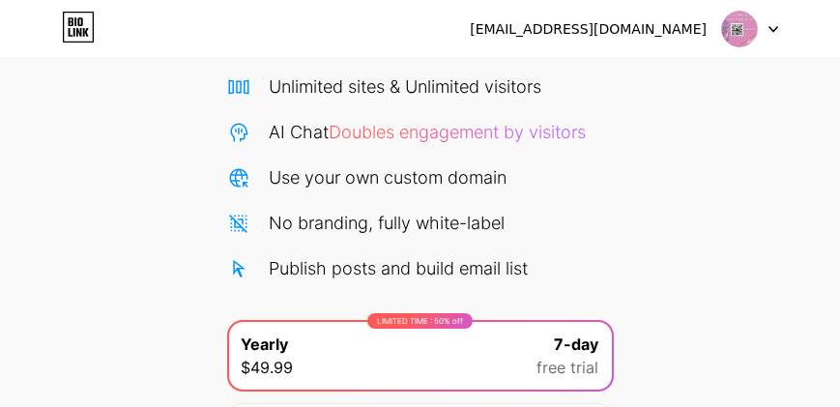
scroll to position [94, 0]
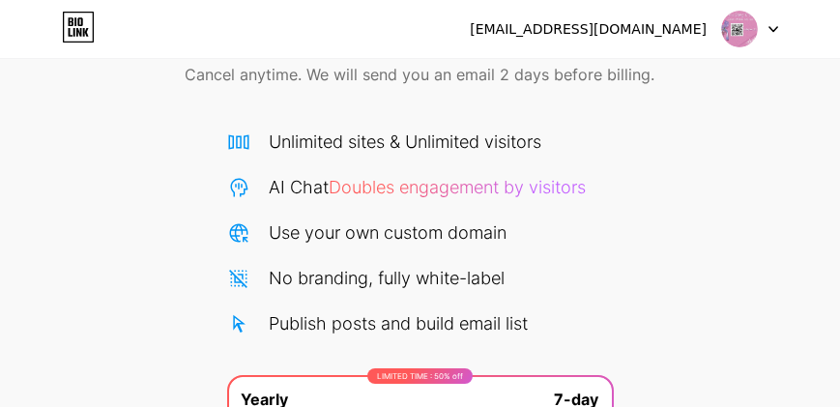
click at [459, 187] on span "Doubles engagement by visitors" at bounding box center [458, 187] width 257 height 20
click at [641, 53] on div "[EMAIL_ADDRESS][DOMAIN_NAME] Logout" at bounding box center [420, 29] width 840 height 58
click at [772, 29] on icon at bounding box center [774, 29] width 8 height 5
